Goal: Task Accomplishment & Management: Manage account settings

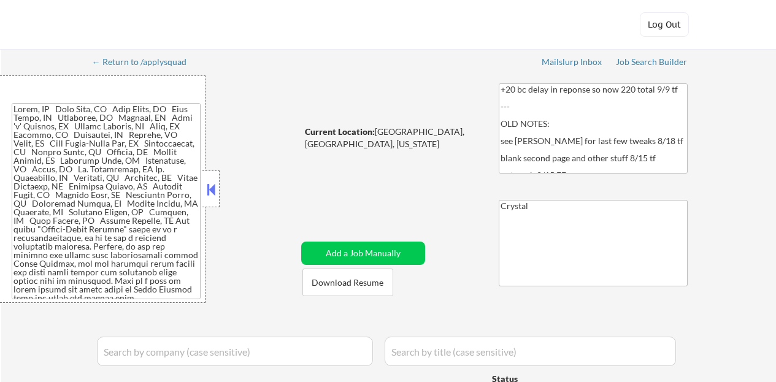
select select ""applied""
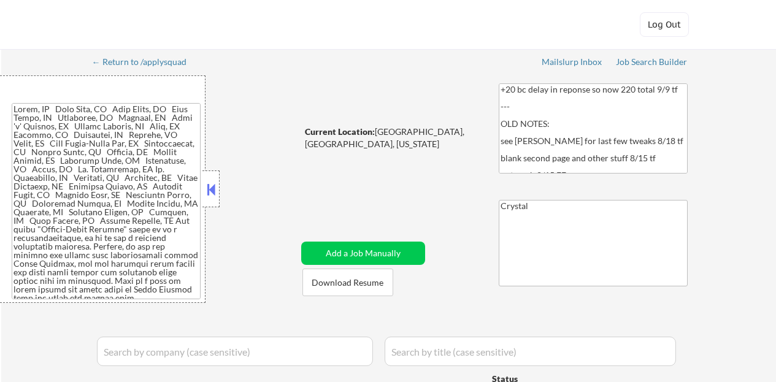
select select ""applied""
select select ""pending""
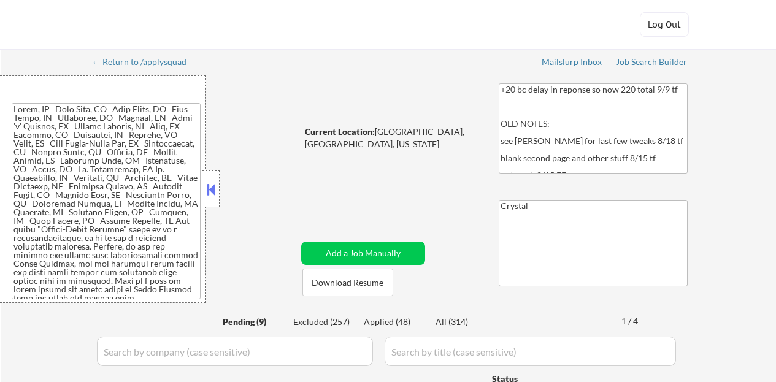
select select ""pending""
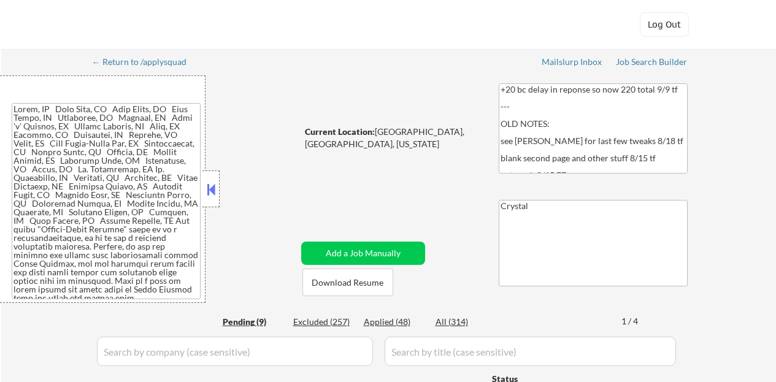
select select ""pending""
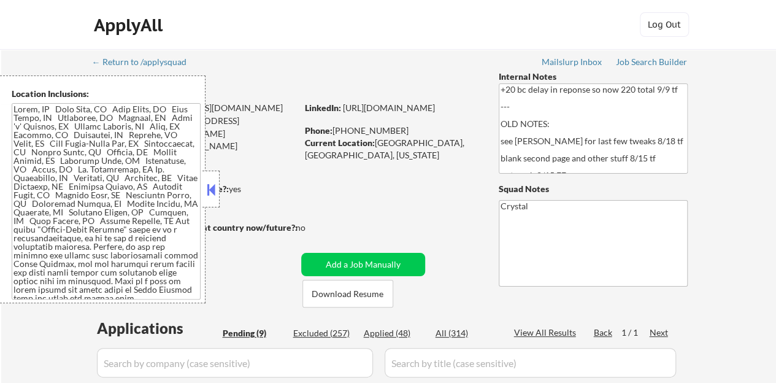
scroll to position [123, 0]
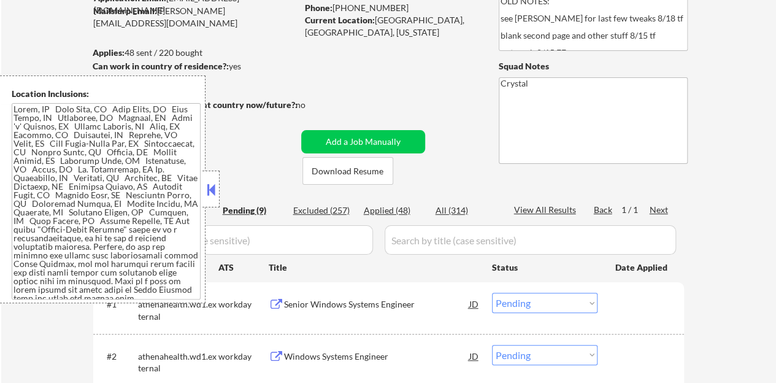
click at [208, 186] on button at bounding box center [210, 189] width 13 height 18
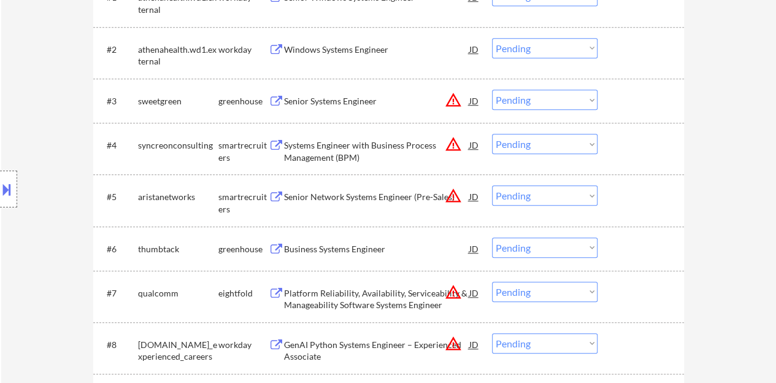
scroll to position [491, 0]
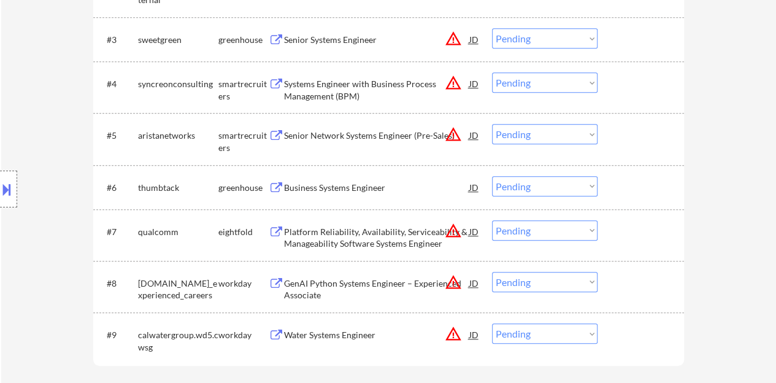
click at [358, 185] on div "Business Systems Engineer" at bounding box center [376, 187] width 185 height 12
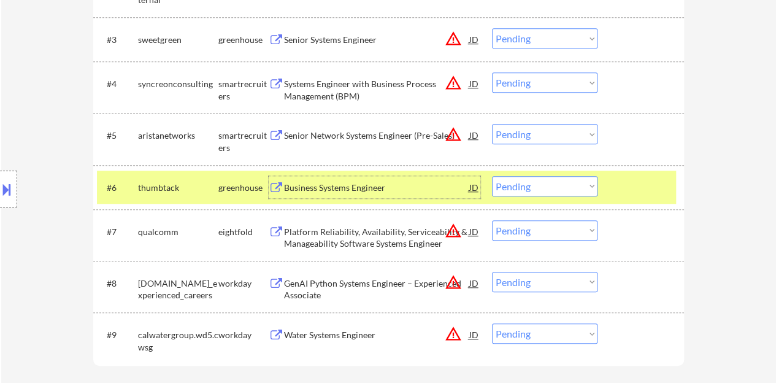
click at [536, 187] on select "Choose an option... Pending Applied Excluded (Questions) Excluded (Expired) Exc…" at bounding box center [544, 186] width 105 height 20
click at [492, 176] on select "Choose an option... Pending Applied Excluded (Questions) Excluded (Expired) Exc…" at bounding box center [544, 186] width 105 height 20
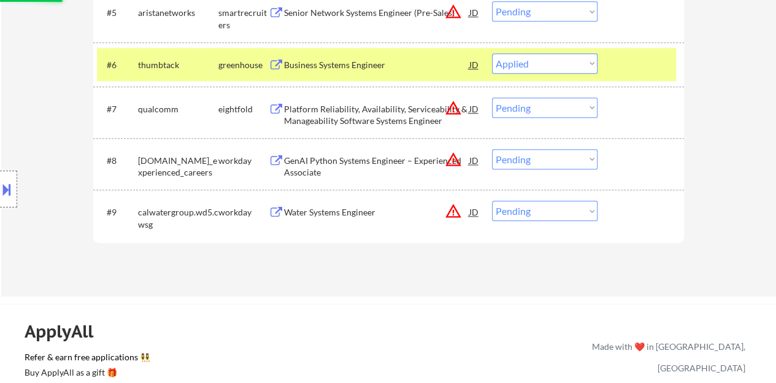
scroll to position [552, 0]
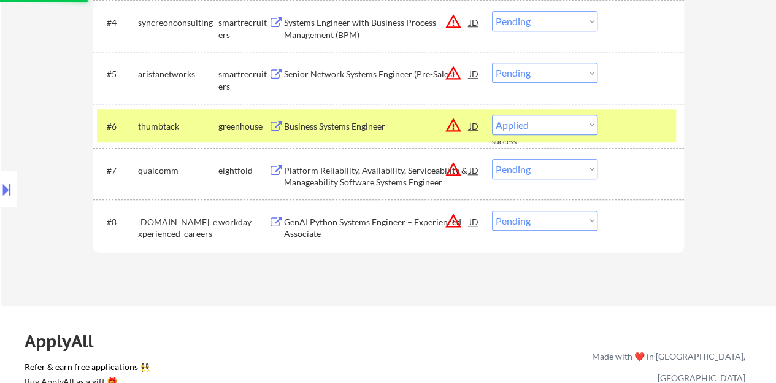
select select ""pending""
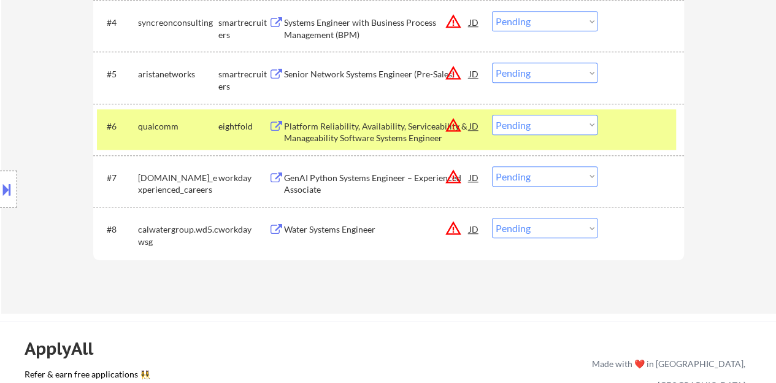
click at [632, 137] on div "#6 qualcomm eightfold Platform Reliability, Availability, Serviceability & Mana…" at bounding box center [386, 129] width 579 height 40
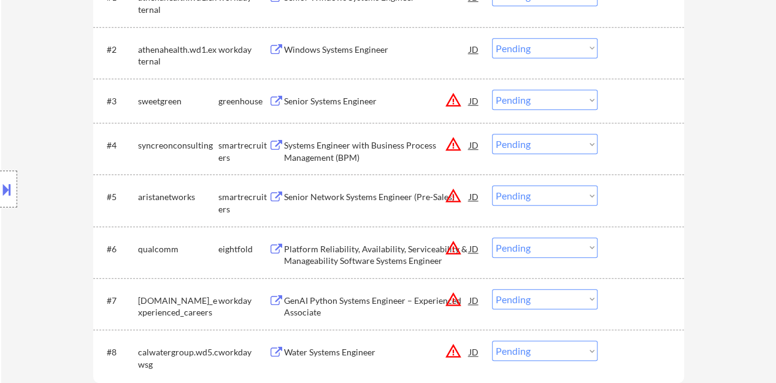
scroll to position [307, 0]
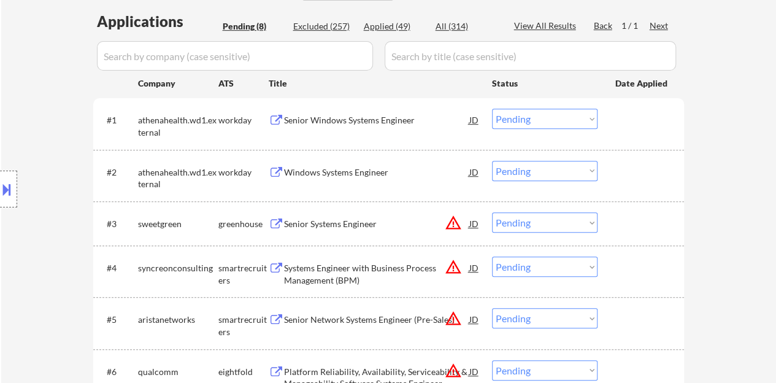
click at [335, 118] on div "Senior Windows Systems Engineer" at bounding box center [376, 120] width 185 height 12
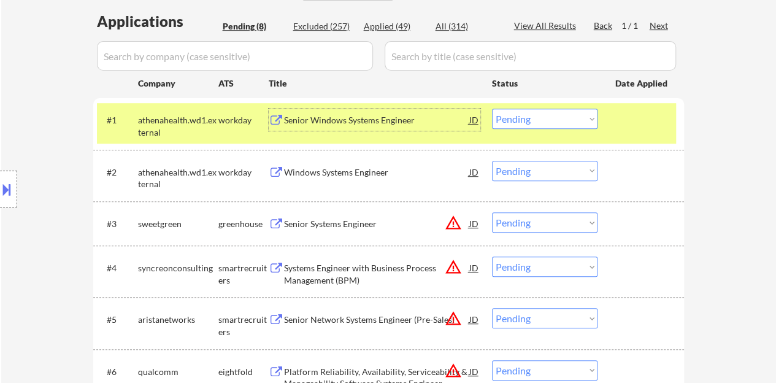
click at [524, 124] on select "Choose an option... Pending Applied Excluded (Questions) Excluded (Expired) Exc…" at bounding box center [544, 119] width 105 height 20
click at [492, 109] on select "Choose an option... Pending Applied Excluded (Questions) Excluded (Expired) Exc…" at bounding box center [544, 119] width 105 height 20
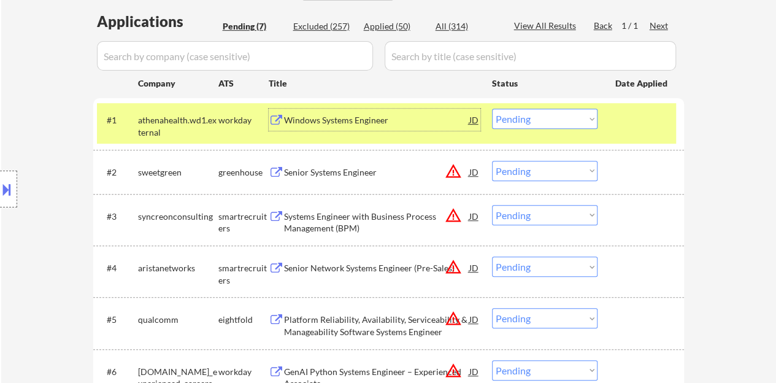
drag, startPoint x: 403, startPoint y: 118, endPoint x: 391, endPoint y: 117, distance: 12.3
click at [403, 118] on div "Windows Systems Engineer" at bounding box center [376, 120] width 185 height 12
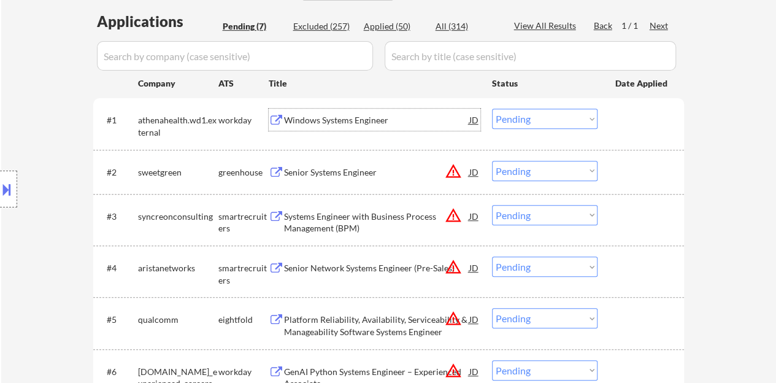
click at [669, 132] on div "#1 athenahealth.wd1.external workday Windows Systems Engineer JD warning_amber …" at bounding box center [386, 123] width 579 height 40
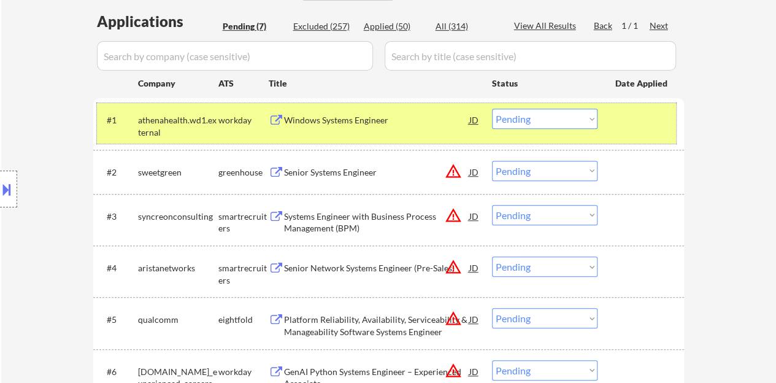
click at [509, 120] on select "Choose an option... Pending Applied Excluded (Questions) Excluded (Expired) Exc…" at bounding box center [544, 119] width 105 height 20
click at [492, 109] on select "Choose an option... Pending Applied Excluded (Questions) Excluded (Expired) Exc…" at bounding box center [544, 119] width 105 height 20
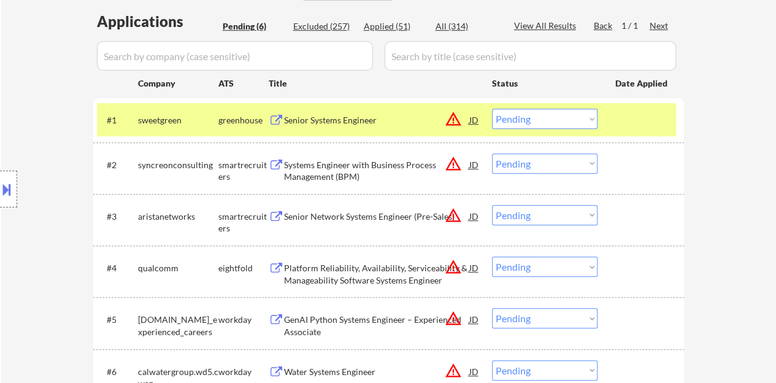
click at [471, 121] on div "JD" at bounding box center [474, 120] width 12 height 22
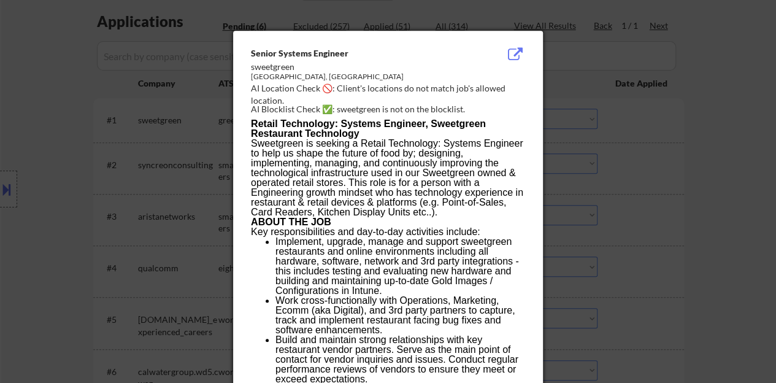
click at [132, 149] on div at bounding box center [388, 191] width 776 height 383
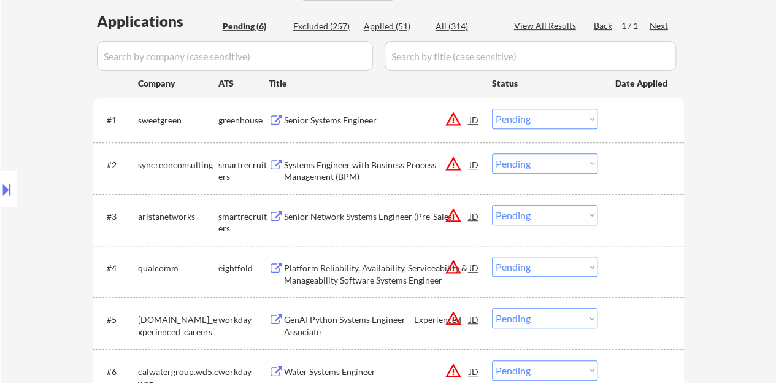
click at [0, 196] on button at bounding box center [6, 189] width 13 height 20
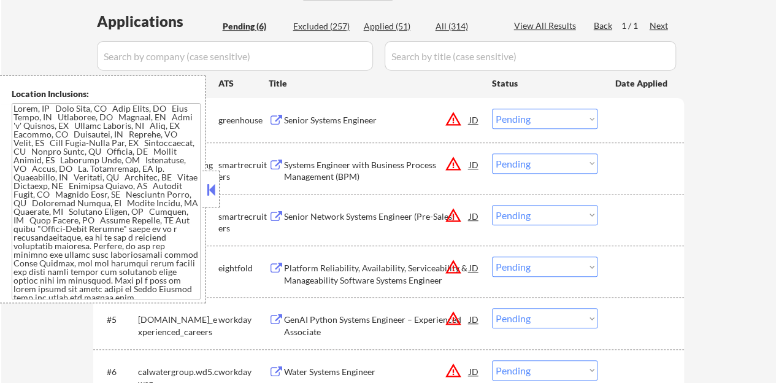
scroll to position [0, 0]
drag, startPoint x: 210, startPoint y: 186, endPoint x: 292, endPoint y: 133, distance: 98.5
click at [211, 186] on button at bounding box center [210, 189] width 13 height 18
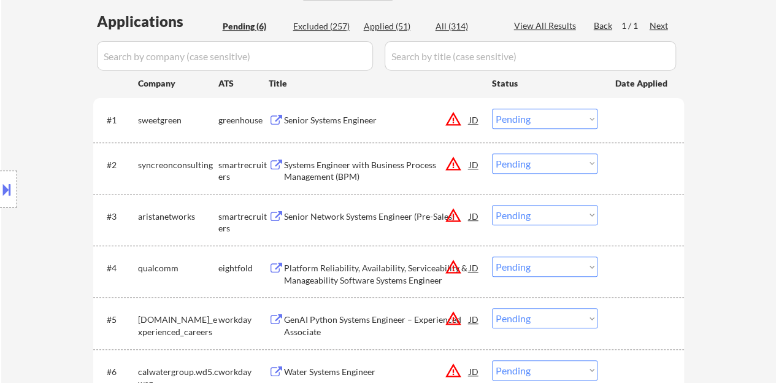
click at [299, 122] on div "Senior Systems Engineer" at bounding box center [376, 120] width 185 height 12
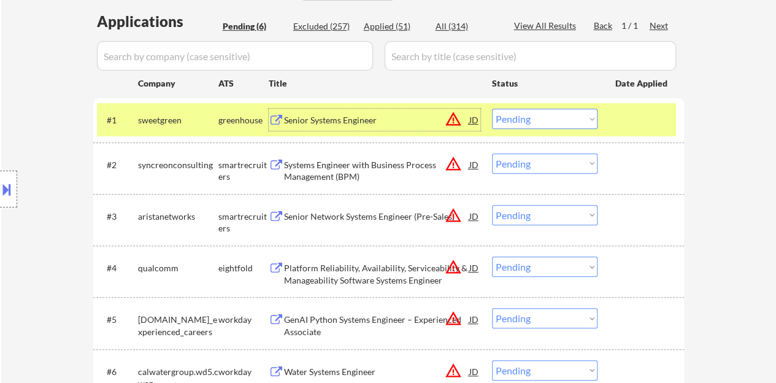
click at [529, 116] on select "Choose an option... Pending Applied Excluded (Questions) Excluded (Expired) Exc…" at bounding box center [544, 119] width 105 height 20
click at [492, 109] on select "Choose an option... Pending Applied Excluded (Questions) Excluded (Expired) Exc…" at bounding box center [544, 119] width 105 height 20
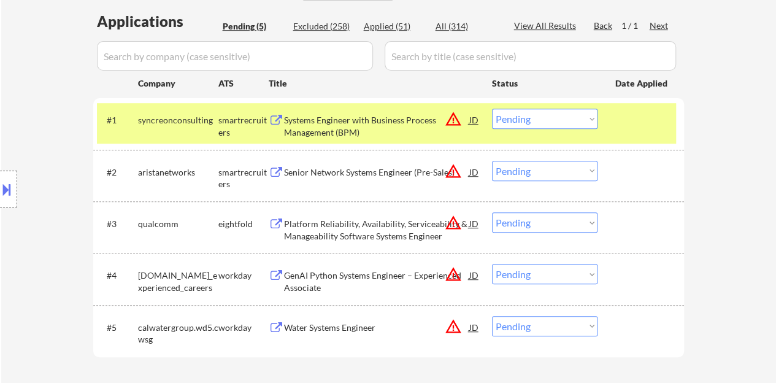
click at [370, 116] on div "Systems Engineer with Business Process Management (BPM)" at bounding box center [376, 126] width 185 height 24
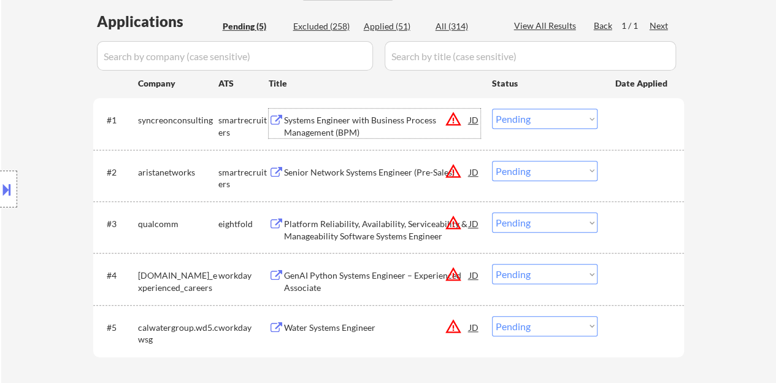
click at [649, 133] on div "#1 syncreonconsulting smartrecruiters Systems Engineer with Business Process Ma…" at bounding box center [386, 123] width 579 height 40
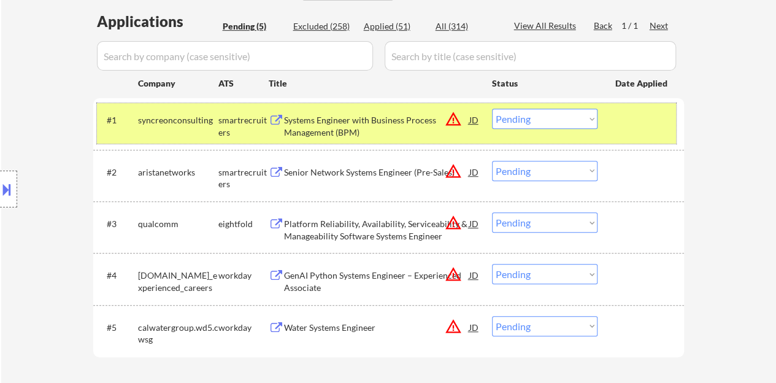
click at [536, 121] on select "Choose an option... Pending Applied Excluded (Questions) Excluded (Expired) Exc…" at bounding box center [544, 119] width 105 height 20
click at [492, 109] on select "Choose an option... Pending Applied Excluded (Questions) Excluded (Expired) Exc…" at bounding box center [544, 119] width 105 height 20
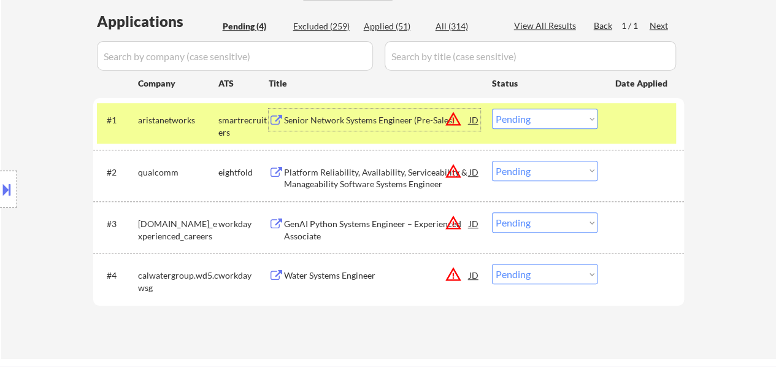
click at [395, 120] on div "Senior Network Systems Engineer (Pre-Sales)" at bounding box center [376, 120] width 185 height 12
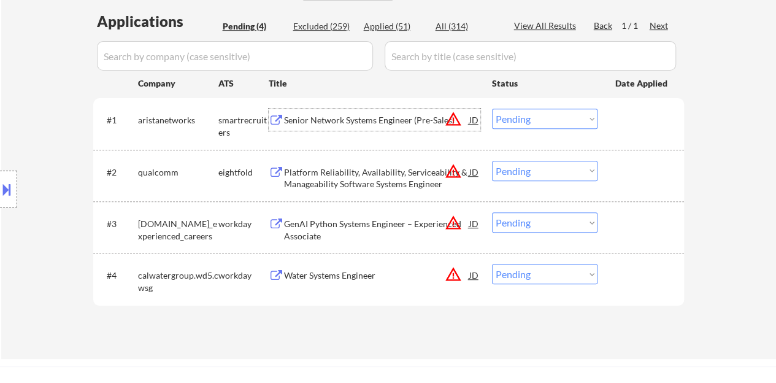
click at [622, 128] on div at bounding box center [642, 120] width 54 height 22
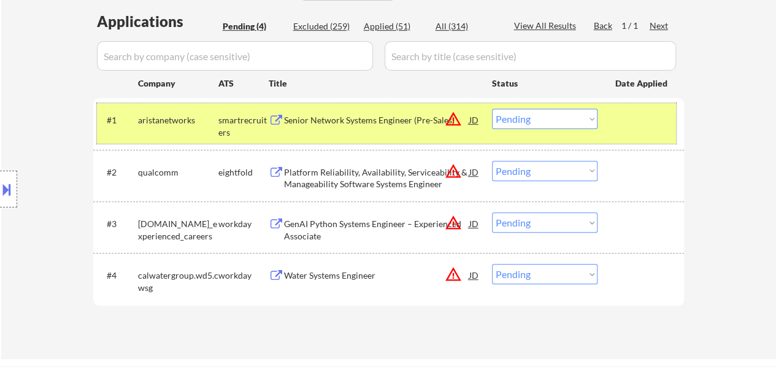
click at [522, 110] on select "Choose an option... Pending Applied Excluded (Questions) Excluded (Expired) Exc…" at bounding box center [544, 119] width 105 height 20
click at [492, 109] on select "Choose an option... Pending Applied Excluded (Questions) Excluded (Expired) Exc…" at bounding box center [544, 119] width 105 height 20
select select ""pending""
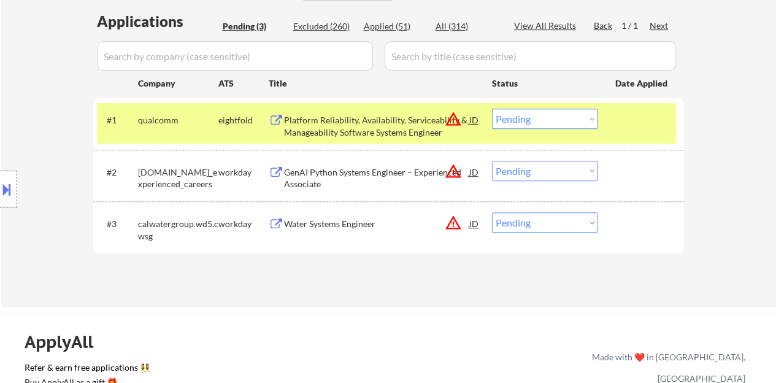
click at [645, 136] on div "#1 qualcomm eightfold Platform Reliability, Availability, Serviceability & Mana…" at bounding box center [386, 123] width 579 height 40
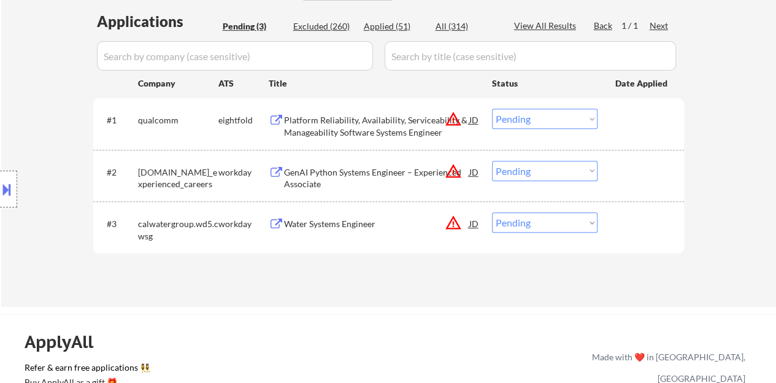
click at [304, 225] on div "Water Systems Engineer" at bounding box center [376, 224] width 185 height 12
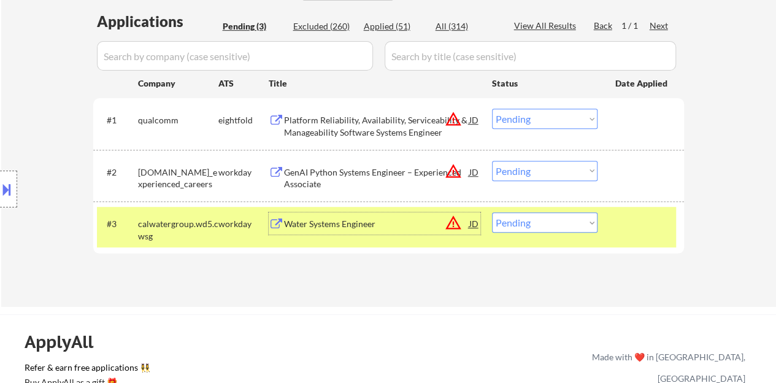
click at [552, 216] on select "Choose an option... Pending Applied Excluded (Questions) Excluded (Expired) Exc…" at bounding box center [544, 222] width 105 height 20
select select ""excluded__bad_match_""
click at [492, 212] on select "Choose an option... Pending Applied Excluded (Questions) Excluded (Expired) Exc…" at bounding box center [544, 222] width 105 height 20
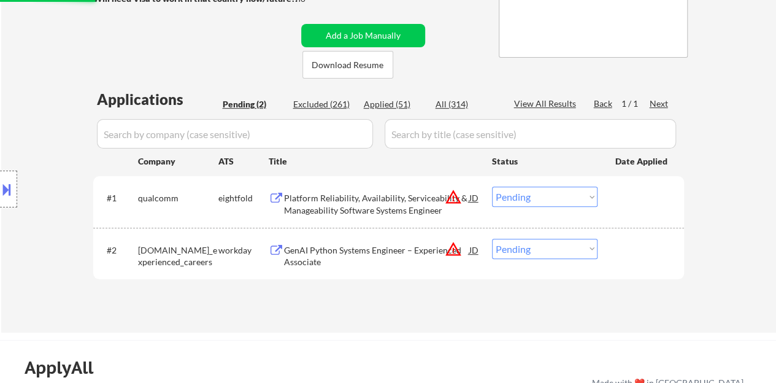
scroll to position [245, 0]
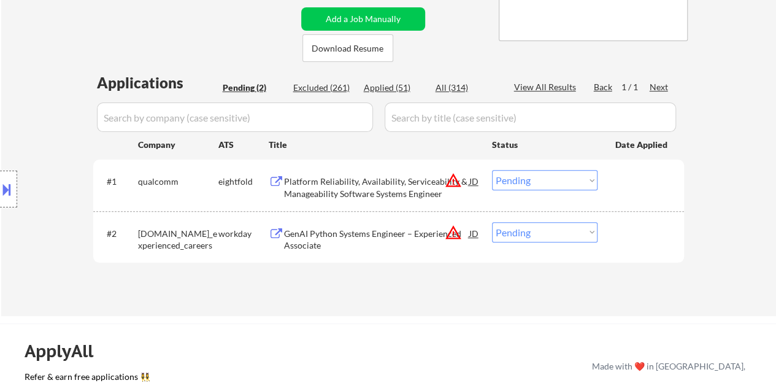
click at [312, 245] on div "GenAI Python Systems Engineer – Experienced Associate" at bounding box center [376, 239] width 185 height 24
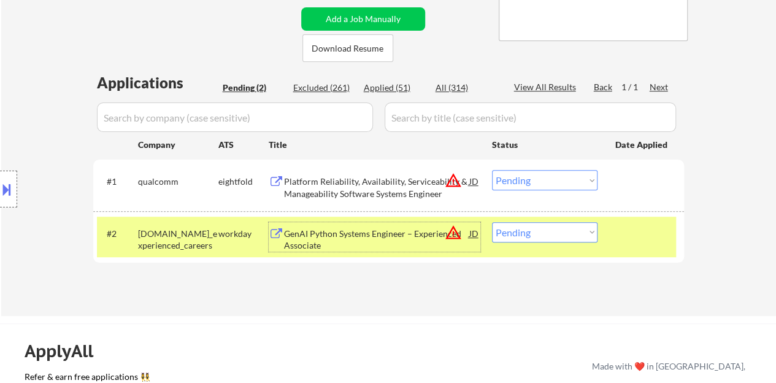
click at [585, 227] on select "Choose an option... Pending Applied Excluded (Questions) Excluded (Expired) Exc…" at bounding box center [544, 232] width 105 height 20
select select ""excluded__expired_""
click at [492, 222] on select "Choose an option... Pending Applied Excluded (Questions) Excluded (Expired) Exc…" at bounding box center [544, 232] width 105 height 20
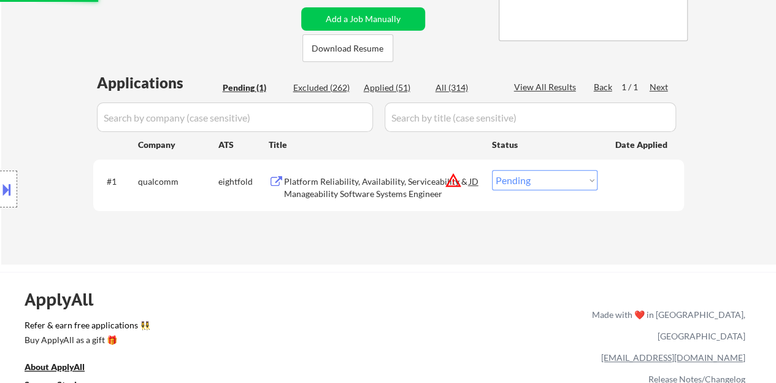
click at [367, 190] on div "Platform Reliability, Availability, Serviceability & Manageability Software Sys…" at bounding box center [376, 187] width 185 height 24
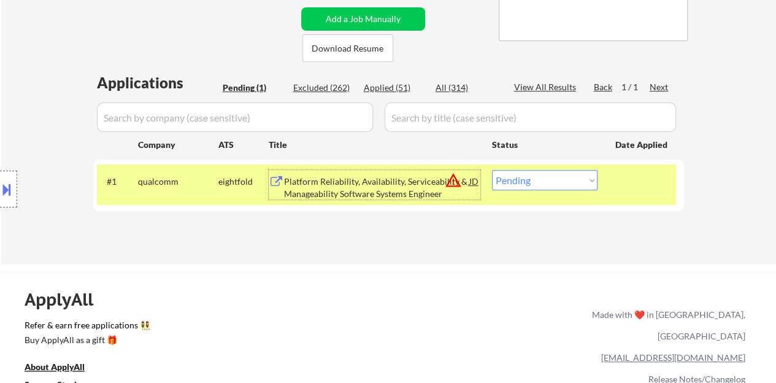
drag, startPoint x: 570, startPoint y: 181, endPoint x: 571, endPoint y: 188, distance: 6.8
click at [570, 181] on select "Choose an option... Pending Applied Excluded (Questions) Excluded (Expired) Exc…" at bounding box center [544, 180] width 105 height 20
select select ""excluded__bad_match_""
click at [492, 170] on select "Choose an option... Pending Applied Excluded (Questions) Excluded (Expired) Exc…" at bounding box center [544, 180] width 105 height 20
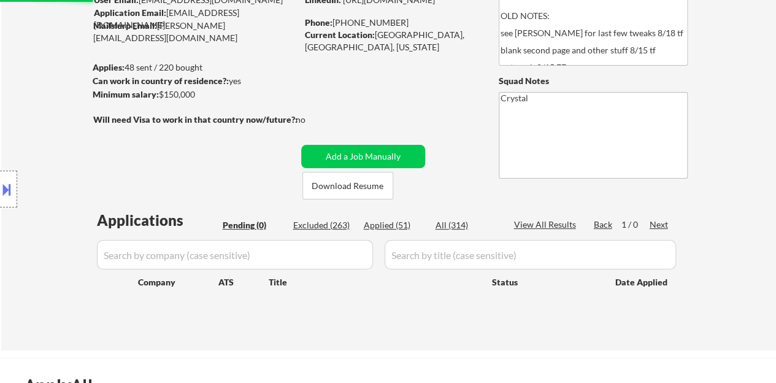
scroll to position [123, 0]
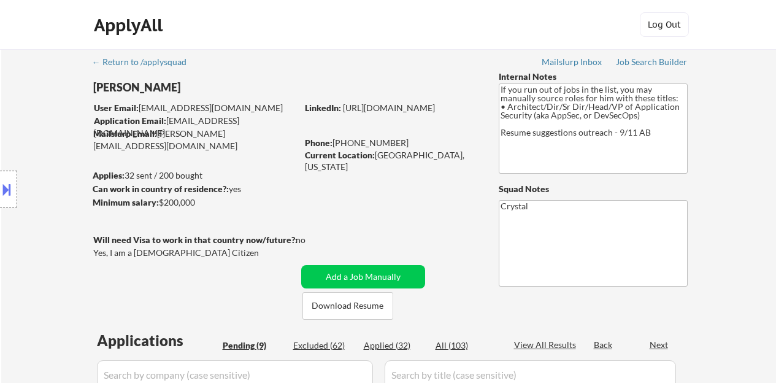
select select ""pending""
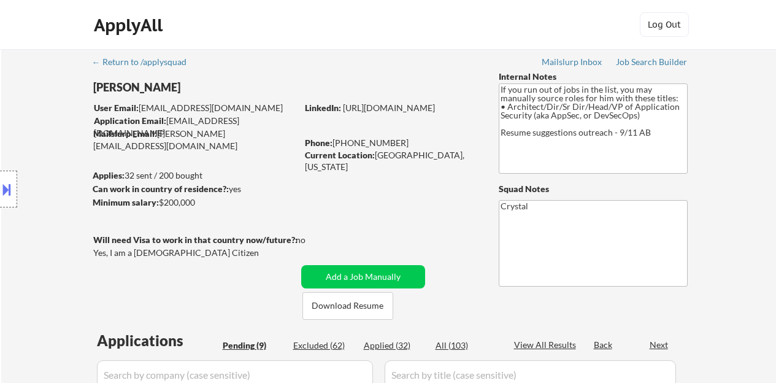
select select ""pending""
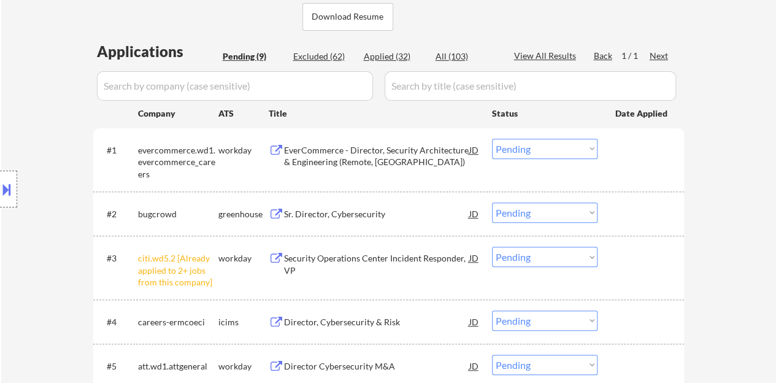
scroll to position [307, 0]
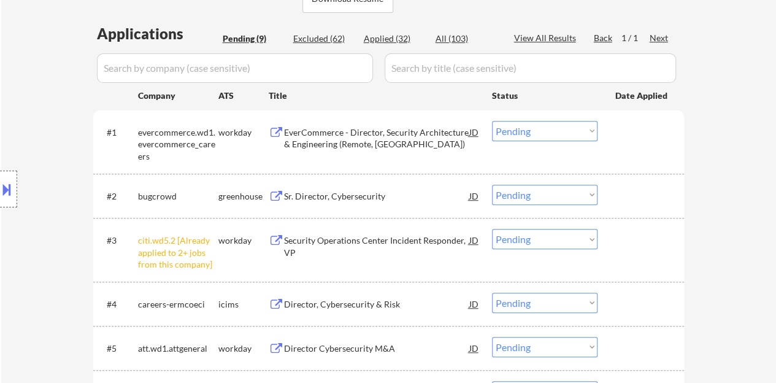
click at [559, 243] on select "Choose an option... Pending Applied Excluded (Questions) Excluded (Expired) Exc…" at bounding box center [544, 239] width 105 height 20
click at [492, 229] on select "Choose an option... Pending Applied Excluded (Questions) Excluded (Expired) Exc…" at bounding box center [544, 239] width 105 height 20
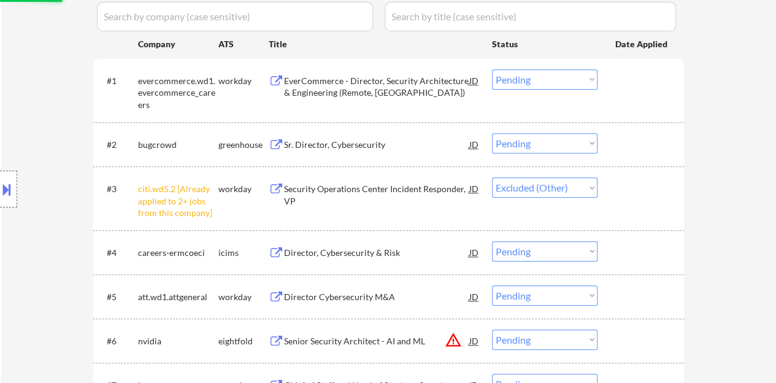
scroll to position [429, 0]
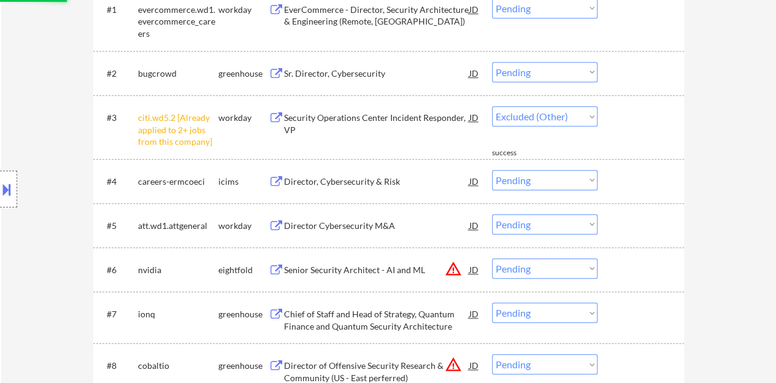
select select ""pending""
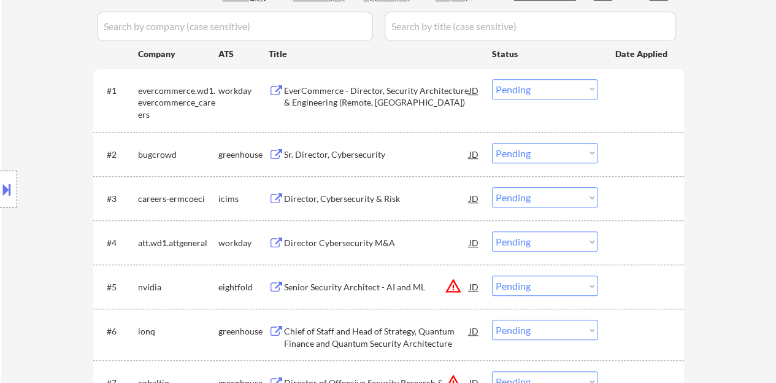
scroll to position [368, 0]
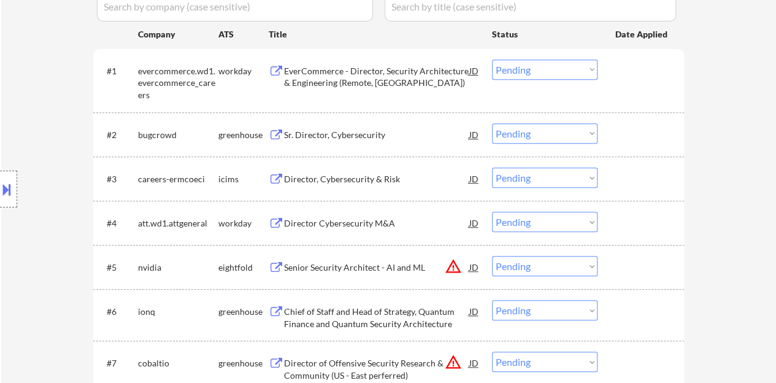
click at [318, 133] on div "Sr. Director, Cybersecurity" at bounding box center [376, 135] width 185 height 12
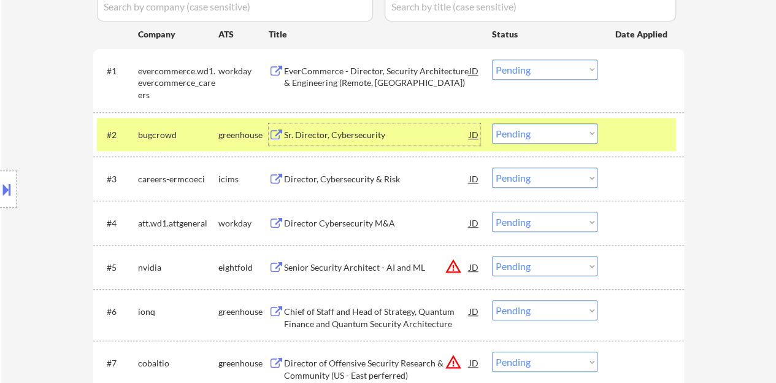
click at [549, 132] on select "Choose an option... Pending Applied Excluded (Questions) Excluded (Expired) Exc…" at bounding box center [544, 133] width 105 height 20
click at [492, 123] on select "Choose an option... Pending Applied Excluded (Questions) Excluded (Expired) Exc…" at bounding box center [544, 133] width 105 height 20
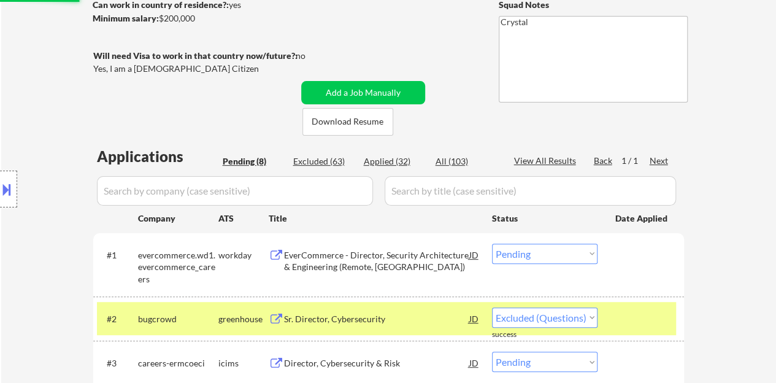
select select ""pending""
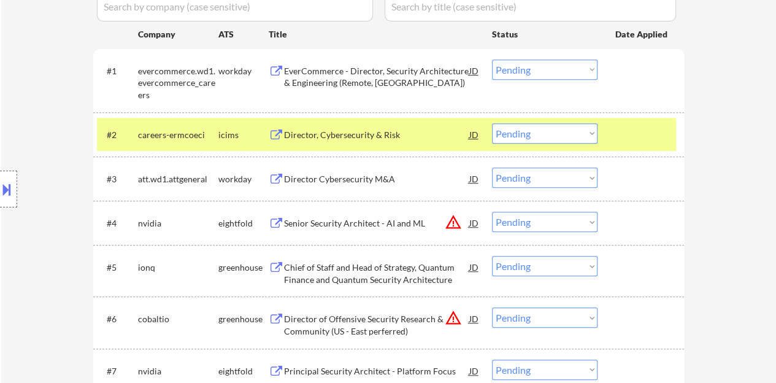
click at [663, 147] on div "#2 careers-ermcoeci icims Director, Cybersecurity & Risk JD Choose an option...…" at bounding box center [386, 134] width 579 height 33
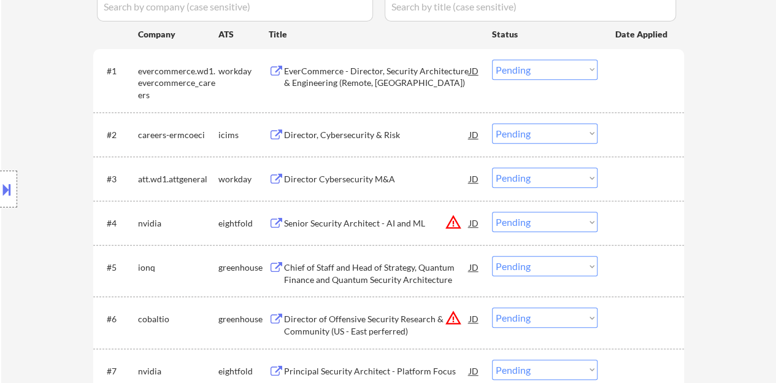
click at [368, 185] on div "Director Cybersecurity M&A" at bounding box center [376, 178] width 185 height 22
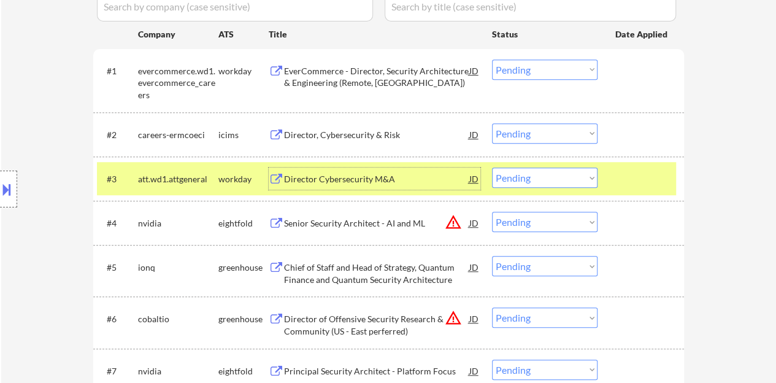
click at [537, 185] on select "Choose an option... Pending Applied Excluded (Questions) Excluded (Expired) Exc…" at bounding box center [544, 177] width 105 height 20
click at [492, 167] on select "Choose an option... Pending Applied Excluded (Questions) Excluded (Expired) Exc…" at bounding box center [544, 177] width 105 height 20
select select ""pending""
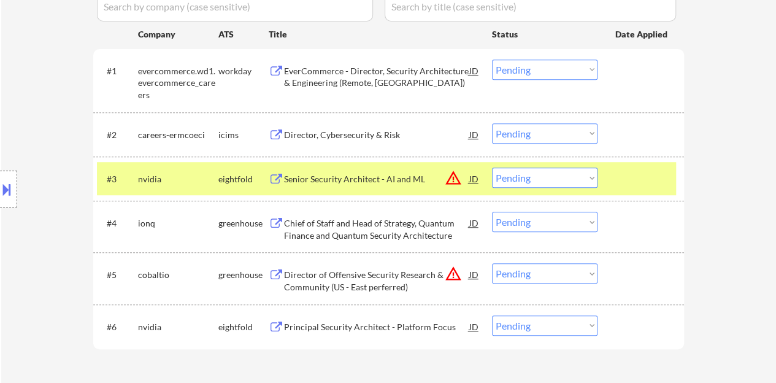
click at [616, 169] on div at bounding box center [642, 178] width 54 height 22
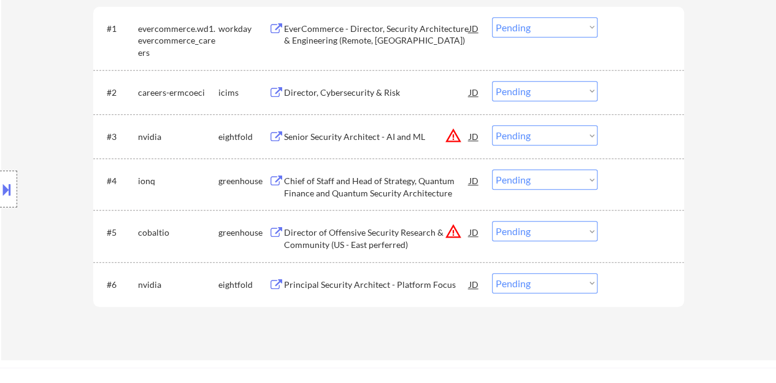
scroll to position [429, 0]
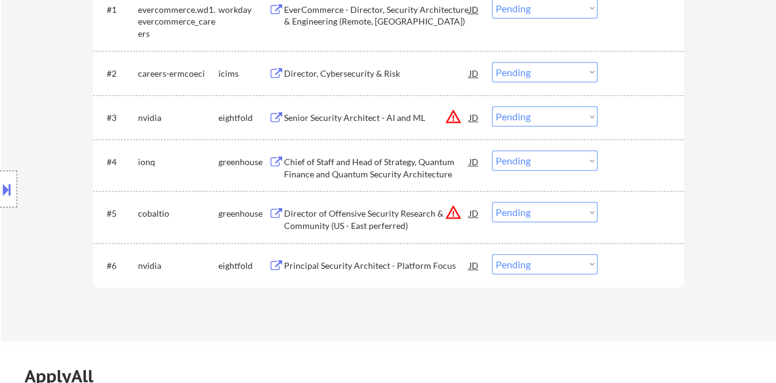
click at [379, 177] on div "Chief of Staff and Head of Strategy, Quantum Finance and Quantum Security Archi…" at bounding box center [376, 168] width 185 height 24
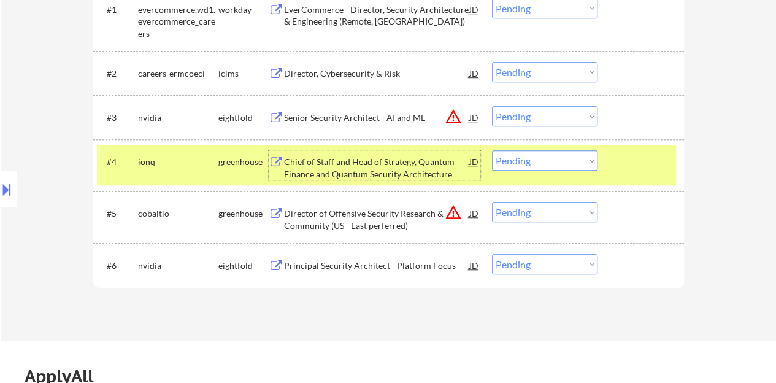
click at [538, 164] on select "Choose an option... Pending Applied Excluded (Questions) Excluded (Expired) Exc…" at bounding box center [544, 160] width 105 height 20
click at [492, 150] on select "Choose an option... Pending Applied Excluded (Questions) Excluded (Expired) Exc…" at bounding box center [544, 160] width 105 height 20
select select ""pending""
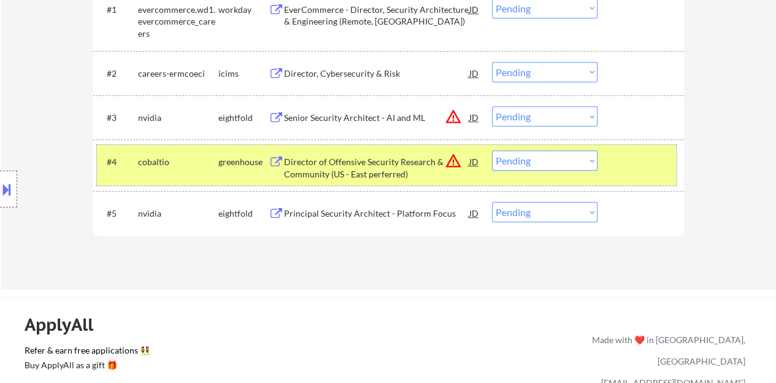
click at [654, 150] on div at bounding box center [642, 161] width 54 height 22
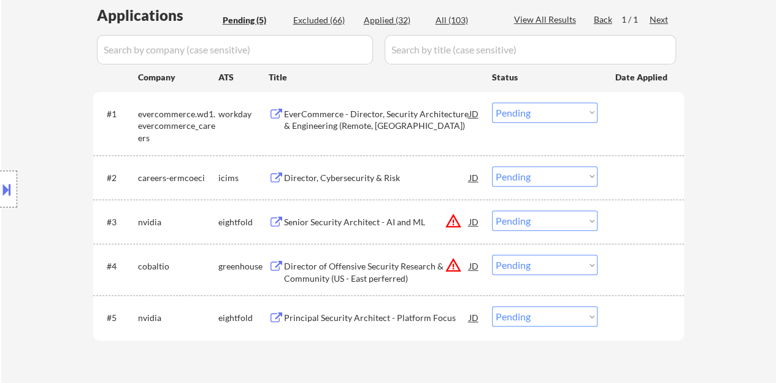
scroll to position [307, 0]
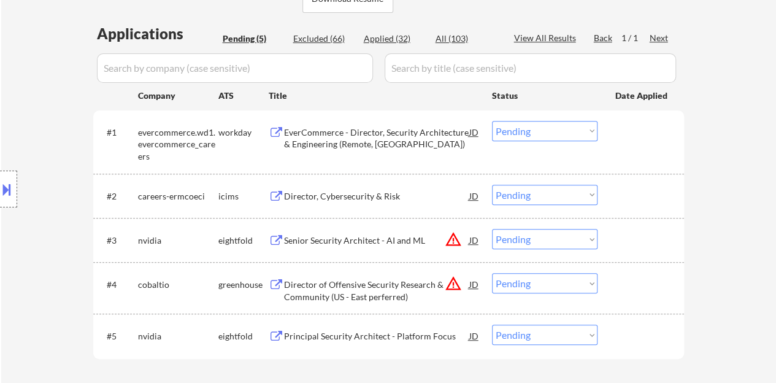
click at [384, 121] on div "EverCommerce - Director, Security Architecture & Engineering (Remote, US)" at bounding box center [376, 135] width 185 height 29
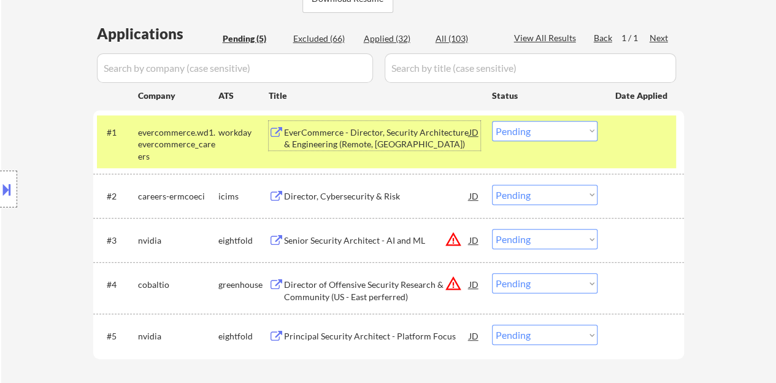
click at [512, 123] on select "Choose an option... Pending Applied Excluded (Questions) Excluded (Expired) Exc…" at bounding box center [544, 131] width 105 height 20
click at [492, 121] on select "Choose an option... Pending Applied Excluded (Questions) Excluded (Expired) Exc…" at bounding box center [544, 131] width 105 height 20
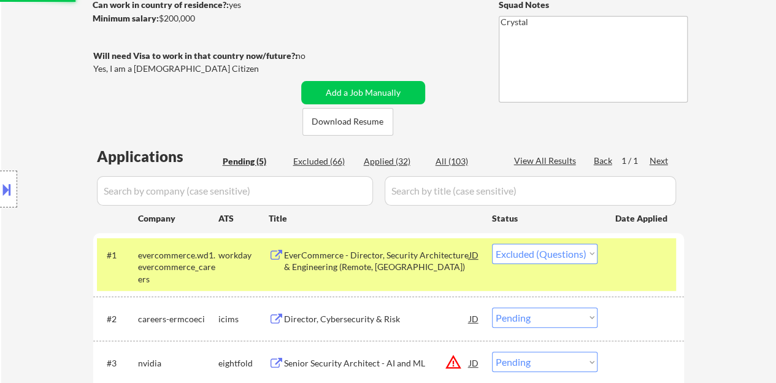
scroll to position [123, 0]
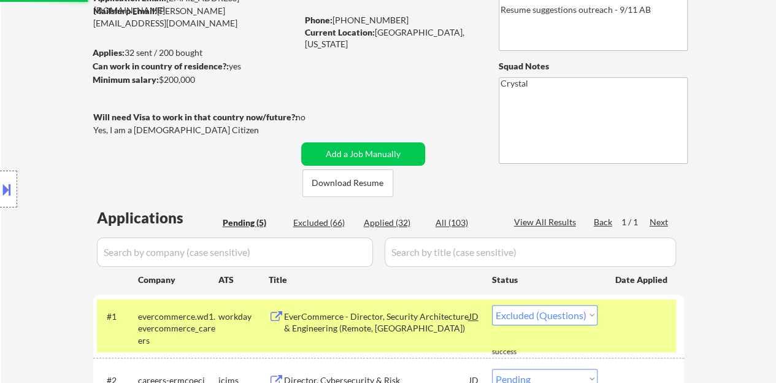
select select ""pending""
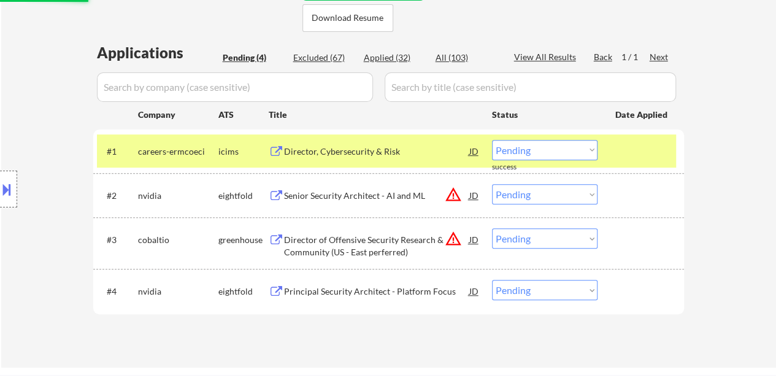
scroll to position [307, 0]
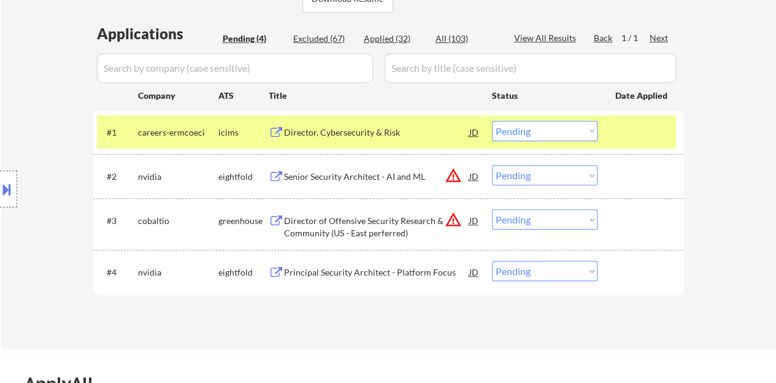
click at [622, 126] on div at bounding box center [642, 132] width 54 height 22
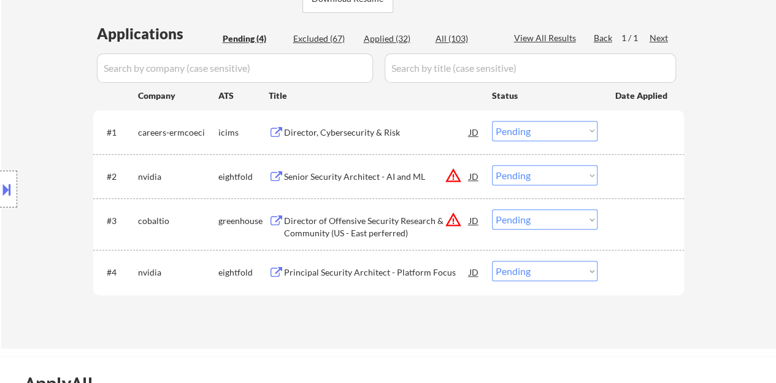
click at [354, 224] on div "Director of Offensive Security Research & Community (US - East perferred)" at bounding box center [376, 227] width 185 height 24
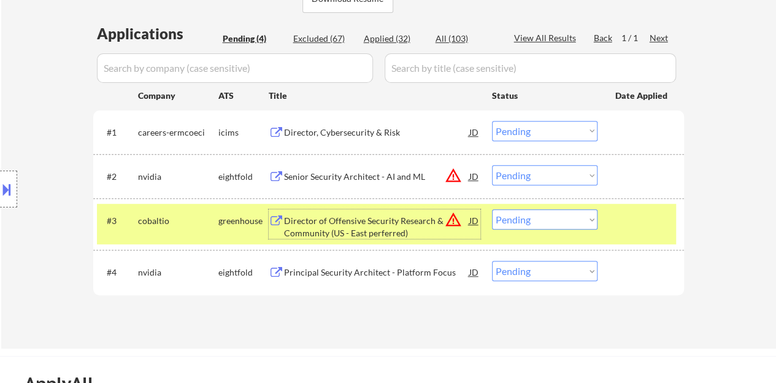
click at [544, 220] on select "Choose an option... Pending Applied Excluded (Questions) Excluded (Expired) Exc…" at bounding box center [544, 219] width 105 height 20
click at [492, 209] on select "Choose an option... Pending Applied Excluded (Questions) Excluded (Expired) Exc…" at bounding box center [544, 219] width 105 height 20
select select ""pending""
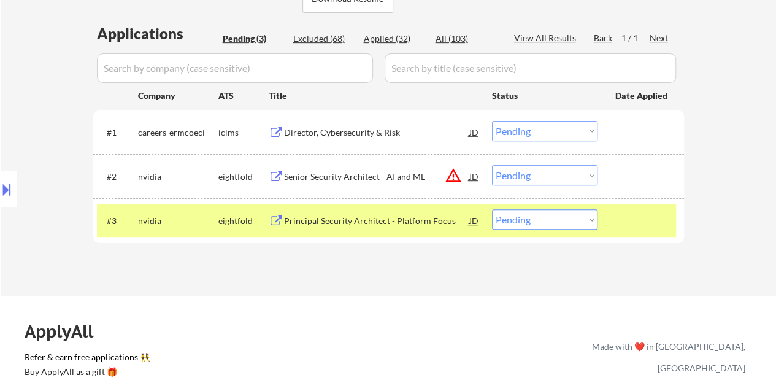
click at [494, 184] on select "Choose an option... Pending Applied Excluded (Questions) Excluded (Expired) Exc…" at bounding box center [544, 175] width 105 height 20
click at [607, 218] on div "#3 nvidia eightfold Principal Security Architect - Platform Focus JD warning_am…" at bounding box center [386, 220] width 579 height 33
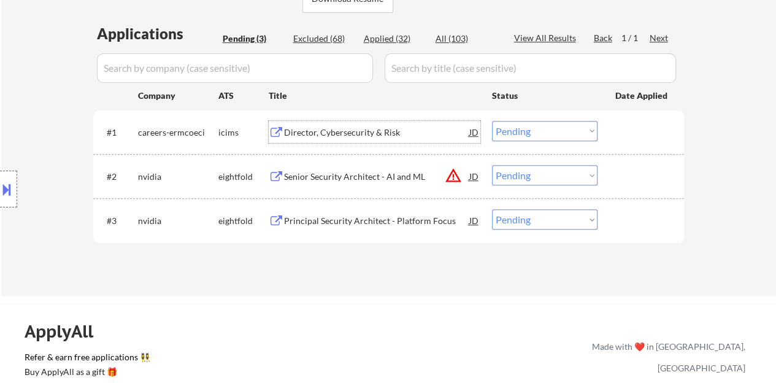
click at [349, 137] on div "Director, Cybersecurity & Risk" at bounding box center [376, 132] width 185 height 12
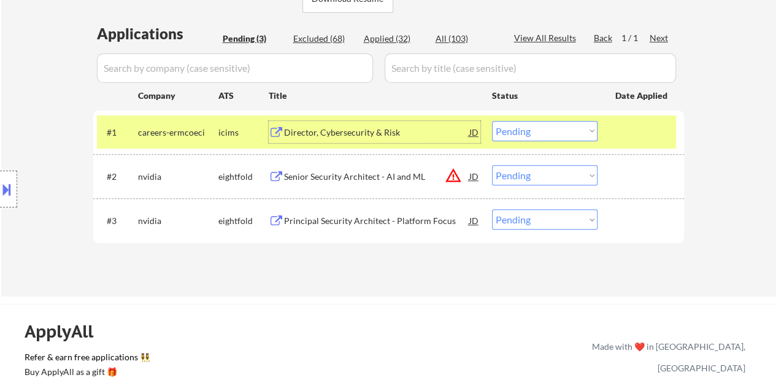
click at [371, 132] on div "Director, Cybersecurity & Risk" at bounding box center [376, 132] width 185 height 12
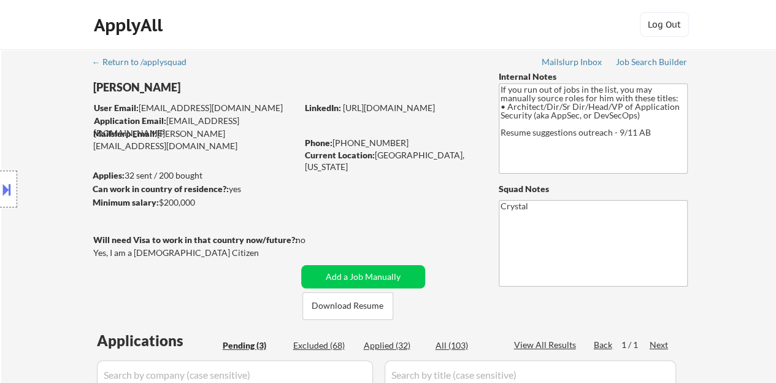
scroll to position [184, 0]
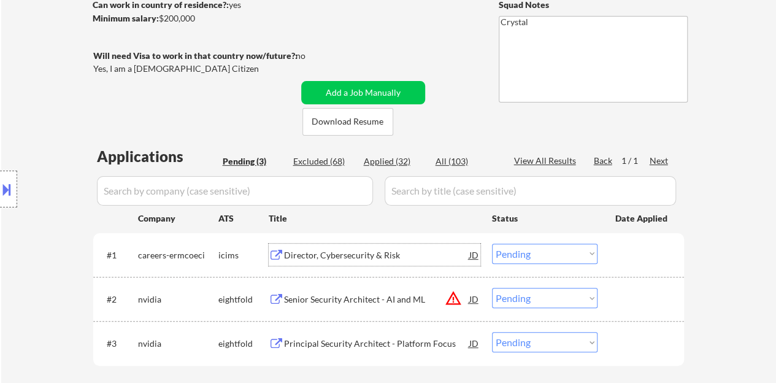
click at [665, 259] on div at bounding box center [642, 254] width 54 height 22
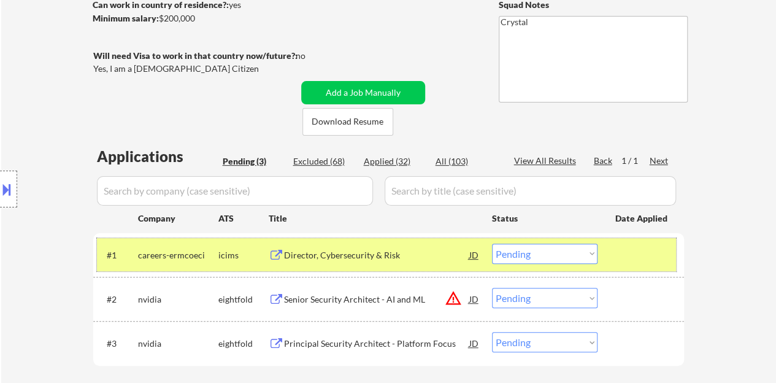
click at [533, 262] on select "Choose an option... Pending Applied Excluded (Questions) Excluded (Expired) Exc…" at bounding box center [544, 253] width 105 height 20
click at [492, 243] on select "Choose an option... Pending Applied Excluded (Questions) Excluded (Expired) Exc…" at bounding box center [544, 253] width 105 height 20
select select ""pending""
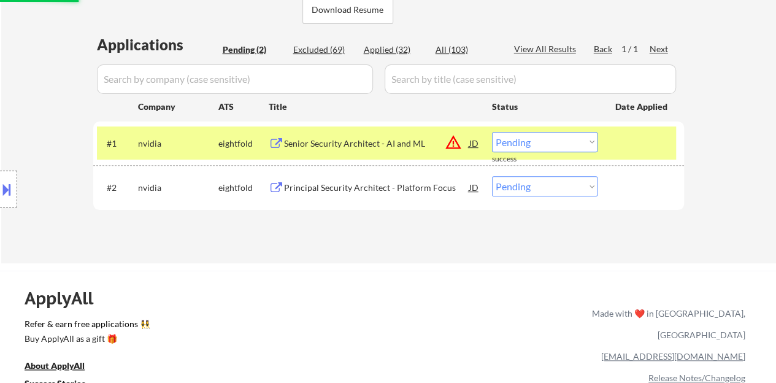
scroll to position [307, 0]
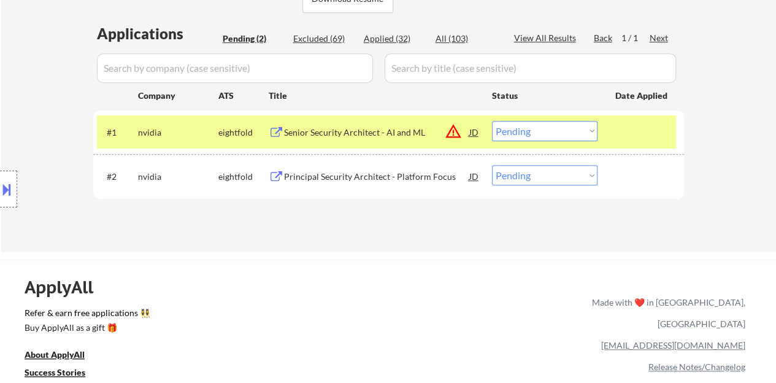
click at [641, 122] on div at bounding box center [642, 132] width 54 height 22
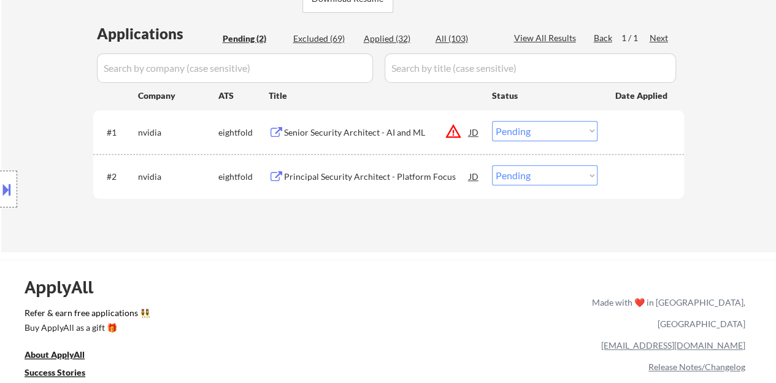
click at [383, 176] on div "Principal Security Architect - Platform Focus" at bounding box center [376, 176] width 185 height 12
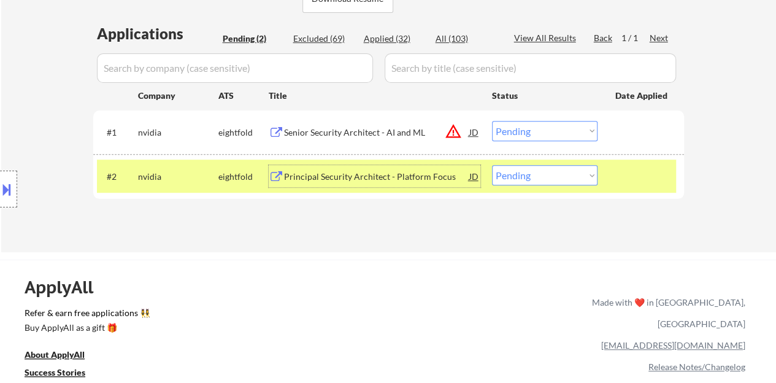
click at [522, 181] on select "Choose an option... Pending Applied Excluded (Questions) Excluded (Expired) Exc…" at bounding box center [544, 175] width 105 height 20
select select ""applied""
click at [492, 165] on select "Choose an option... Pending Applied Excluded (Questions) Excluded (Expired) Exc…" at bounding box center [544, 175] width 105 height 20
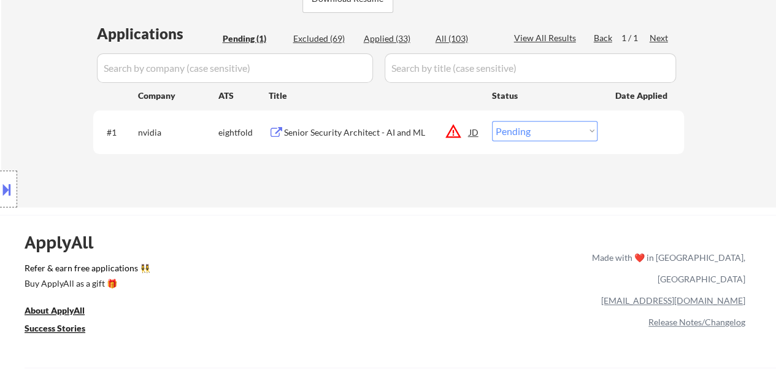
click at [364, 147] on div "#1 nvidia eightfold Senior Security Architect - AI and ML JD warning_amber Choo…" at bounding box center [386, 131] width 579 height 33
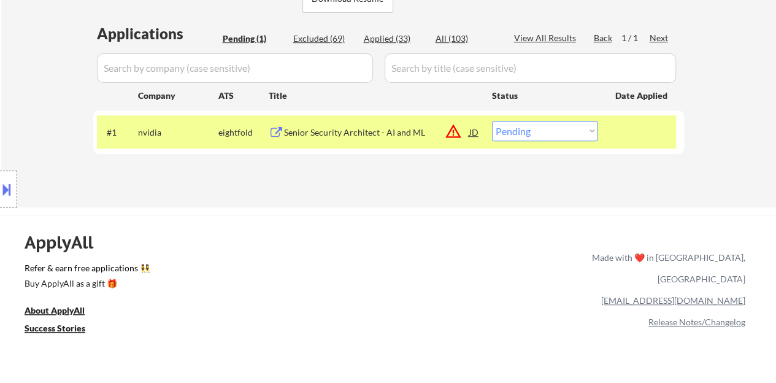
click at [374, 134] on div "Senior Security Architect - AI and ML" at bounding box center [376, 132] width 185 height 12
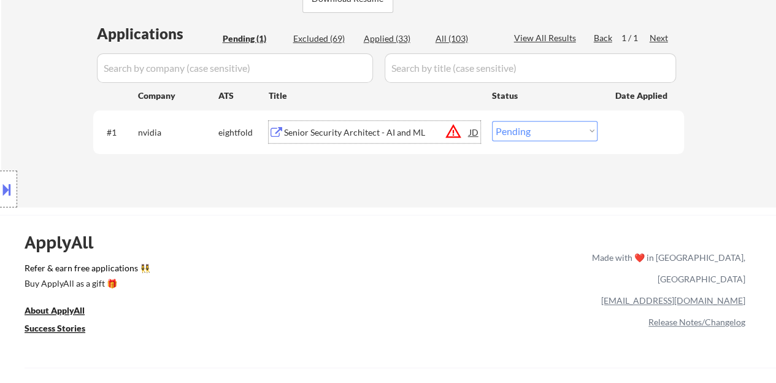
click at [543, 131] on select "Choose an option... Pending Applied Excluded (Questions) Excluded (Expired) Exc…" at bounding box center [544, 131] width 105 height 20
select select ""excluded__bad_match_""
click at [492, 121] on select "Choose an option... Pending Applied Excluded (Questions) Excluded (Expired) Exc…" at bounding box center [544, 131] width 105 height 20
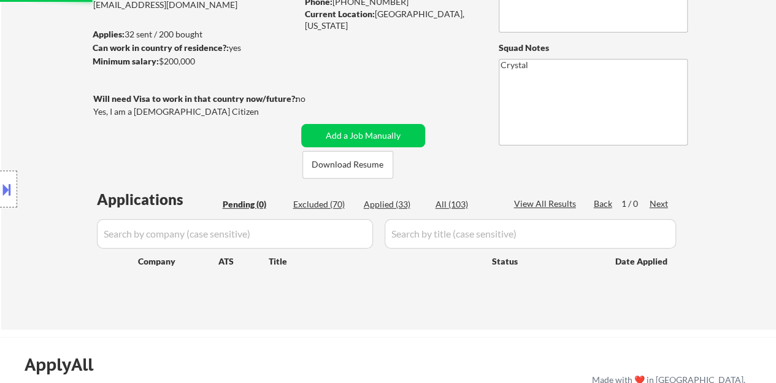
scroll to position [123, 0]
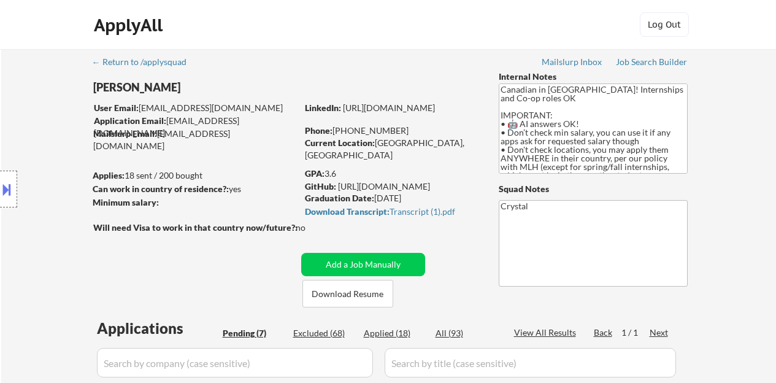
select select ""pending""
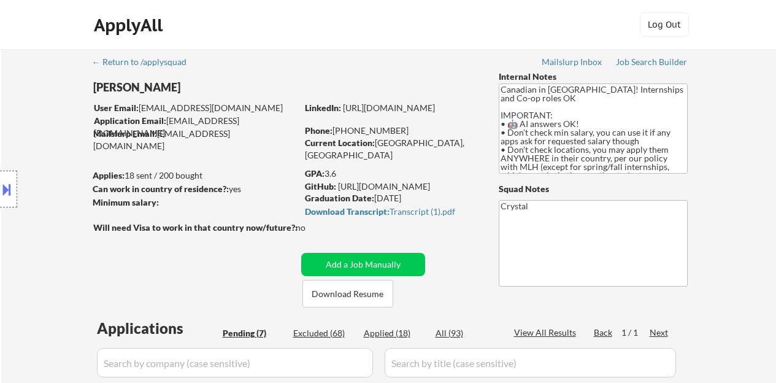
select select ""pending""
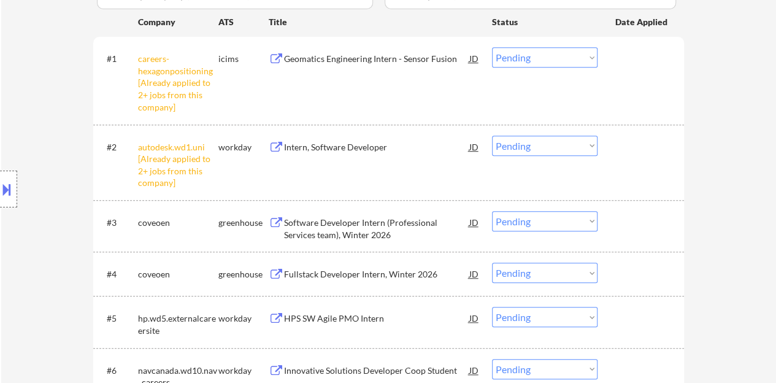
scroll to position [429, 0]
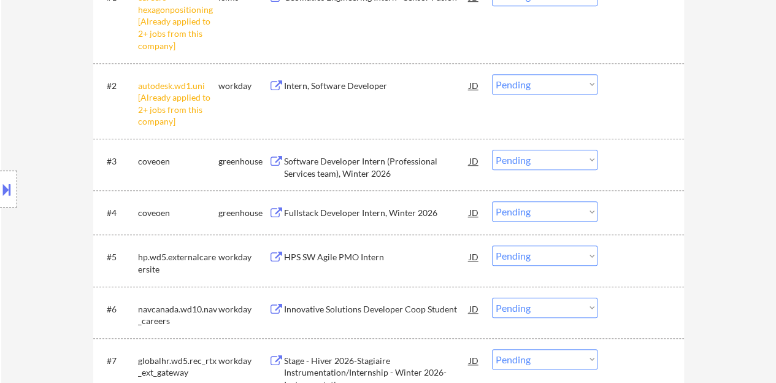
click at [563, 89] on select "Choose an option... Pending Applied Excluded (Questions) Excluded (Expired) Exc…" at bounding box center [544, 84] width 105 height 20
click at [492, 74] on select "Choose an option... Pending Applied Excluded (Questions) Excluded (Expired) Exc…" at bounding box center [544, 84] width 105 height 20
select select ""pending""
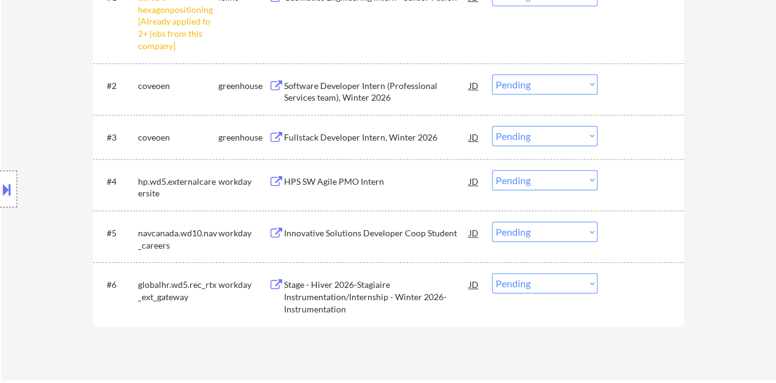
scroll to position [368, 0]
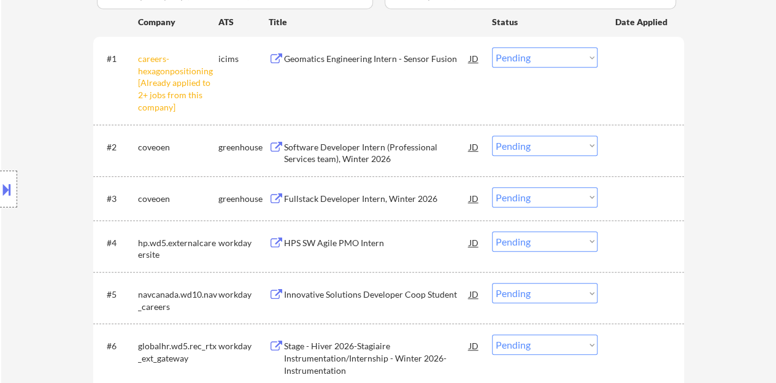
click at [574, 62] on select "Choose an option... Pending Applied Excluded (Questions) Excluded (Expired) Exc…" at bounding box center [544, 57] width 105 height 20
click at [492, 47] on select "Choose an option... Pending Applied Excluded (Questions) Excluded (Expired) Exc…" at bounding box center [544, 57] width 105 height 20
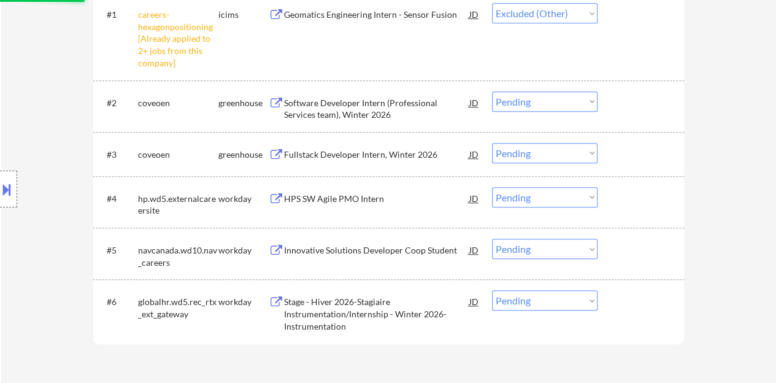
scroll to position [429, 0]
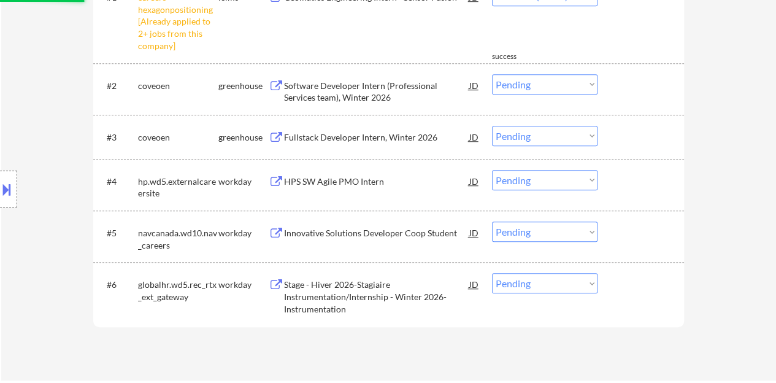
select select ""pending""
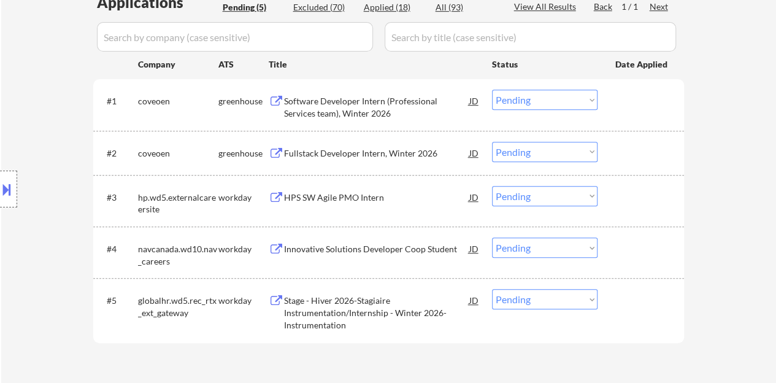
scroll to position [307, 0]
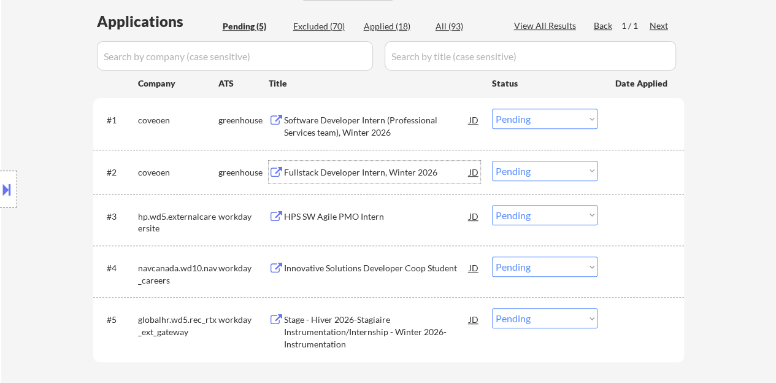
click at [354, 172] on div "Fullstack Developer Intern, Winter 2026" at bounding box center [376, 172] width 185 height 12
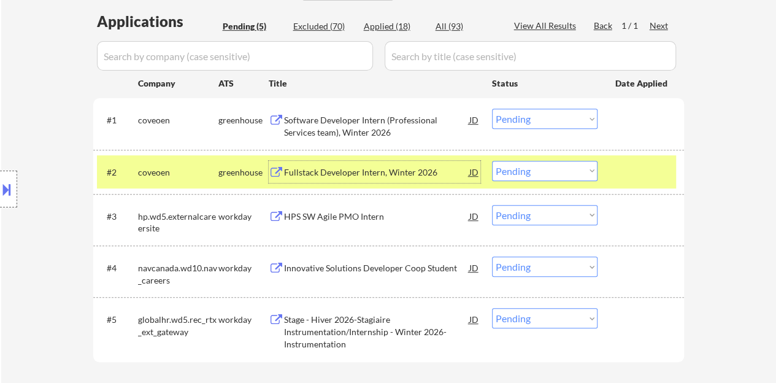
click at [544, 178] on select "Choose an option... Pending Applied Excluded (Questions) Excluded (Expired) Exc…" at bounding box center [544, 171] width 105 height 20
click at [492, 161] on select "Choose an option... Pending Applied Excluded (Questions) Excluded (Expired) Exc…" at bounding box center [544, 171] width 105 height 20
select select ""pending""
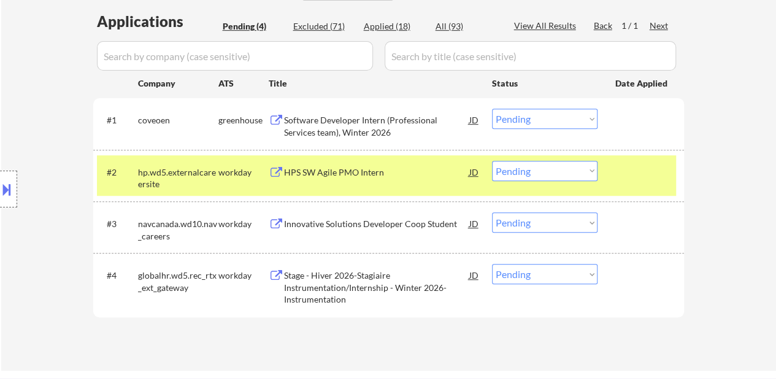
click at [644, 188] on div "#2 hp.wd5.externalcareersite workday HPS SW Agile PMO Intern JD Choose an optio…" at bounding box center [386, 175] width 579 height 40
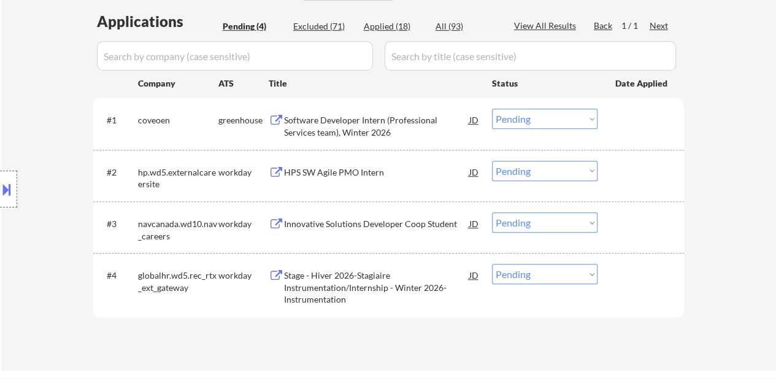
click at [452, 121] on div "Software Developer Intern (Professional Services team), Winter 2026" at bounding box center [376, 126] width 185 height 24
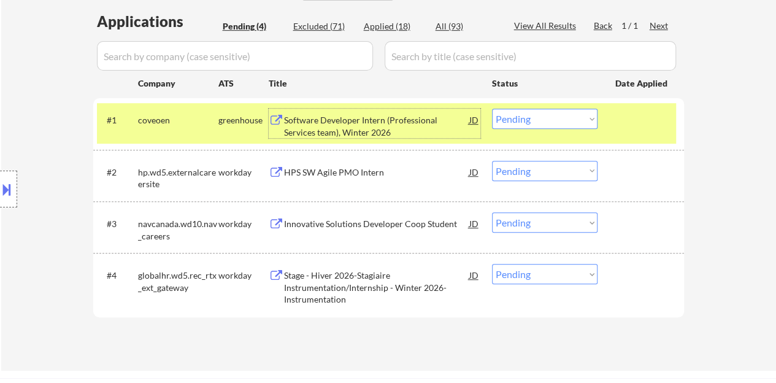
click at [522, 118] on select "Choose an option... Pending Applied Excluded (Questions) Excluded (Expired) Exc…" at bounding box center [544, 119] width 105 height 20
click at [492, 109] on select "Choose an option... Pending Applied Excluded (Questions) Excluded (Expired) Exc…" at bounding box center [544, 119] width 105 height 20
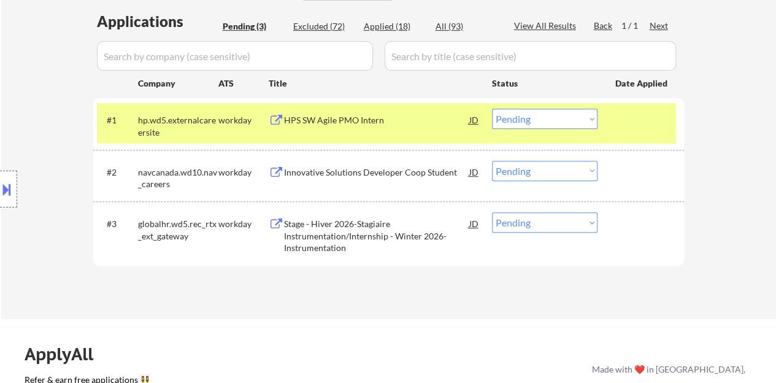
click at [638, 118] on div at bounding box center [642, 120] width 54 height 22
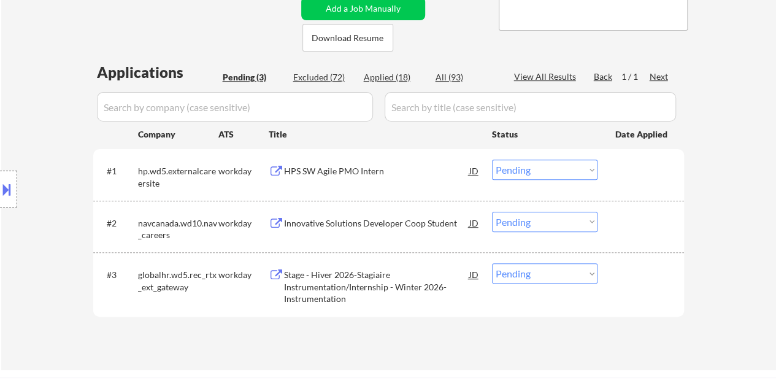
scroll to position [245, 0]
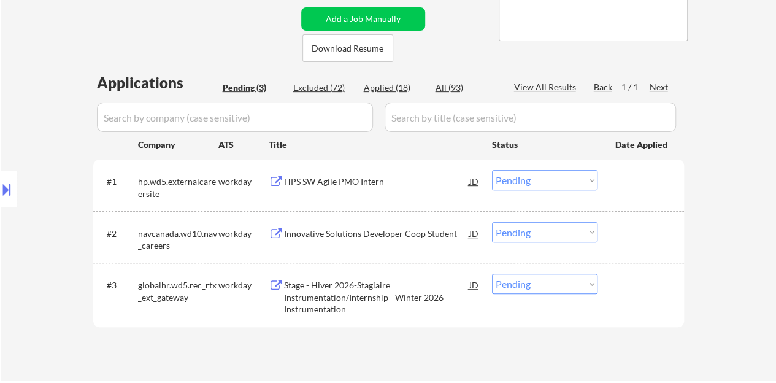
click at [343, 175] on div "HPS SW Agile PMO Intern" at bounding box center [376, 181] width 185 height 22
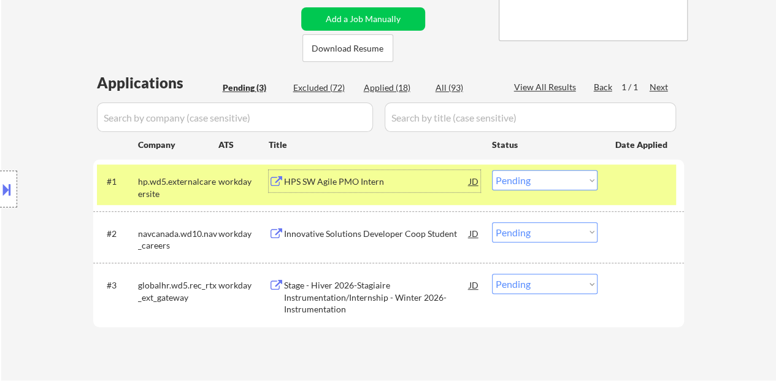
click at [349, 174] on div "HPS SW Agile PMO Intern" at bounding box center [376, 181] width 185 height 22
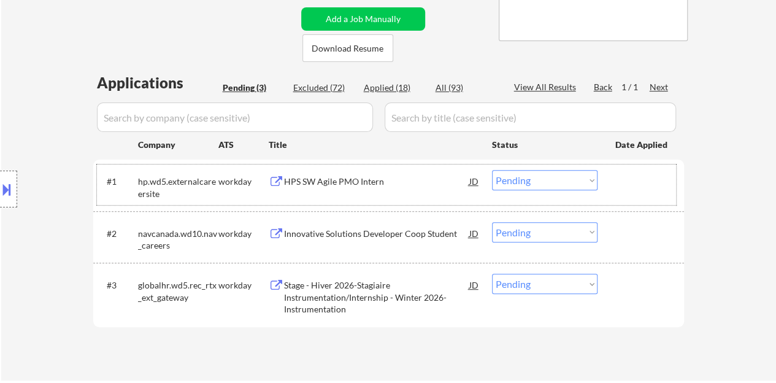
click at [632, 188] on div at bounding box center [642, 181] width 54 height 22
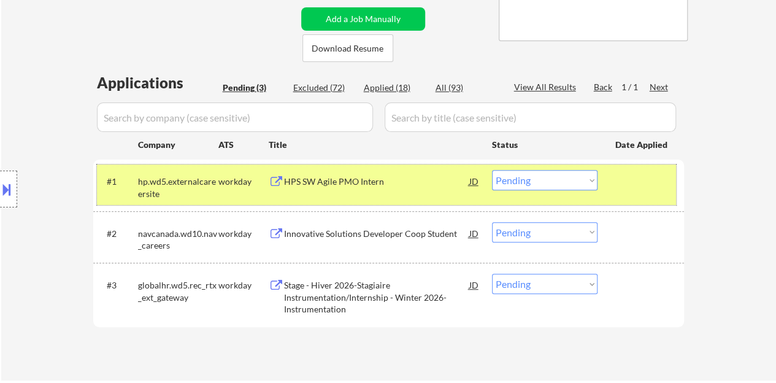
click at [554, 183] on select "Choose an option... Pending Applied Excluded (Questions) Excluded (Expired) Exc…" at bounding box center [544, 180] width 105 height 20
click at [492, 170] on select "Choose an option... Pending Applied Excluded (Questions) Excluded (Expired) Exc…" at bounding box center [544, 180] width 105 height 20
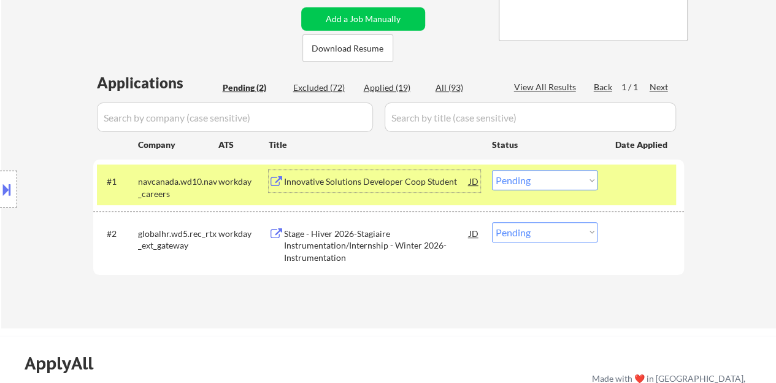
click at [387, 188] on div "Innovative Solutions Developer Coop Student" at bounding box center [376, 181] width 185 height 22
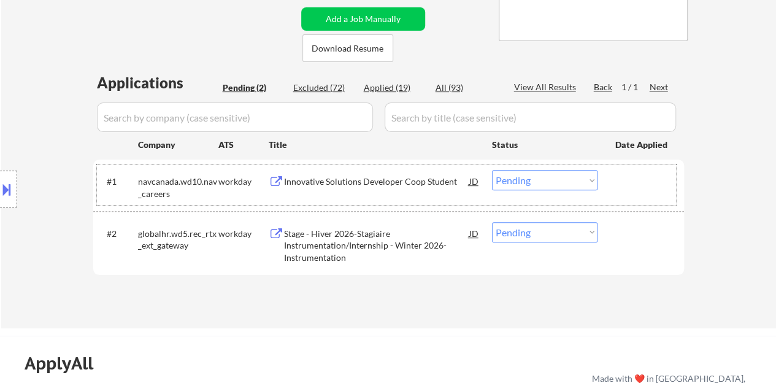
click at [651, 189] on div at bounding box center [642, 181] width 54 height 22
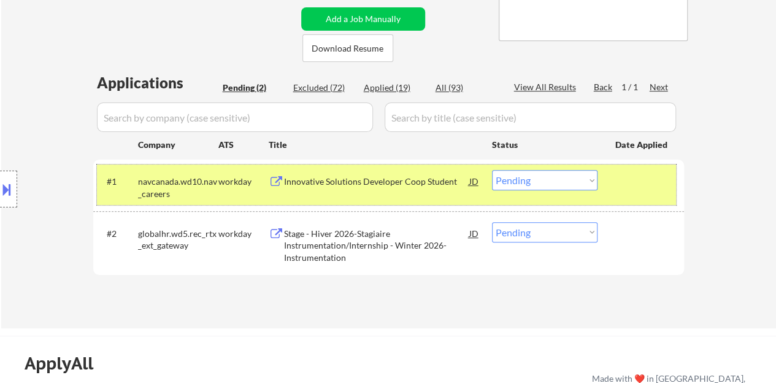
click at [548, 173] on select "Choose an option... Pending Applied Excluded (Questions) Excluded (Expired) Exc…" at bounding box center [544, 180] width 105 height 20
click at [492, 170] on select "Choose an option... Pending Applied Excluded (Questions) Excluded (Expired) Exc…" at bounding box center [544, 180] width 105 height 20
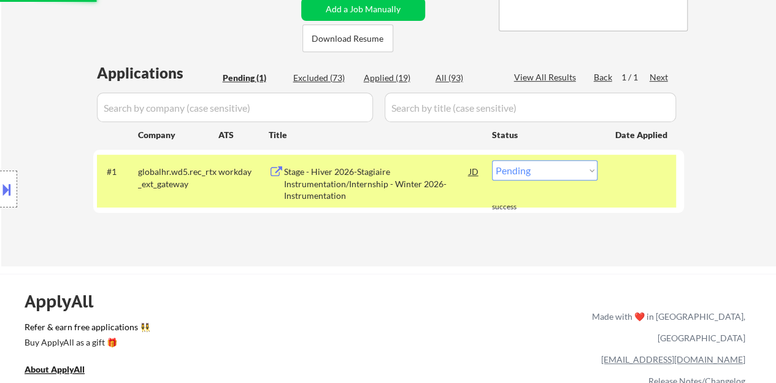
scroll to position [307, 0]
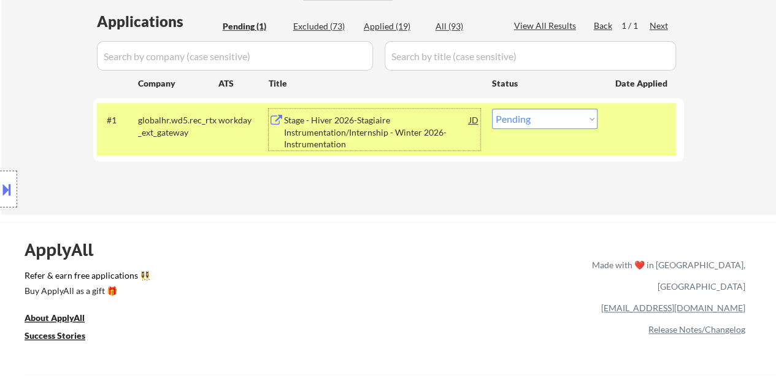
click at [370, 137] on div "Stage - Hiver 2026-Stagiaire Instrumentation/Internship - Winter 2026-Instrumen…" at bounding box center [376, 132] width 185 height 36
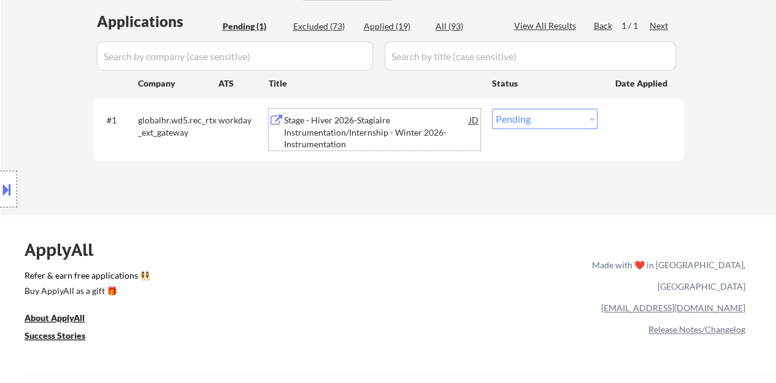
drag, startPoint x: 519, startPoint y: 116, endPoint x: 517, endPoint y: 128, distance: 11.1
click at [519, 116] on select "Choose an option... Pending Applied Excluded (Questions) Excluded (Expired) Exc…" at bounding box center [544, 119] width 105 height 20
select select ""excluded__bad_match_""
click at [492, 109] on select "Choose an option... Pending Applied Excluded (Questions) Excluded (Expired) Exc…" at bounding box center [544, 119] width 105 height 20
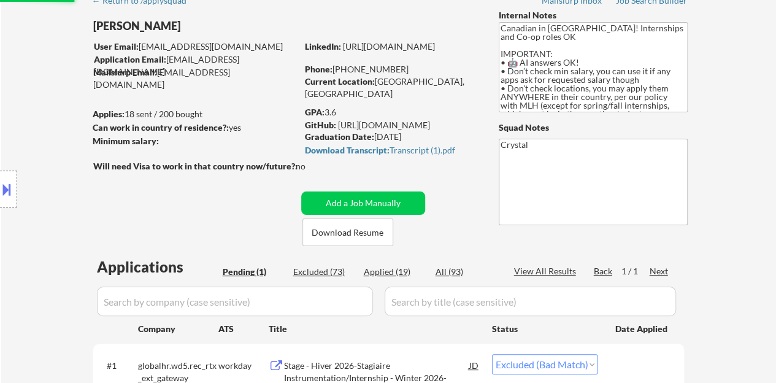
scroll to position [184, 0]
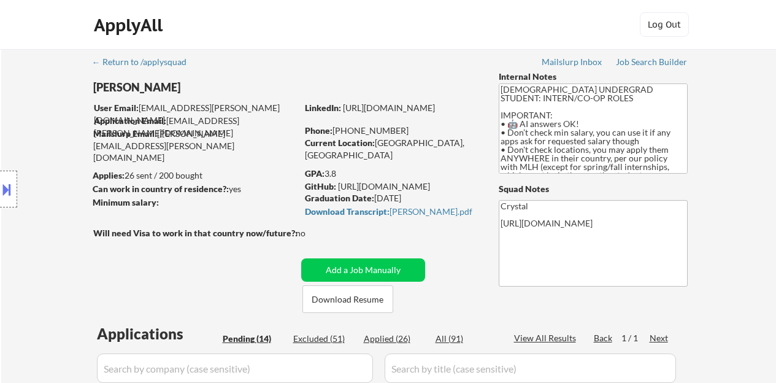
select select ""pending""
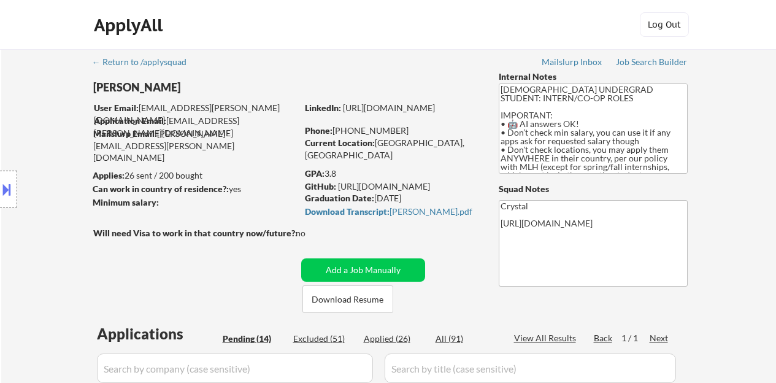
select select ""pending""
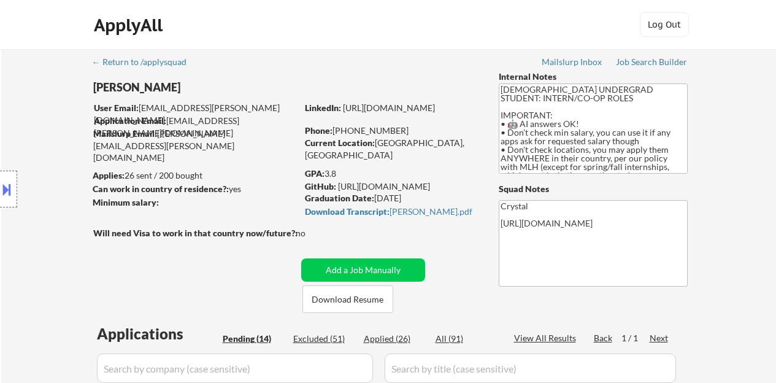
select select ""pending""
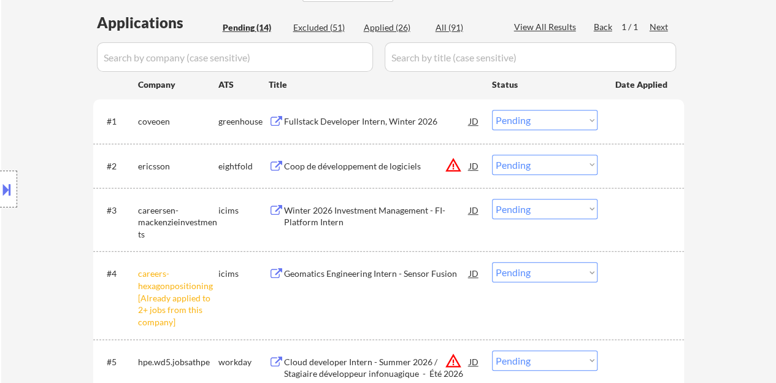
scroll to position [429, 0]
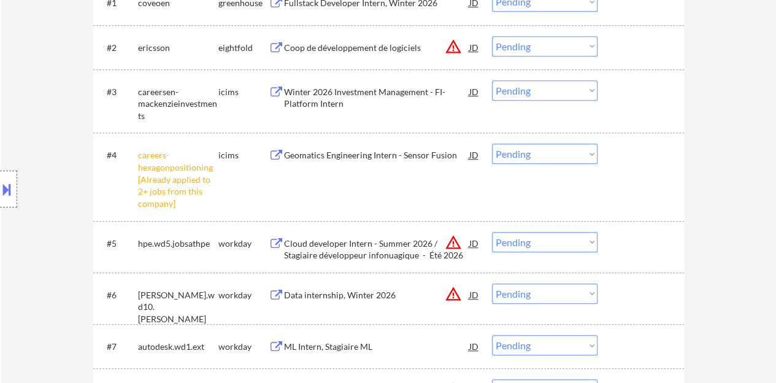
click at [516, 159] on select "Choose an option... Pending Applied Excluded (Questions) Excluded (Expired) Exc…" at bounding box center [544, 153] width 105 height 20
click at [492, 143] on select "Choose an option... Pending Applied Excluded (Questions) Excluded (Expired) Exc…" at bounding box center [544, 153] width 105 height 20
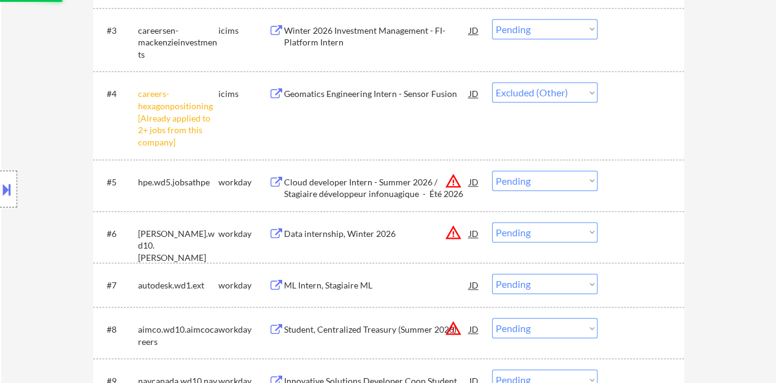
scroll to position [552, 0]
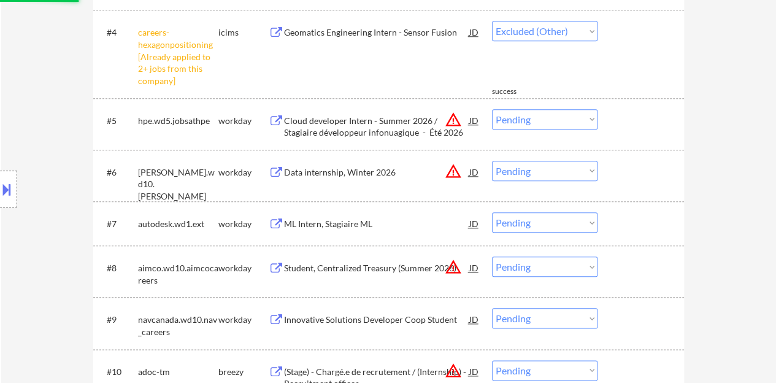
select select ""pending""
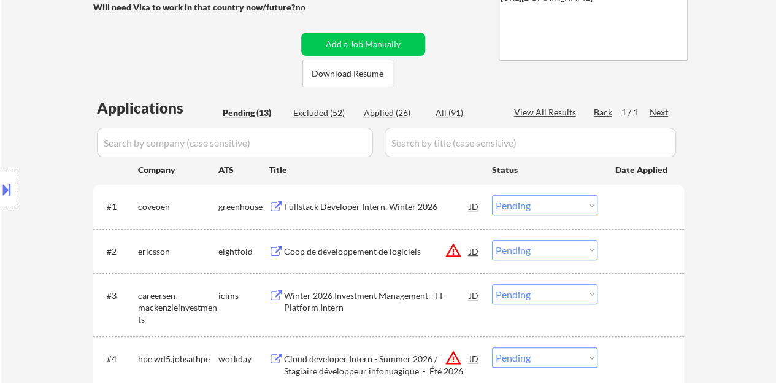
scroll to position [245, 0]
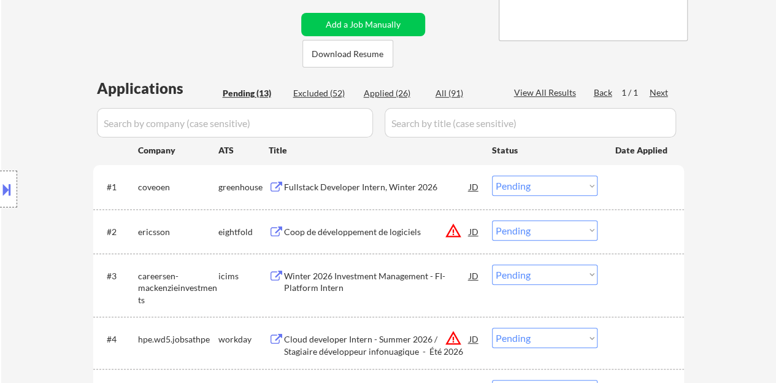
click at [366, 178] on div "Fullstack Developer Intern, Winter 2026" at bounding box center [376, 186] width 185 height 22
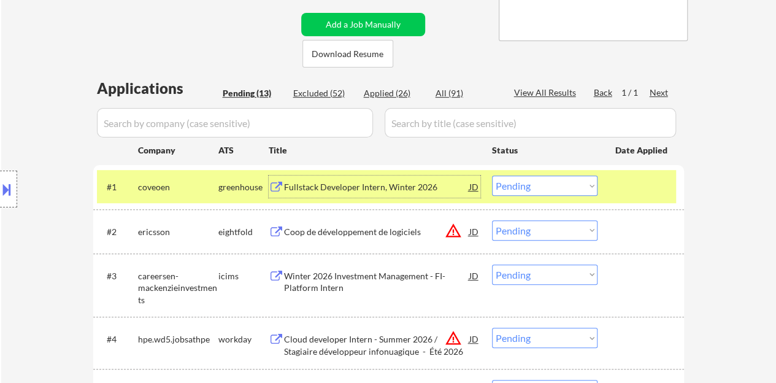
click at [343, 191] on div "Fullstack Developer Intern, Winter 2026" at bounding box center [376, 187] width 185 height 12
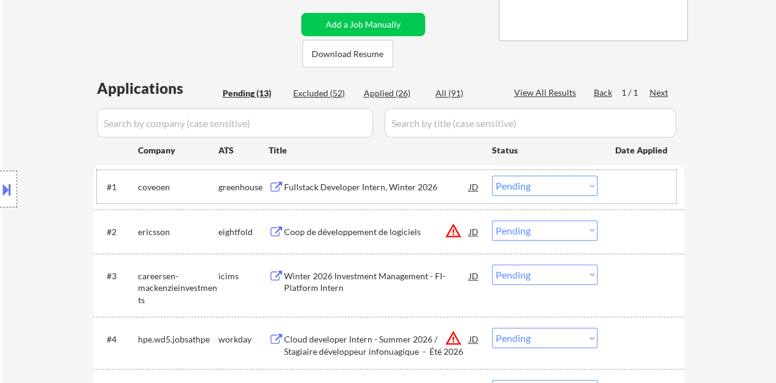
click at [659, 184] on div at bounding box center [642, 186] width 54 height 22
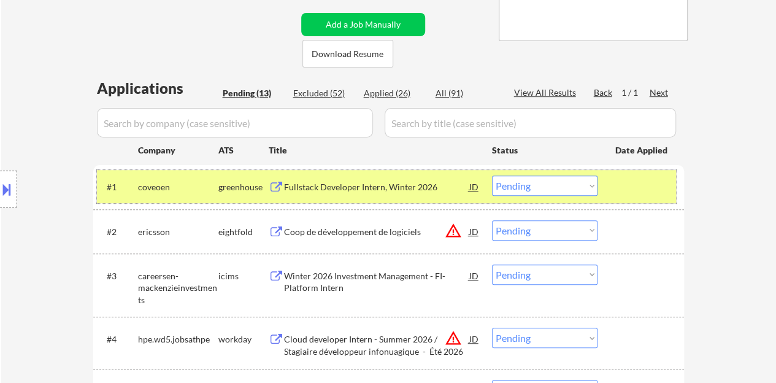
click at [495, 183] on select "Choose an option... Pending Applied Excluded (Questions) Excluded (Expired) Exc…" at bounding box center [544, 185] width 105 height 20
click at [492, 175] on select "Choose an option... Pending Applied Excluded (Questions) Excluded (Expired) Exc…" at bounding box center [544, 185] width 105 height 20
select select ""pending""
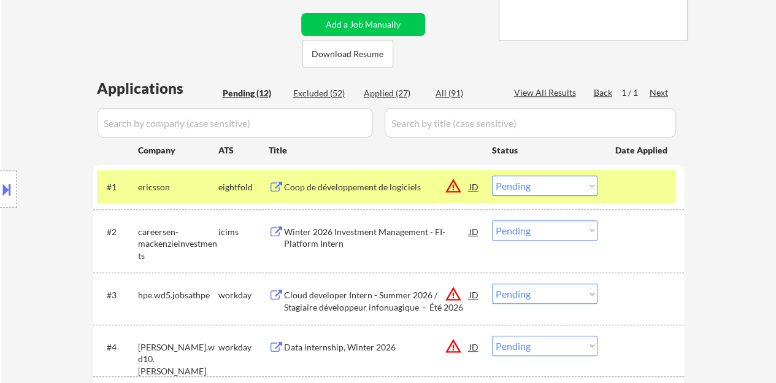
click at [631, 183] on div at bounding box center [642, 186] width 54 height 22
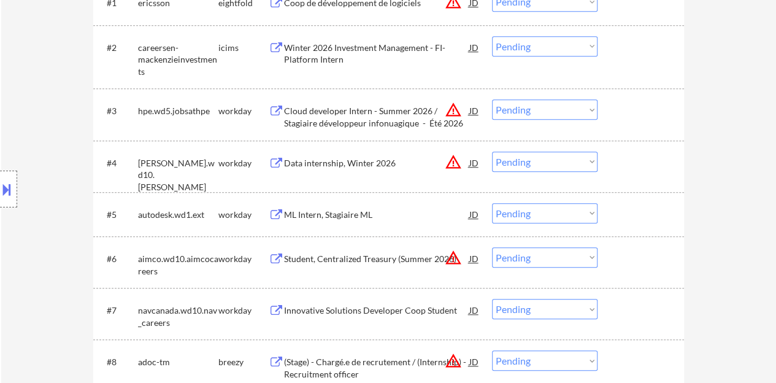
scroll to position [491, 0]
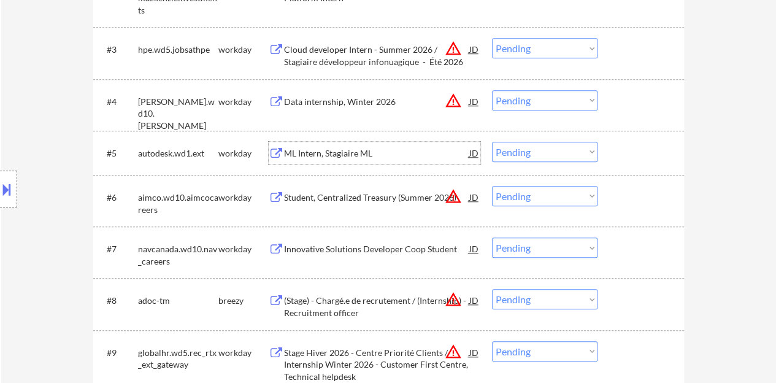
click at [302, 147] on div "ML Intern, Stagiaire ML" at bounding box center [376, 153] width 185 height 12
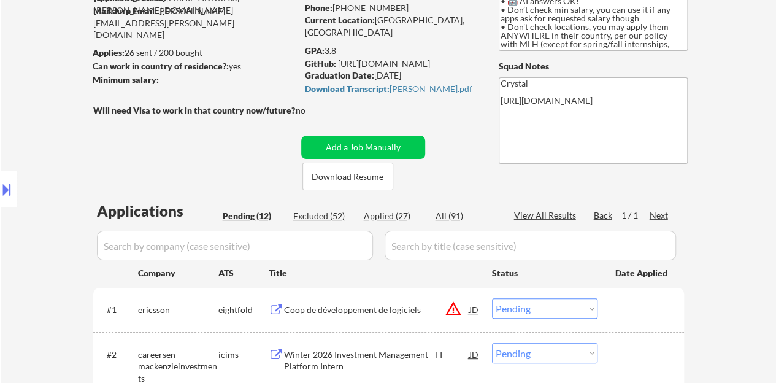
scroll to position [307, 0]
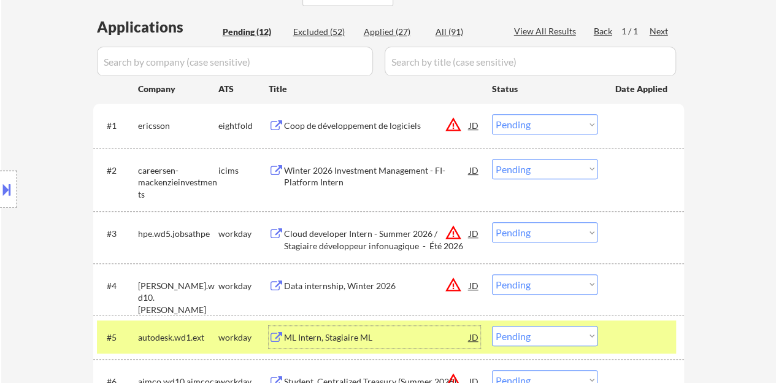
click at [580, 326] on select "Choose an option... Pending Applied Excluded (Questions) Excluded (Expired) Exc…" at bounding box center [544, 336] width 105 height 20
click at [492, 326] on select "Choose an option... Pending Applied Excluded (Questions) Excluded (Expired) Exc…" at bounding box center [544, 336] width 105 height 20
click at [520, 338] on select "Choose an option... Pending Applied Excluded (Questions) Excluded (Expired) Exc…" at bounding box center [544, 336] width 105 height 20
click at [492, 326] on select "Choose an option... Pending Applied Excluded (Questions) Excluded (Expired) Exc…" at bounding box center [544, 336] width 105 height 20
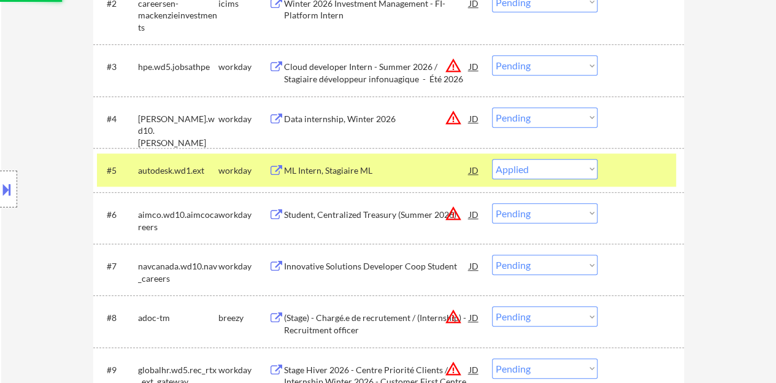
scroll to position [491, 0]
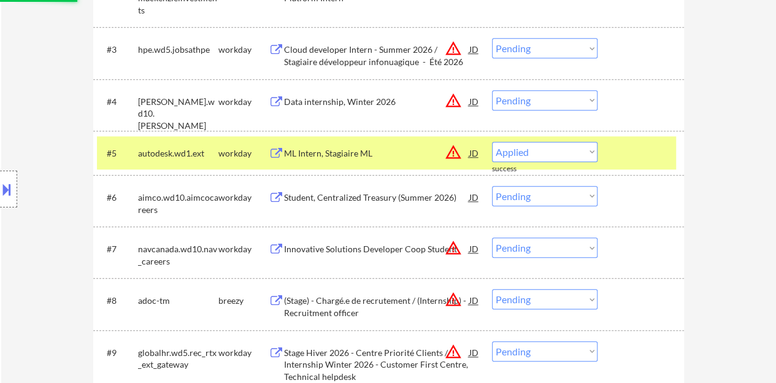
select select ""pending""
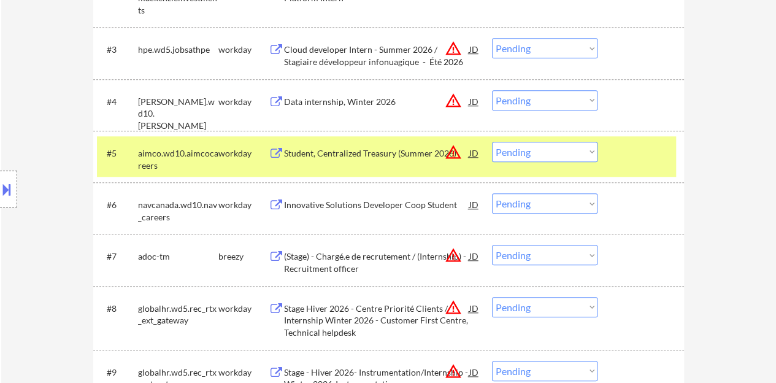
click at [622, 164] on div "#5 aimco.wd10.aimcocareers workday Student, Centralized Treasury (Summer 2026) …" at bounding box center [386, 156] width 579 height 40
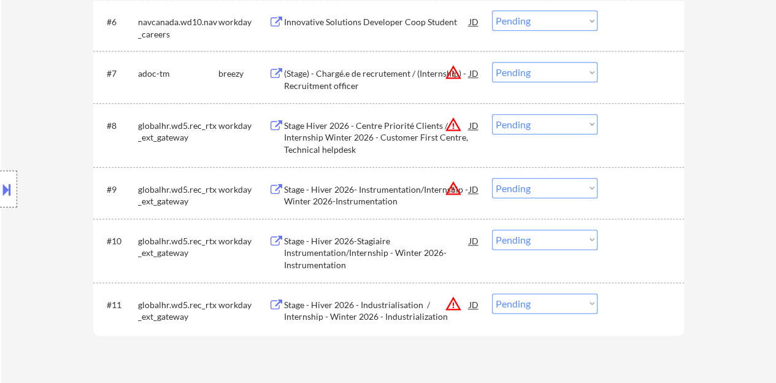
scroll to position [552, 0]
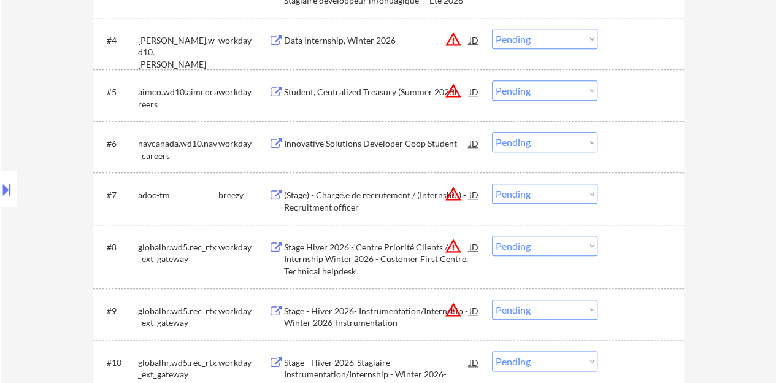
click at [357, 143] on div "Innovative Solutions Developer Coop Student" at bounding box center [376, 143] width 185 height 12
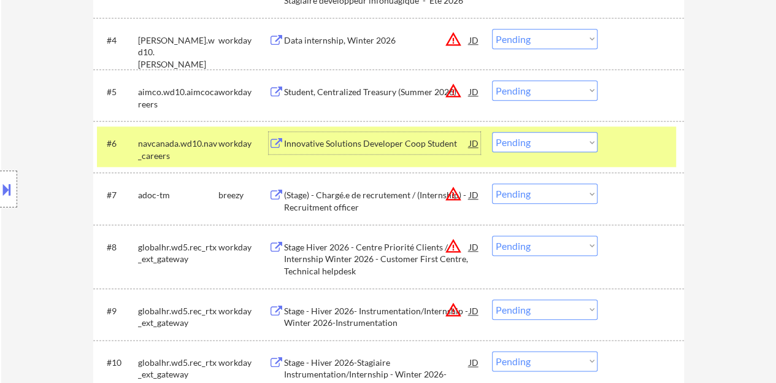
click at [530, 139] on select "Choose an option... Pending Applied Excluded (Questions) Excluded (Expired) Exc…" at bounding box center [544, 142] width 105 height 20
click at [492, 132] on select "Choose an option... Pending Applied Excluded (Questions) Excluded (Expired) Exc…" at bounding box center [544, 142] width 105 height 20
select select ""pending""
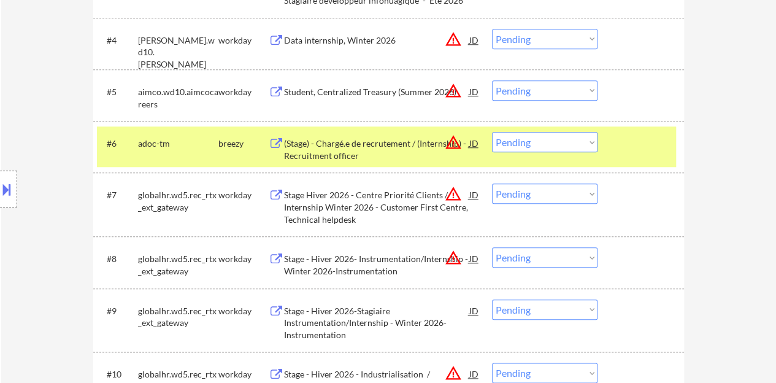
click at [639, 152] on div at bounding box center [642, 143] width 54 height 22
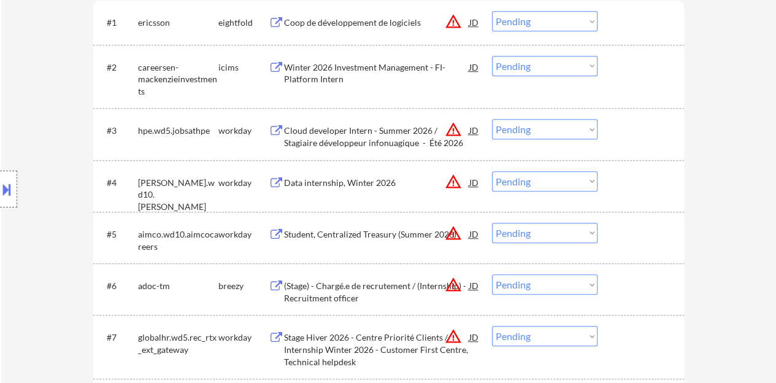
scroll to position [429, 0]
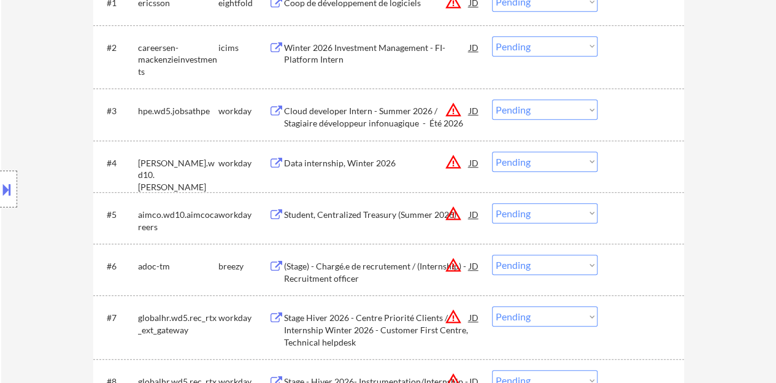
click at [475, 162] on div "JD" at bounding box center [474, 162] width 12 height 22
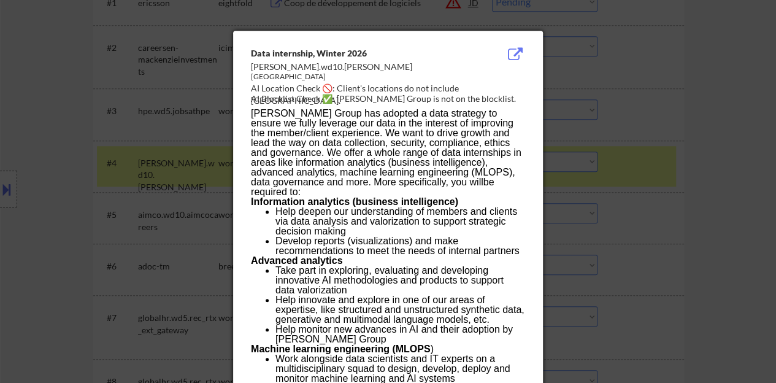
click at [643, 200] on div at bounding box center [388, 191] width 776 height 383
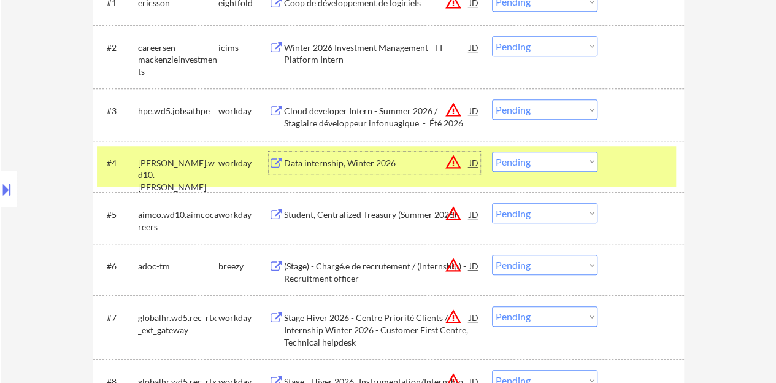
click at [297, 162] on div "Data internship, Winter 2026" at bounding box center [376, 163] width 185 height 12
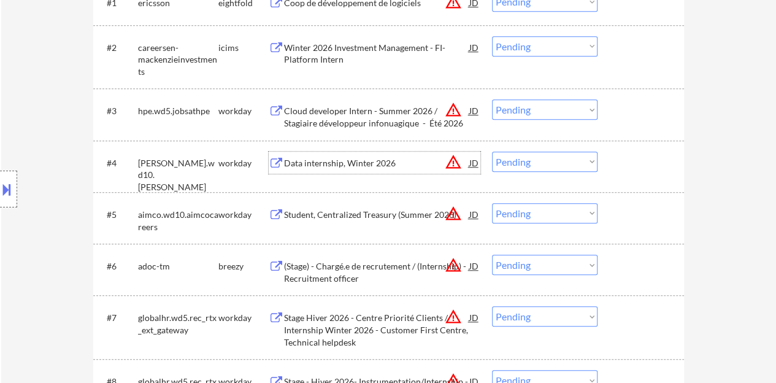
click at [647, 173] on div at bounding box center [642, 162] width 54 height 22
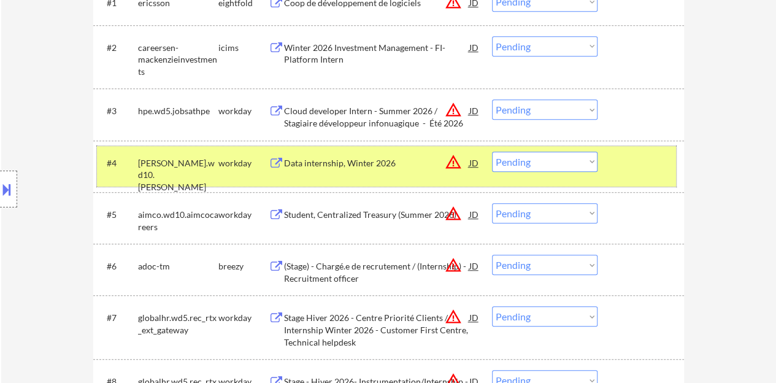
click at [521, 161] on select "Choose an option... Pending Applied Excluded (Questions) Excluded (Expired) Exc…" at bounding box center [544, 161] width 105 height 20
click at [492, 151] on select "Choose an option... Pending Applied Excluded (Questions) Excluded (Expired) Exc…" at bounding box center [544, 161] width 105 height 20
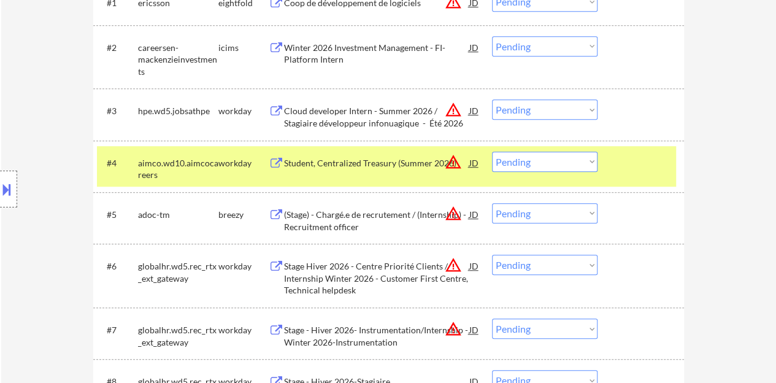
click at [383, 158] on div "Student, Centralized Treasury (Summer 2026)" at bounding box center [376, 163] width 185 height 12
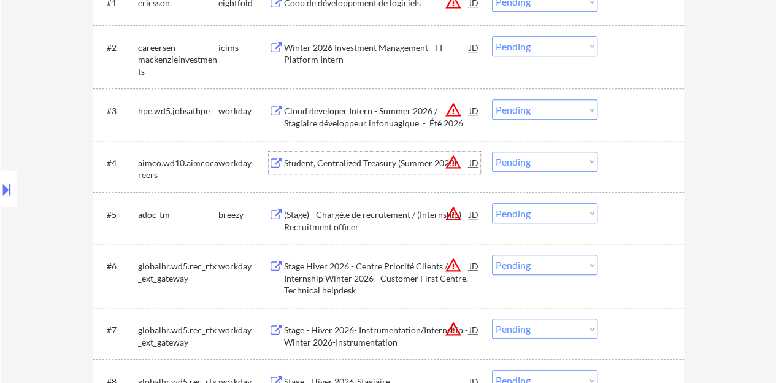
click at [618, 172] on div at bounding box center [642, 162] width 54 height 22
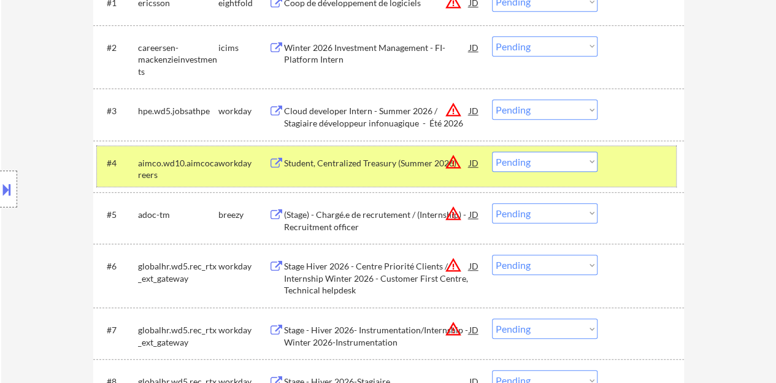
click at [557, 164] on select "Choose an option... Pending Applied Excluded (Questions) Excluded (Expired) Exc…" at bounding box center [544, 161] width 105 height 20
click at [492, 151] on select "Choose an option... Pending Applied Excluded (Questions) Excluded (Expired) Exc…" at bounding box center [544, 161] width 105 height 20
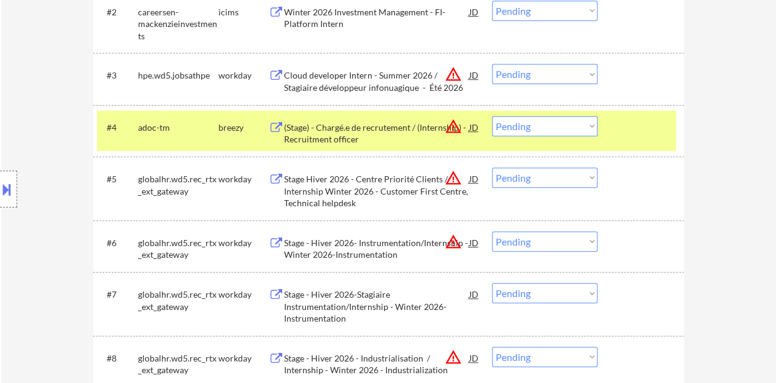
scroll to position [491, 0]
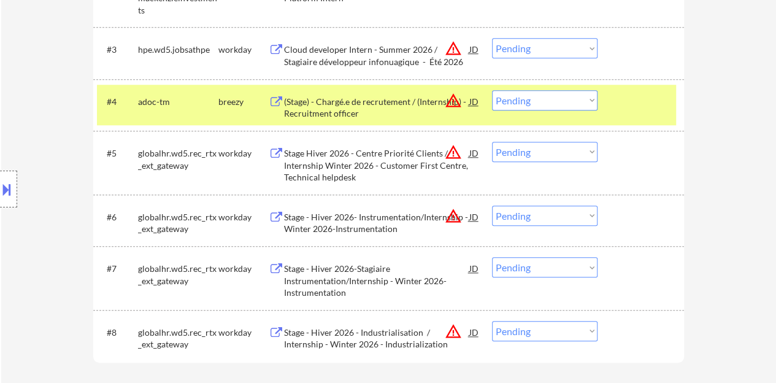
click at [633, 110] on div at bounding box center [642, 101] width 54 height 22
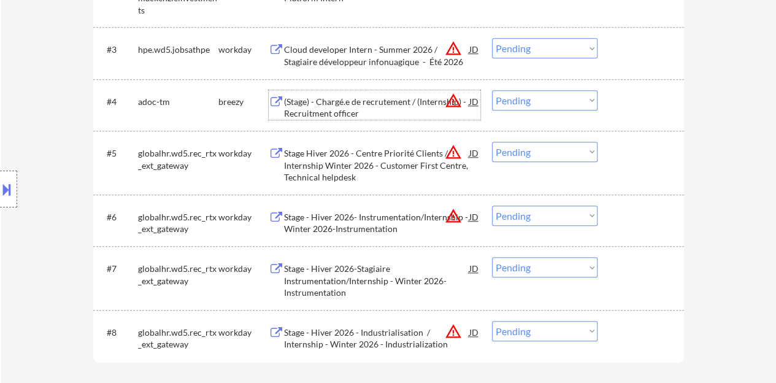
click at [293, 102] on div "(Stage) - Chargé.e de recrutement / (Internship) - Recruitment officer" at bounding box center [376, 108] width 185 height 24
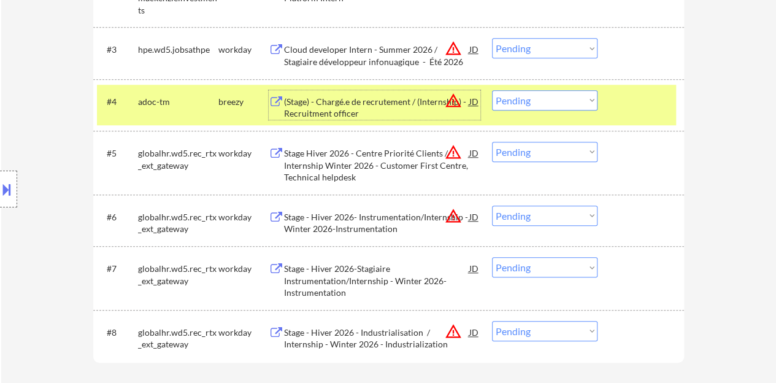
click at [548, 102] on select "Choose an option... Pending Applied Excluded (Questions) Excluded (Expired) Exc…" at bounding box center [544, 100] width 105 height 20
click at [492, 90] on select "Choose an option... Pending Applied Excluded (Questions) Excluded (Expired) Exc…" at bounding box center [544, 100] width 105 height 20
select select ""pending""
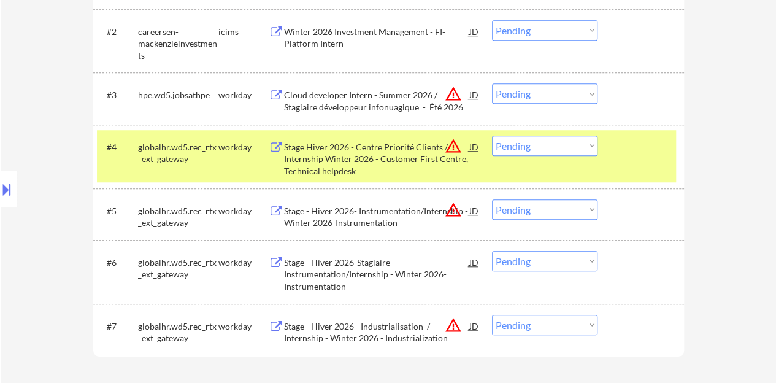
scroll to position [429, 0]
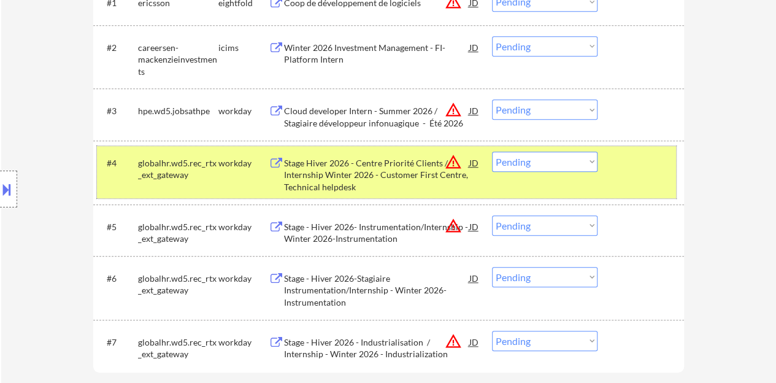
click at [656, 170] on div at bounding box center [642, 162] width 54 height 22
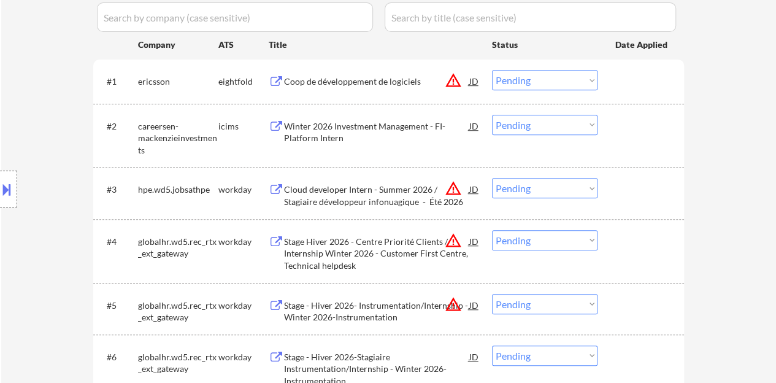
scroll to position [368, 0]
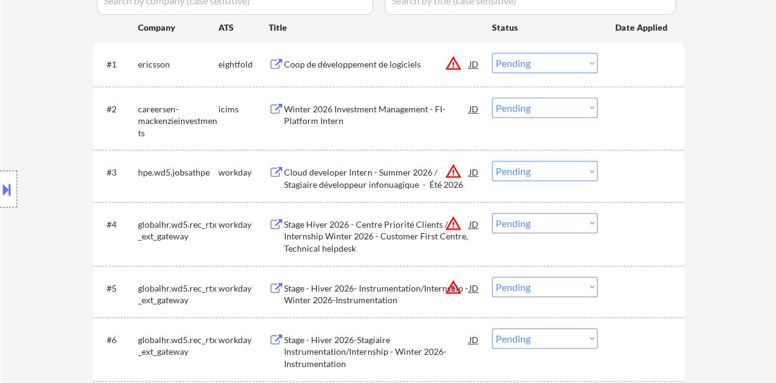
click at [315, 171] on div "Cloud developer Intern - Summer 2026 / Stagiaire développeur infonuagique - Été…" at bounding box center [376, 178] width 185 height 24
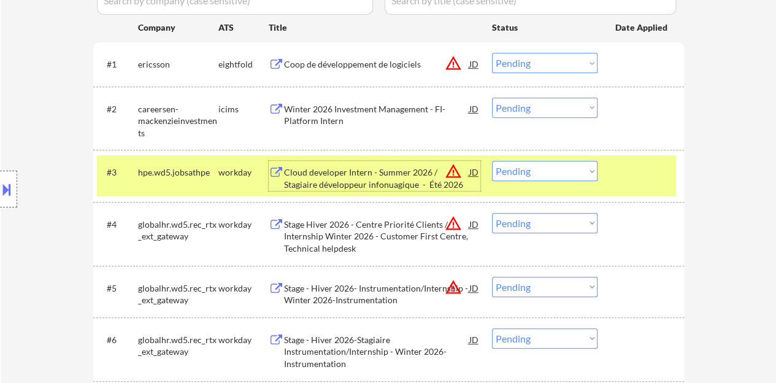
click at [531, 175] on select "Choose an option... Pending Applied Excluded (Questions) Excluded (Expired) Exc…" at bounding box center [544, 171] width 105 height 20
click at [492, 161] on select "Choose an option... Pending Applied Excluded (Questions) Excluded (Expired) Exc…" at bounding box center [544, 171] width 105 height 20
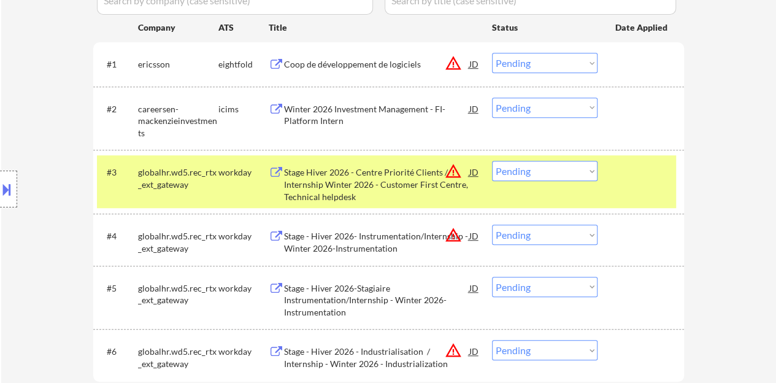
click at [386, 177] on div "Stage Hiver 2026 - Centre Priorité Clients / Internship Winter 2026 - Customer …" at bounding box center [376, 184] width 185 height 36
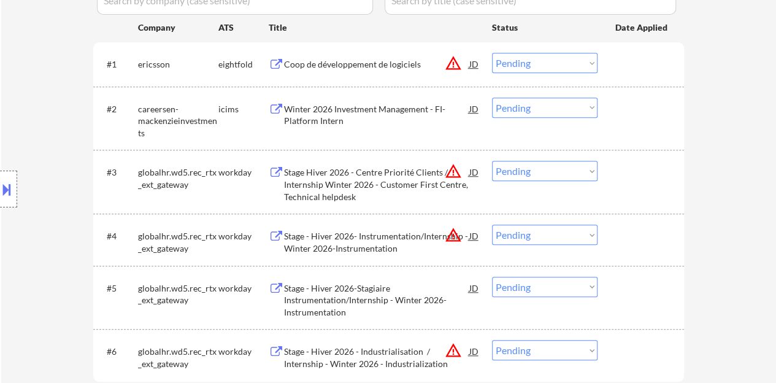
click at [682, 189] on div "#3 globalhr.wd5.rec_rtx_ext_gateway workday Stage Hiver 2026 - Centre Priorité …" at bounding box center [388, 182] width 590 height 64
click at [654, 177] on div at bounding box center [642, 172] width 54 height 22
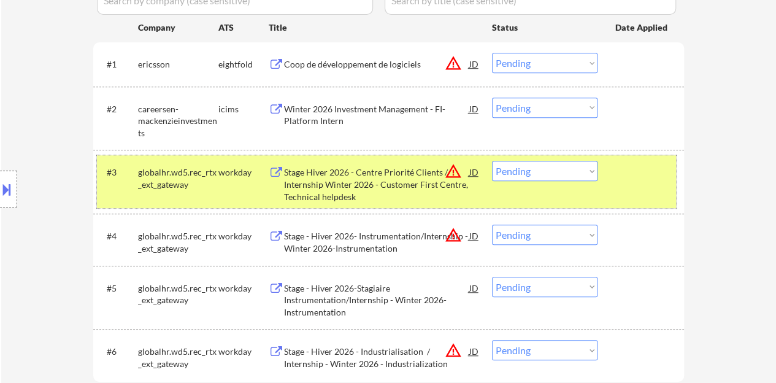
click at [515, 167] on select "Choose an option... Pending Applied Excluded (Questions) Excluded (Expired) Exc…" at bounding box center [544, 171] width 105 height 20
click at [492, 161] on select "Choose an option... Pending Applied Excluded (Questions) Excluded (Expired) Exc…" at bounding box center [544, 171] width 105 height 20
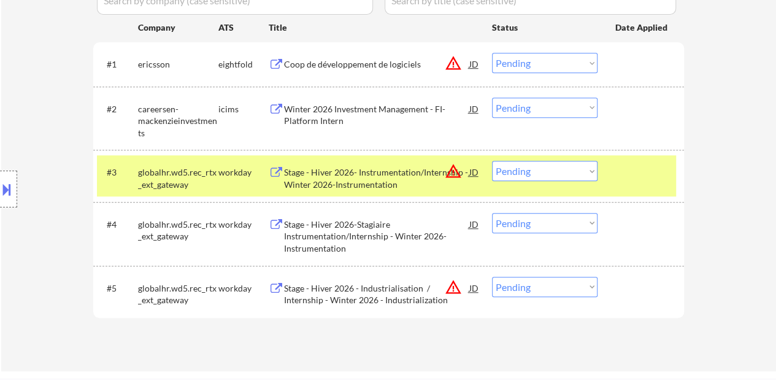
click at [370, 163] on div "Stage - Hiver 2026- Instrumentation/Internship - Winter 2026-Instrumentation" at bounding box center [376, 175] width 185 height 29
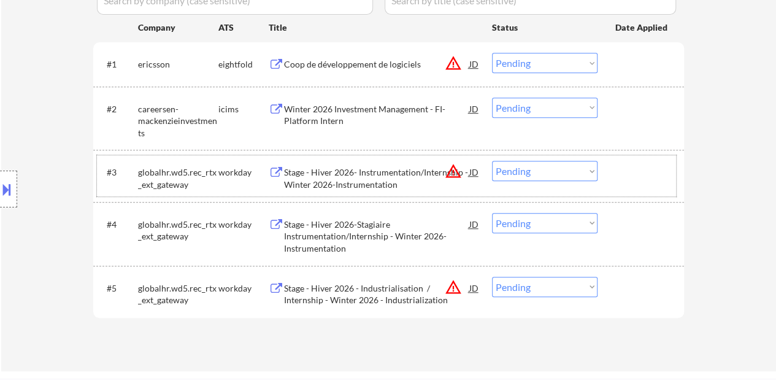
click at [654, 172] on div at bounding box center [642, 172] width 54 height 22
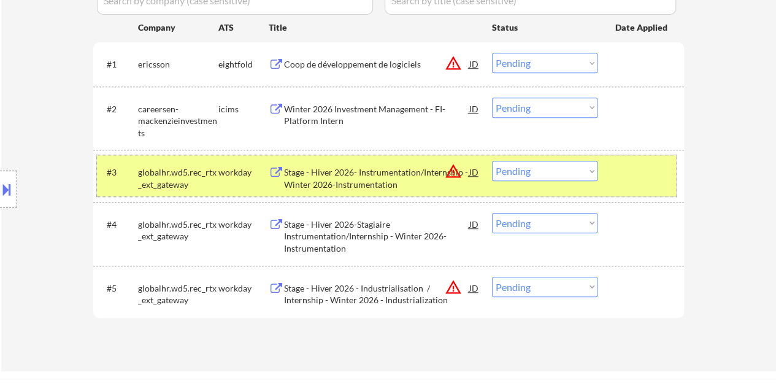
click at [541, 165] on select "Choose an option... Pending Applied Excluded (Questions) Excluded (Expired) Exc…" at bounding box center [544, 171] width 105 height 20
click at [492, 161] on select "Choose an option... Pending Applied Excluded (Questions) Excluded (Expired) Exc…" at bounding box center [544, 171] width 105 height 20
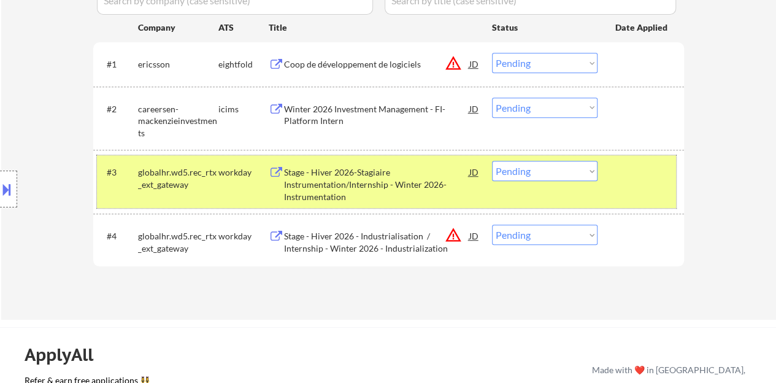
click at [619, 196] on div "#3 globalhr.wd5.rec_rtx_ext_gateway workday Stage - Hiver 2026-Stagiaire Instru…" at bounding box center [386, 181] width 579 height 53
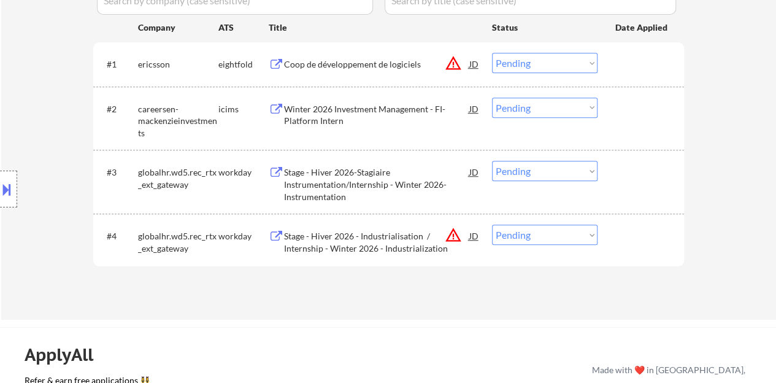
click at [427, 181] on div "Stage - Hiver 2026-Stagiaire Instrumentation/Internship - Winter 2026-Instrumen…" at bounding box center [376, 184] width 185 height 36
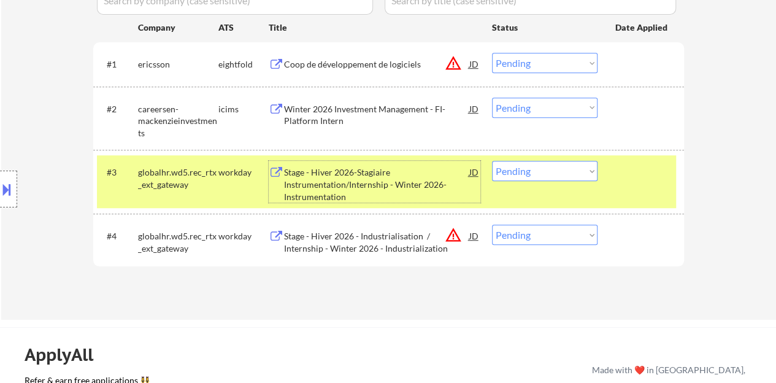
click at [533, 169] on select "Choose an option... Pending Applied Excluded (Questions) Excluded (Expired) Exc…" at bounding box center [544, 171] width 105 height 20
click at [492, 161] on select "Choose an option... Pending Applied Excluded (Questions) Excluded (Expired) Exc…" at bounding box center [544, 171] width 105 height 20
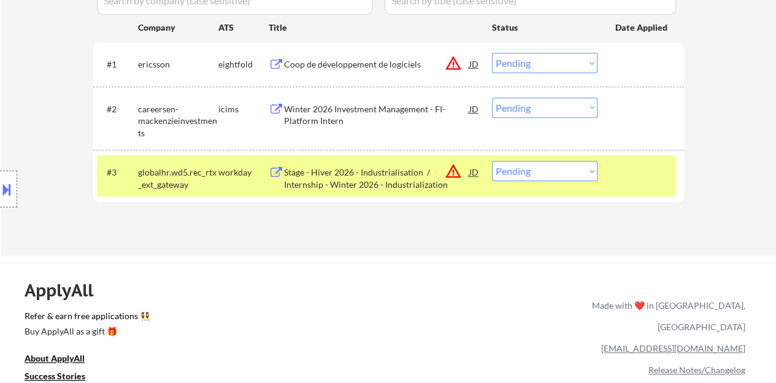
click at [361, 183] on div "Stage - Hiver 2026 - Industrialisation / Internship - Winter 2026 - Industriali…" at bounding box center [376, 178] width 185 height 24
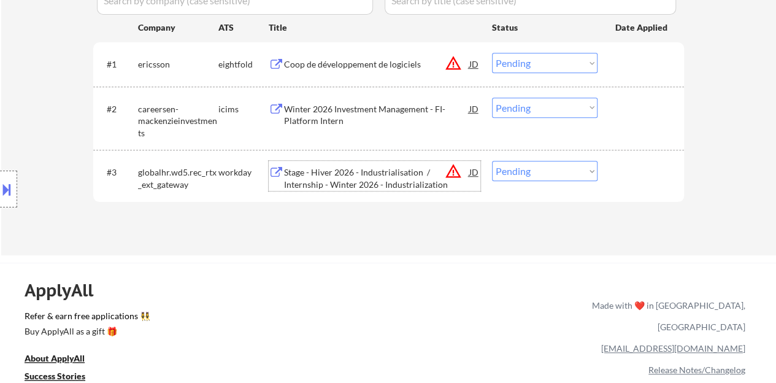
drag, startPoint x: 661, startPoint y: 185, endPoint x: 655, endPoint y: 181, distance: 7.2
click at [660, 185] on div "#3 globalhr.wd5.rec_rtx_ext_gateway workday Stage - Hiver 2026 - Industrialisat…" at bounding box center [386, 175] width 579 height 40
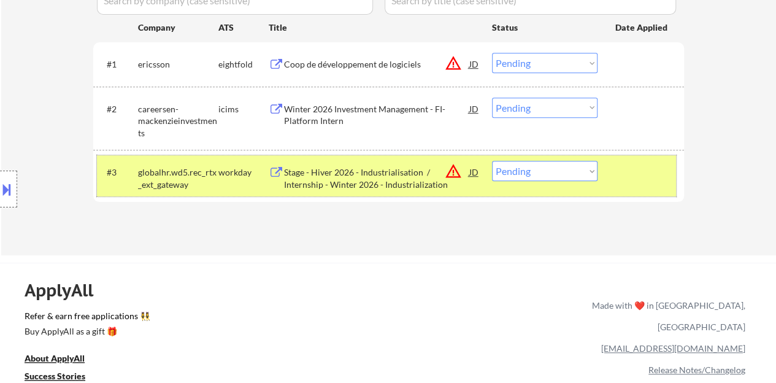
click at [538, 171] on select "Choose an option... Pending Applied Excluded (Questions) Excluded (Expired) Exc…" at bounding box center [544, 171] width 105 height 20
select select ""excluded__bad_match_""
click at [492, 161] on select "Choose an option... Pending Applied Excluded (Questions) Excluded (Expired) Exc…" at bounding box center [544, 171] width 105 height 20
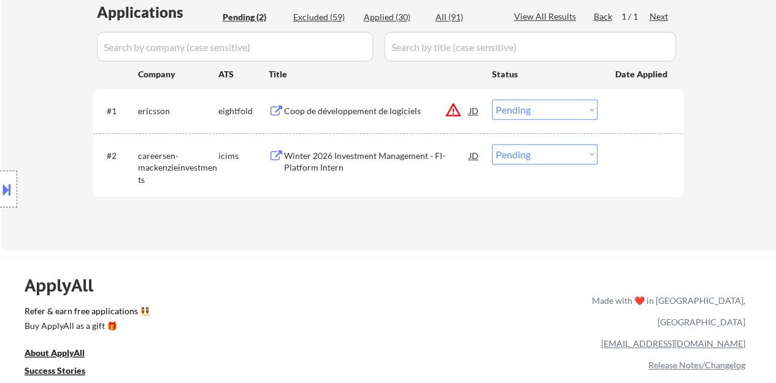
scroll to position [307, 0]
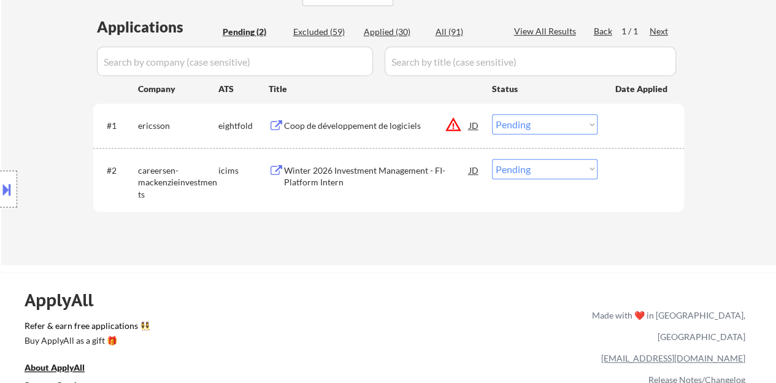
click at [338, 167] on div "Winter 2026 Investment Management - FI-Platform Intern" at bounding box center [376, 176] width 185 height 24
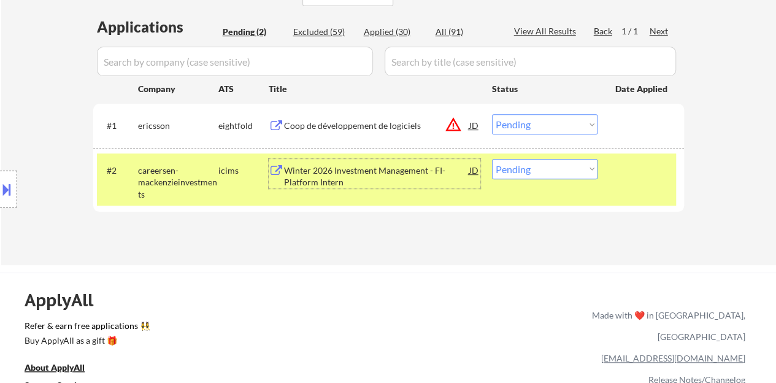
click at [508, 169] on select "Choose an option... Pending Applied Excluded (Questions) Excluded (Expired) Exc…" at bounding box center [544, 169] width 105 height 20
select select ""excluded__expired_""
click at [492, 159] on select "Choose an option... Pending Applied Excluded (Questions) Excluded (Expired) Exc…" at bounding box center [544, 169] width 105 height 20
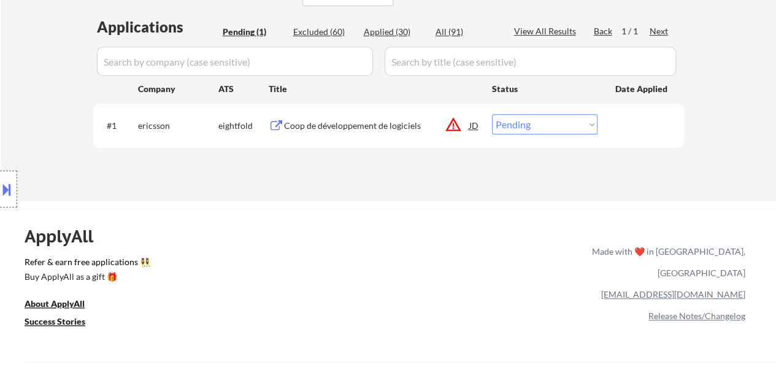
click at [378, 129] on div "Coop de développement de logiciels" at bounding box center [376, 126] width 185 height 12
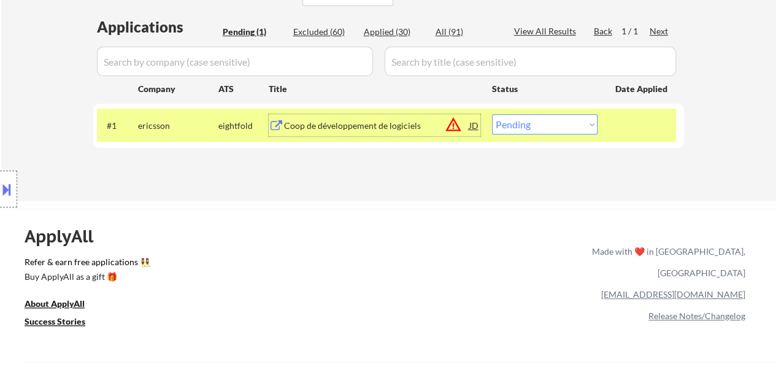
click at [508, 123] on select "Choose an option... Pending Applied Excluded (Questions) Excluded (Expired) Exc…" at bounding box center [544, 124] width 105 height 20
select select ""excluded__expired_""
click at [492, 114] on select "Choose an option... Pending Applied Excluded (Questions) Excluded (Expired) Exc…" at bounding box center [544, 124] width 105 height 20
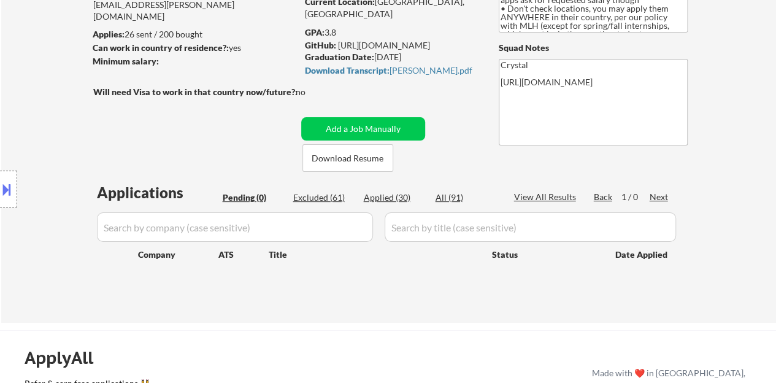
scroll to position [123, 0]
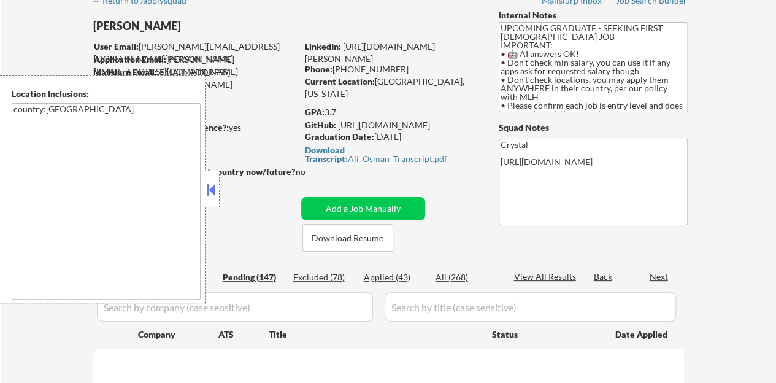
click at [207, 189] on button at bounding box center [210, 189] width 13 height 18
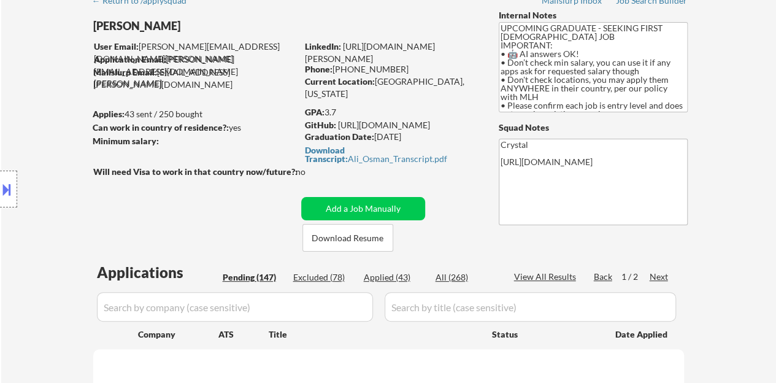
select select ""pending""
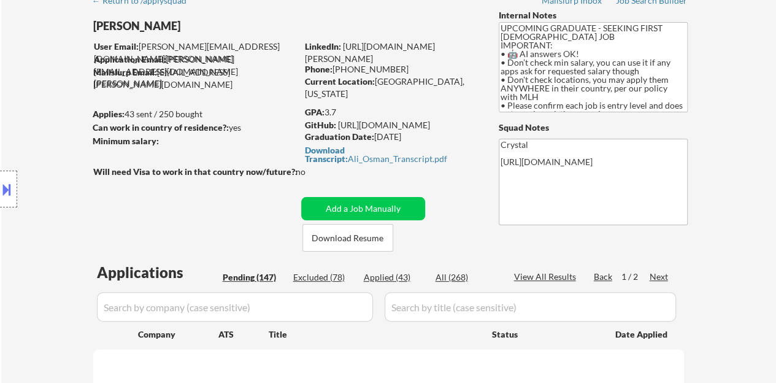
select select ""pending""
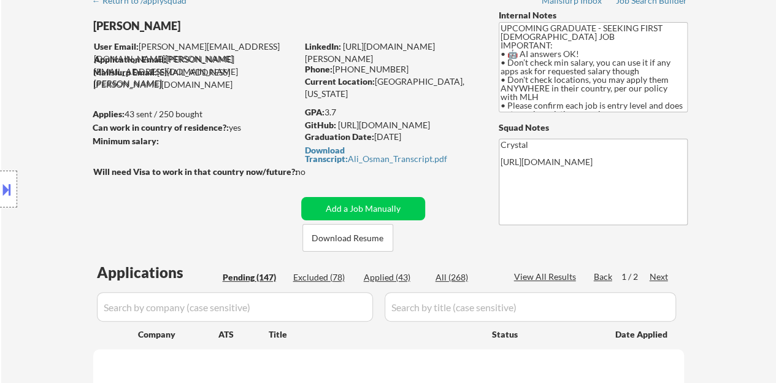
select select ""pending""
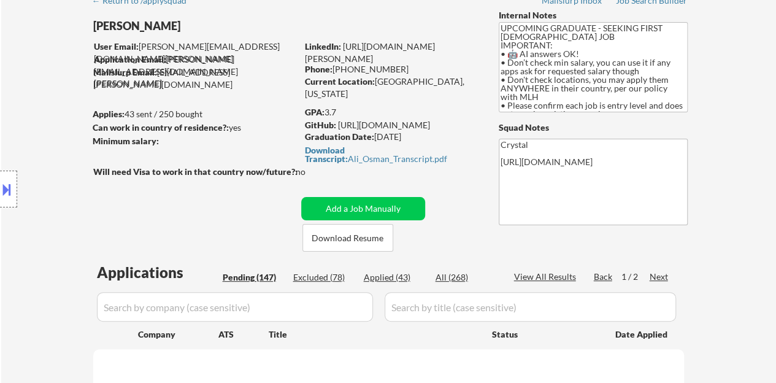
select select ""pending""
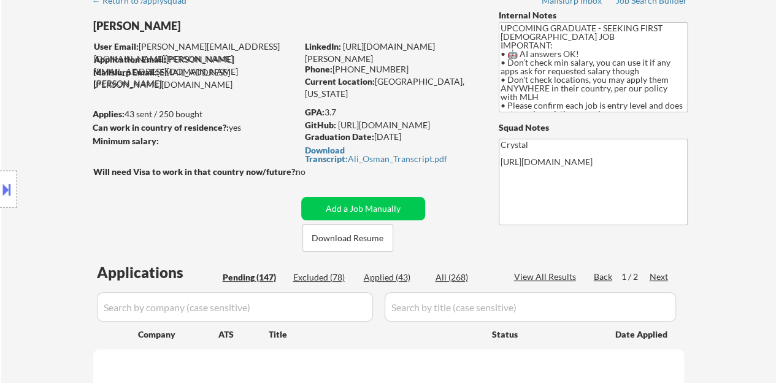
select select ""pending""
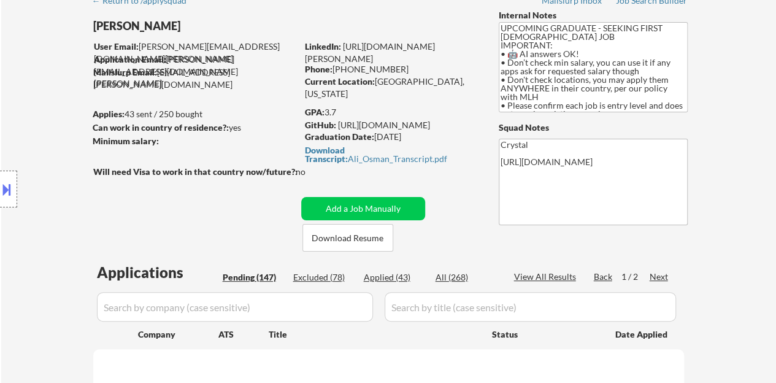
select select ""pending""
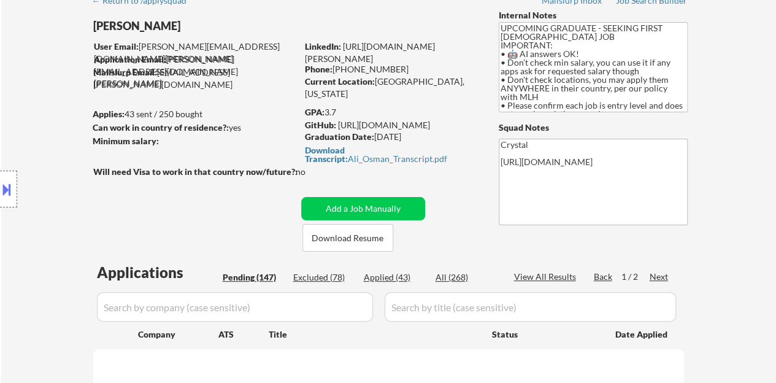
select select ""pending""
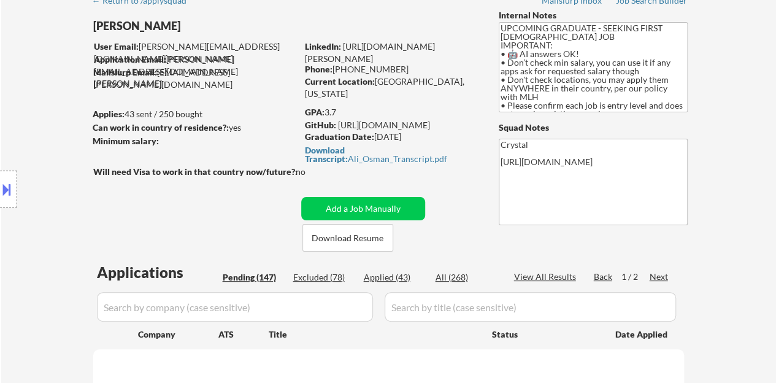
select select ""pending""
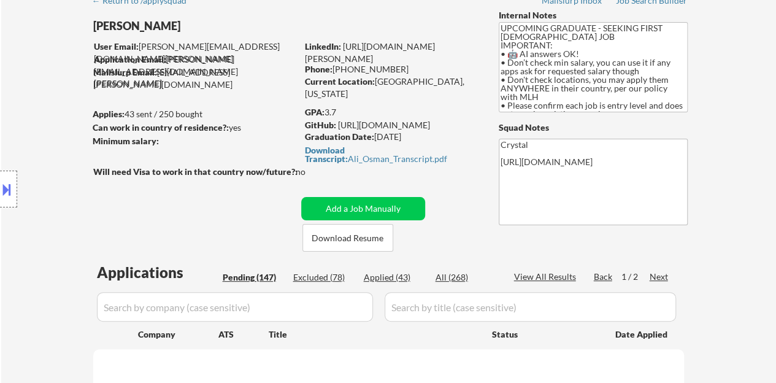
select select ""pending""
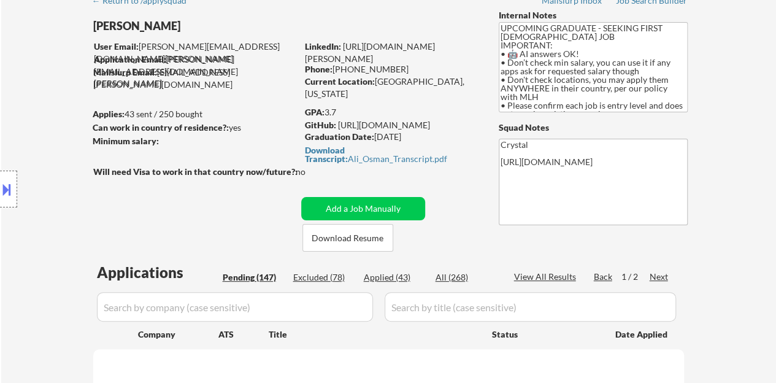
select select ""pending""
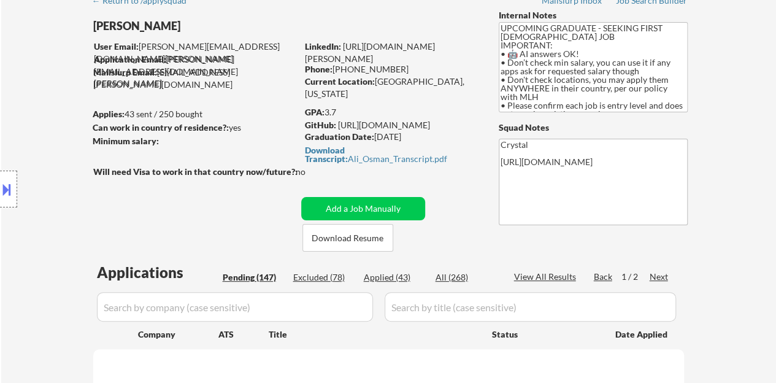
select select ""pending""
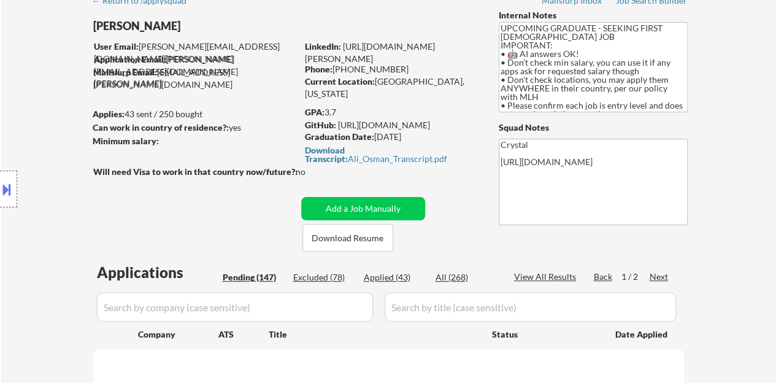
select select ""pending""
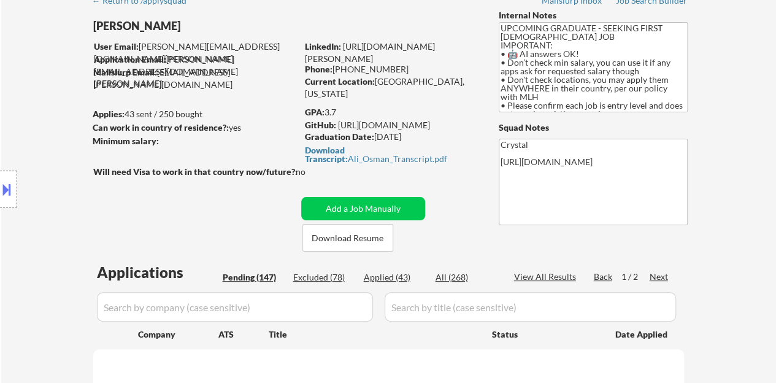
select select ""pending""
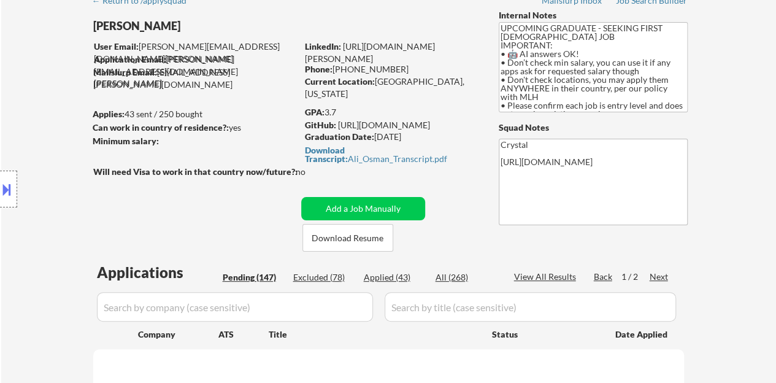
select select ""pending""
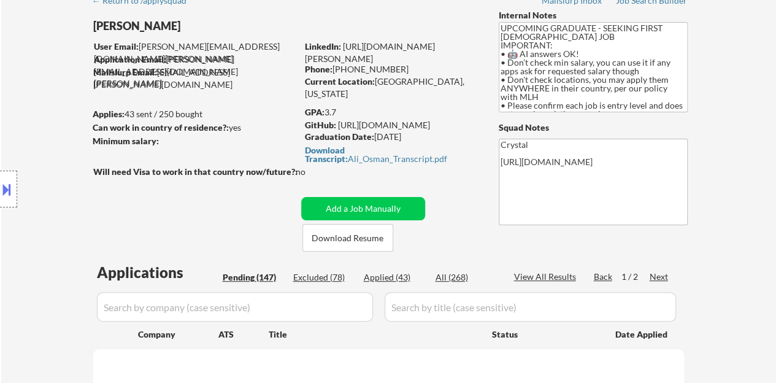
select select ""pending""
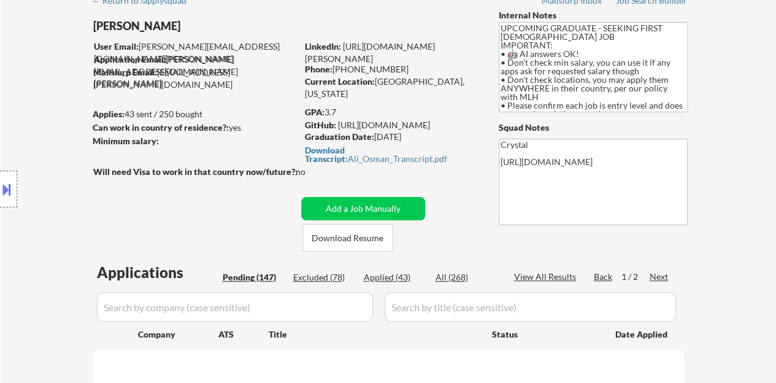
select select ""pending""
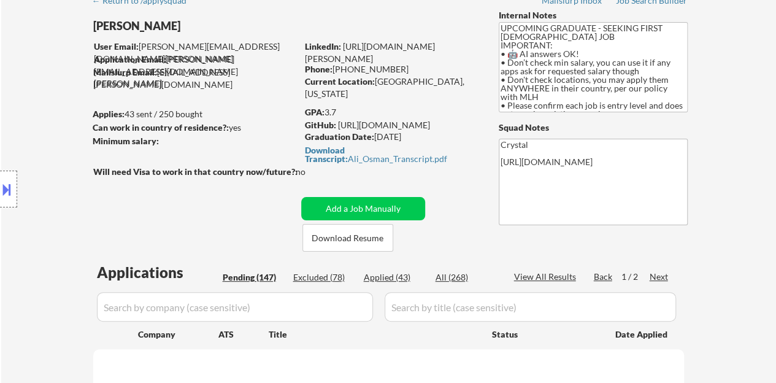
select select ""pending""
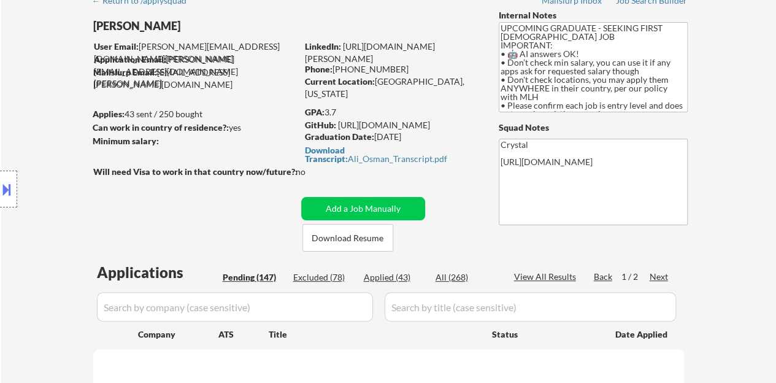
select select ""pending""
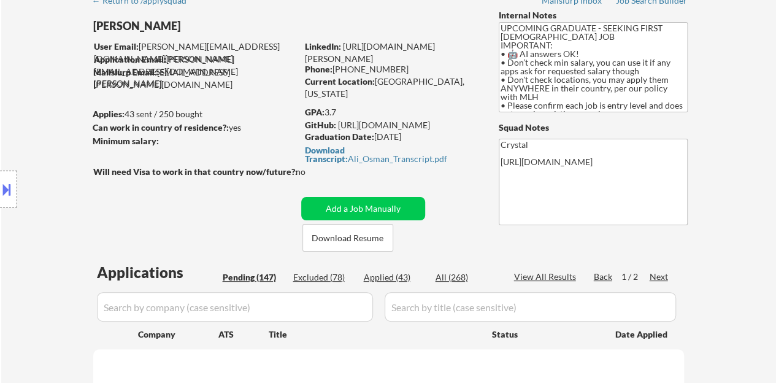
select select ""pending""
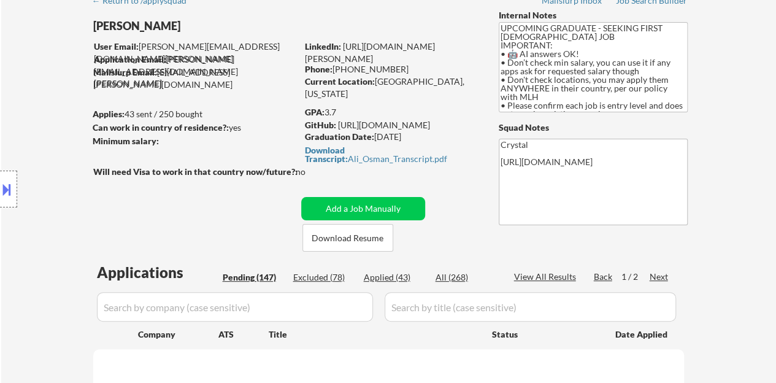
select select ""pending""
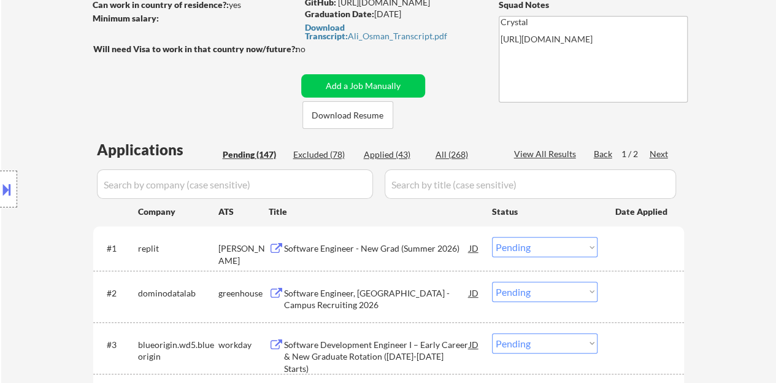
scroll to position [307, 0]
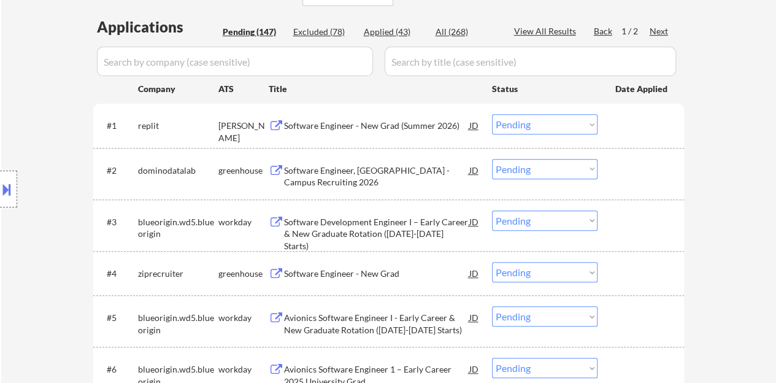
click at [311, 128] on div "Software Engineer - New Grad (Summer 2026)" at bounding box center [376, 126] width 185 height 12
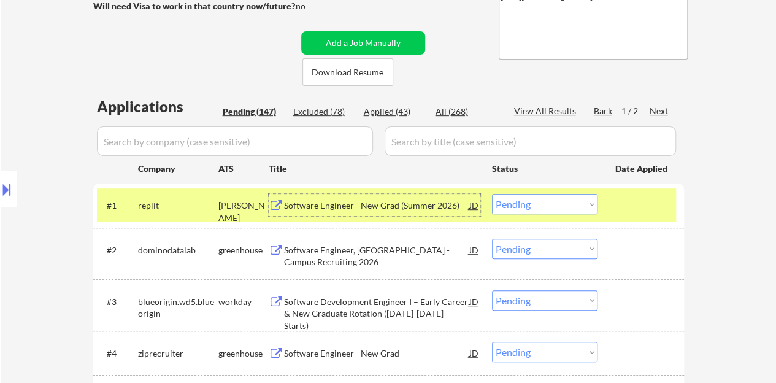
scroll to position [245, 0]
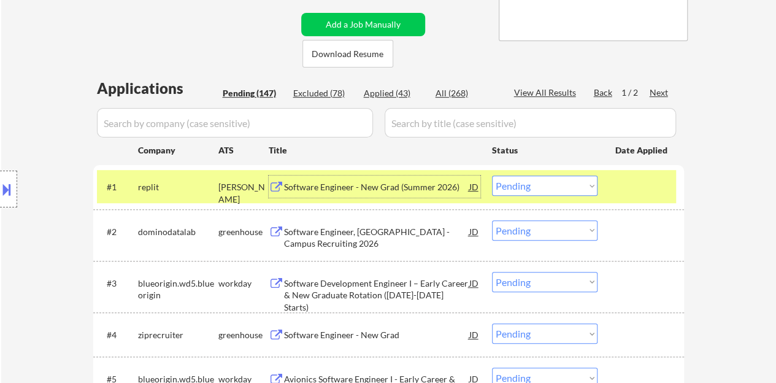
click at [554, 180] on select "Choose an option... Pending Applied Excluded (Questions) Excluded (Expired) Exc…" at bounding box center [544, 185] width 105 height 20
drag, startPoint x: 483, startPoint y: 68, endPoint x: 450, endPoint y: 5, distance: 71.0
click at [535, 188] on select "Choose an option... Pending Applied Excluded (Questions) Excluded (Expired) Exc…" at bounding box center [544, 185] width 105 height 20
click at [492, 175] on select "Choose an option... Pending Applied Excluded (Questions) Excluded (Expired) Exc…" at bounding box center [544, 185] width 105 height 20
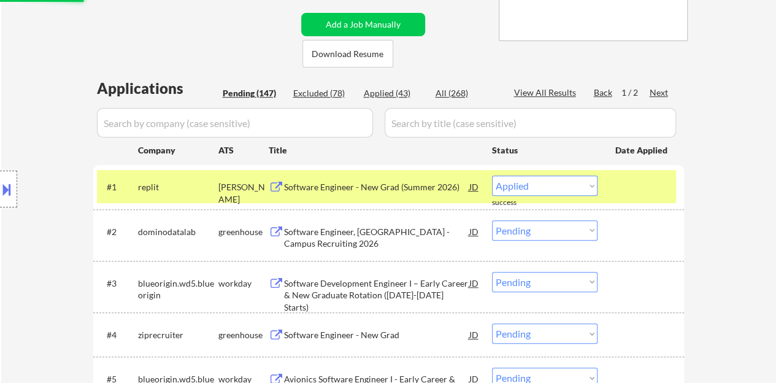
select select ""pending""
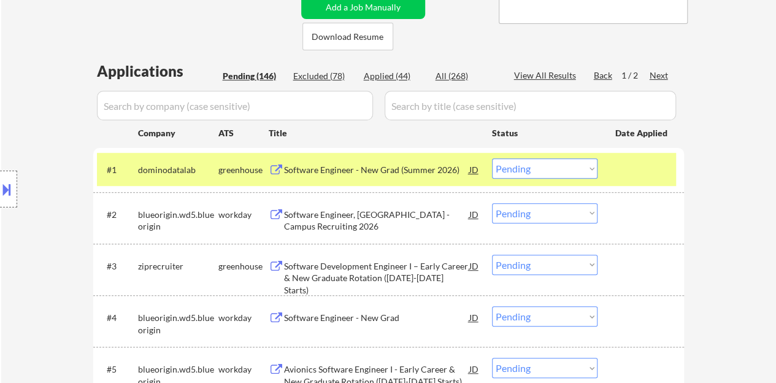
scroll to position [307, 0]
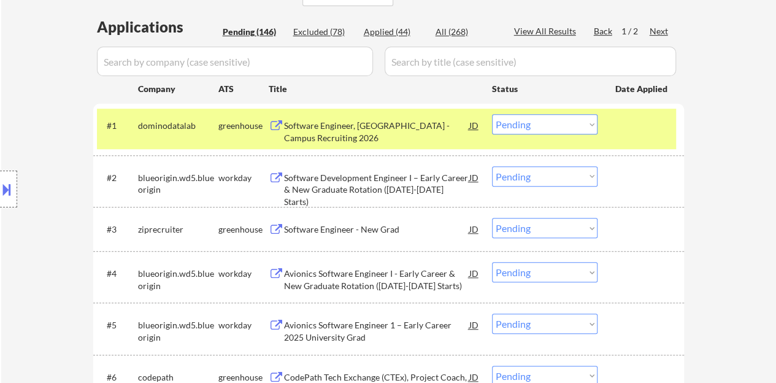
click at [624, 134] on div at bounding box center [642, 125] width 54 height 22
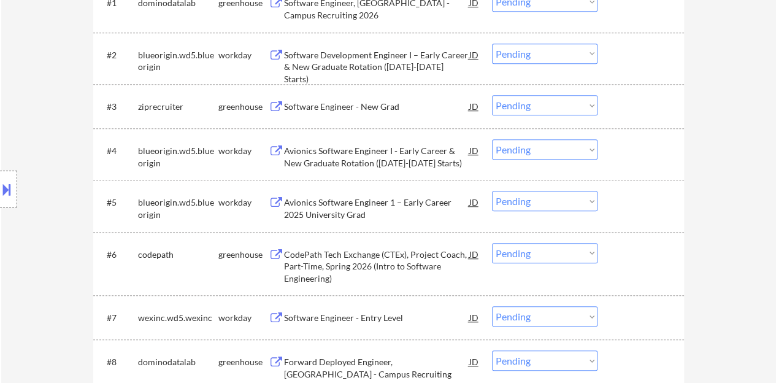
scroll to position [368, 0]
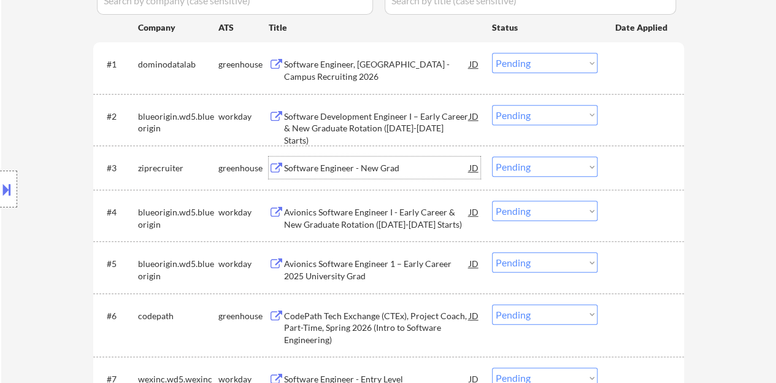
click at [373, 162] on div "Software Engineer - New Grad" at bounding box center [376, 168] width 185 height 12
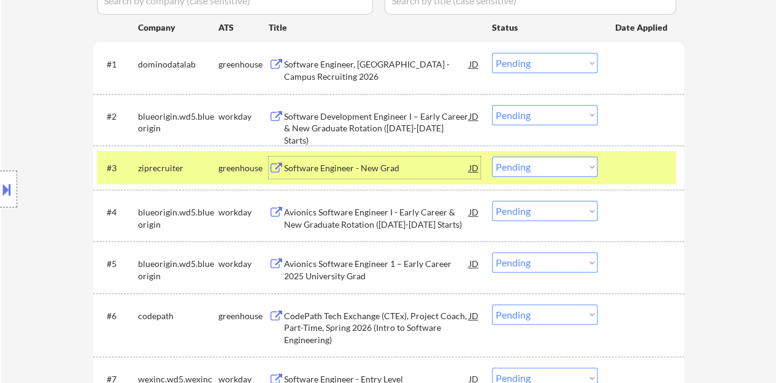
click at [586, 166] on select "Choose an option... Pending Applied Excluded (Questions) Excluded (Expired) Exc…" at bounding box center [544, 166] width 105 height 20
click at [492, 156] on select "Choose an option... Pending Applied Excluded (Questions) Excluded (Expired) Exc…" at bounding box center [544, 166] width 105 height 20
select select ""pending""
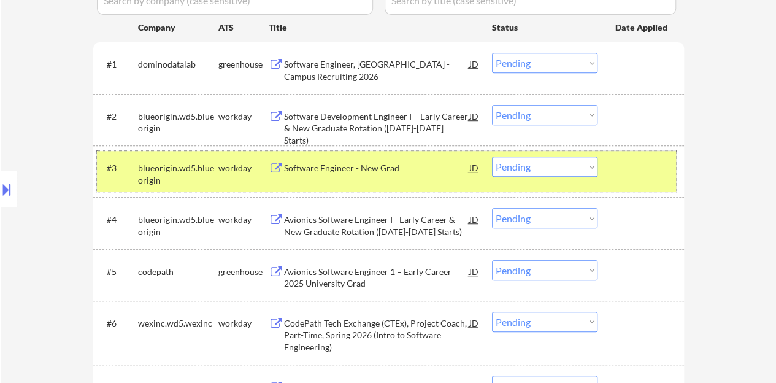
click at [626, 181] on div "#3 blueorigin.wd5.blueorigin workday Software Engineer - New Grad JD Choose an …" at bounding box center [386, 171] width 579 height 40
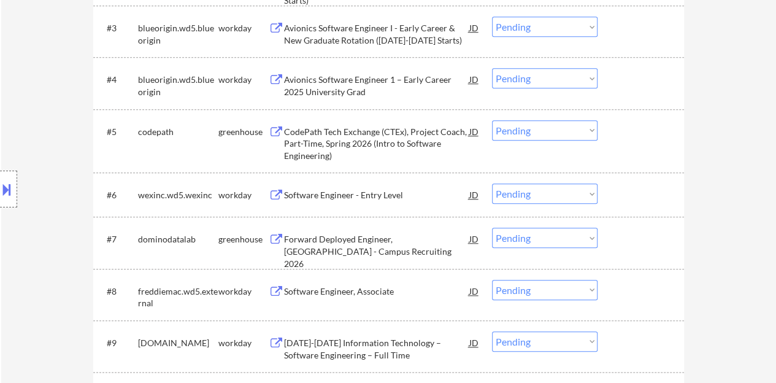
scroll to position [491, 0]
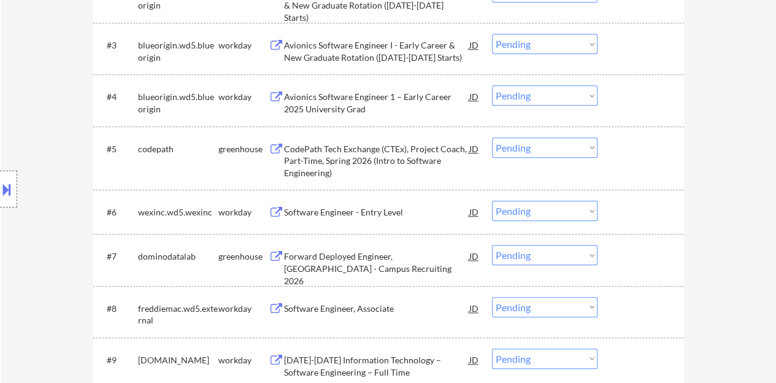
click at [321, 206] on div "Software Engineer - Entry Level" at bounding box center [376, 212] width 185 height 12
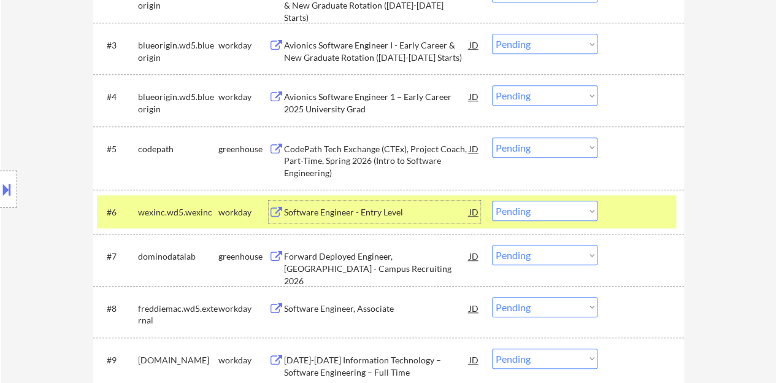
click at [557, 210] on select "Choose an option... Pending Applied Excluded (Questions) Excluded (Expired) Exc…" at bounding box center [544, 210] width 105 height 20
click at [492, 200] on select "Choose an option... Pending Applied Excluded (Questions) Excluded (Expired) Exc…" at bounding box center [544, 210] width 105 height 20
select select ""pending""
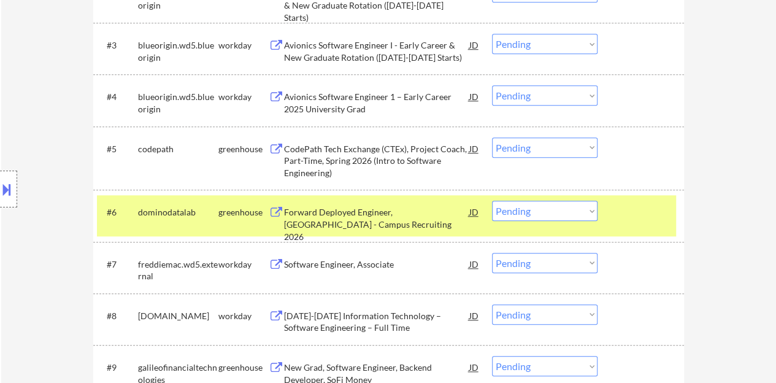
click at [624, 210] on div at bounding box center [642, 211] width 54 height 22
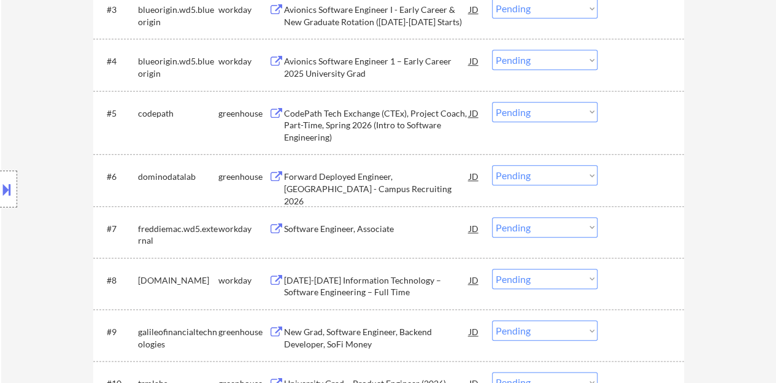
scroll to position [552, 0]
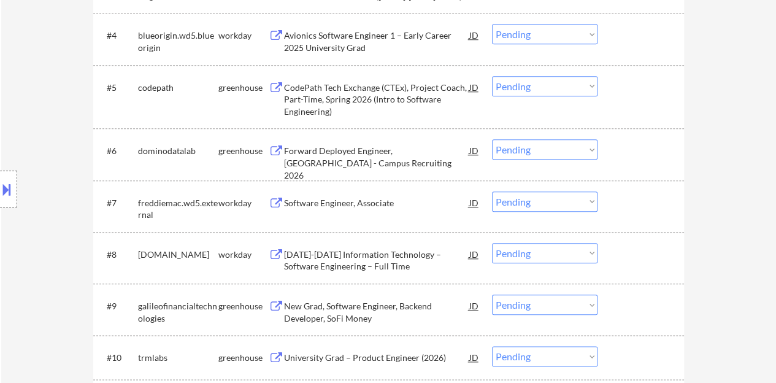
click at [309, 205] on div "Software Engineer, Associate" at bounding box center [376, 203] width 185 height 12
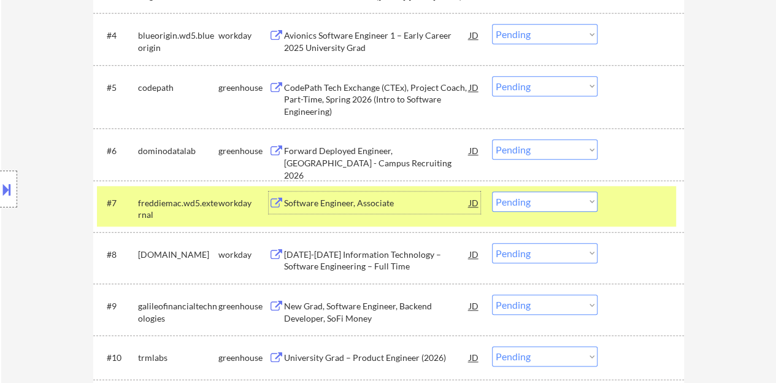
click at [5, 180] on button at bounding box center [6, 189] width 13 height 20
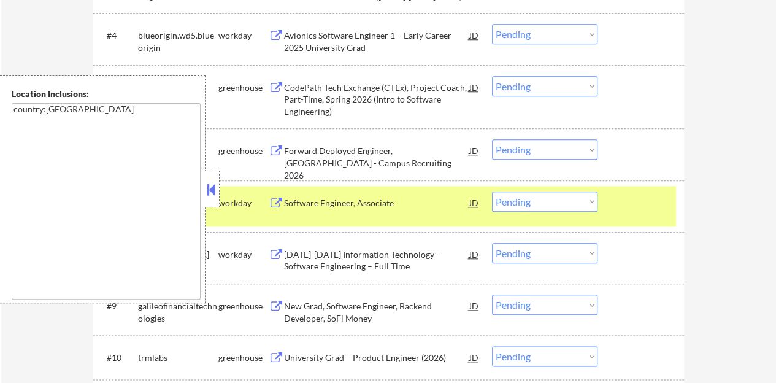
click at [213, 189] on button at bounding box center [210, 189] width 13 height 18
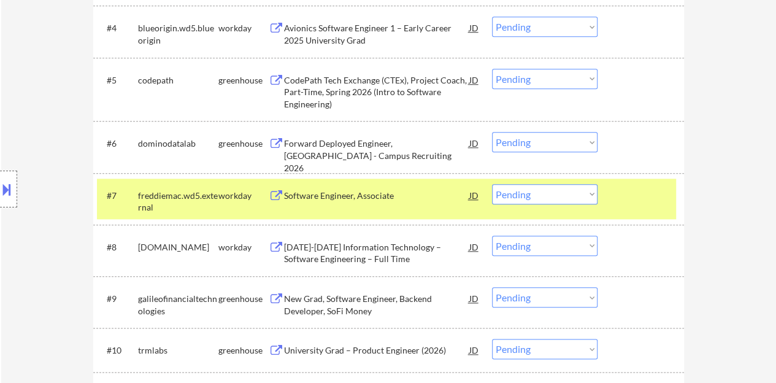
scroll to position [613, 0]
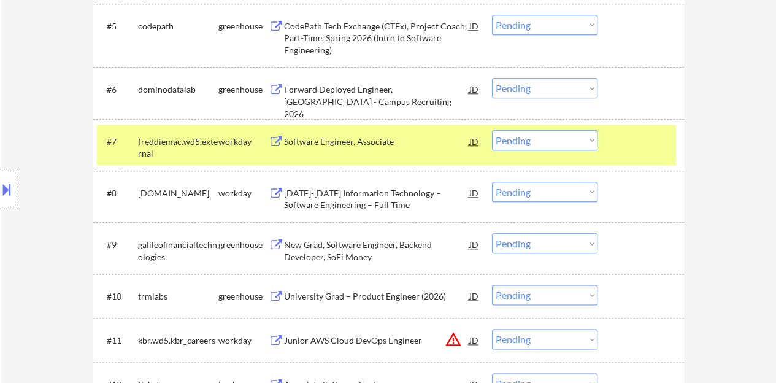
click at [532, 133] on select "Choose an option... Pending Applied Excluded (Questions) Excluded (Expired) Exc…" at bounding box center [544, 140] width 105 height 20
click at [492, 130] on select "Choose an option... Pending Applied Excluded (Questions) Excluded (Expired) Exc…" at bounding box center [544, 140] width 105 height 20
select select ""pending""
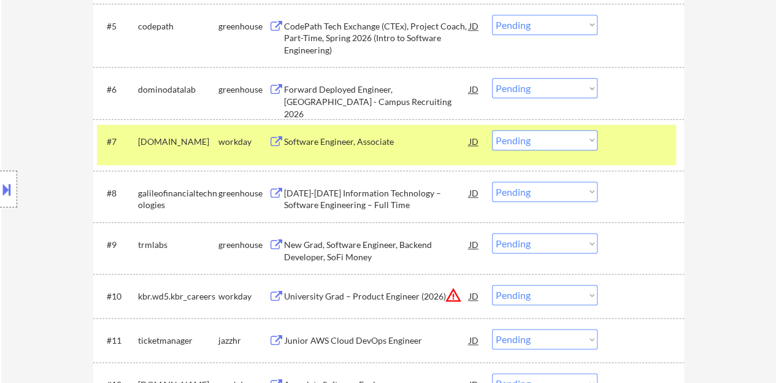
click at [625, 138] on div at bounding box center [642, 141] width 54 height 22
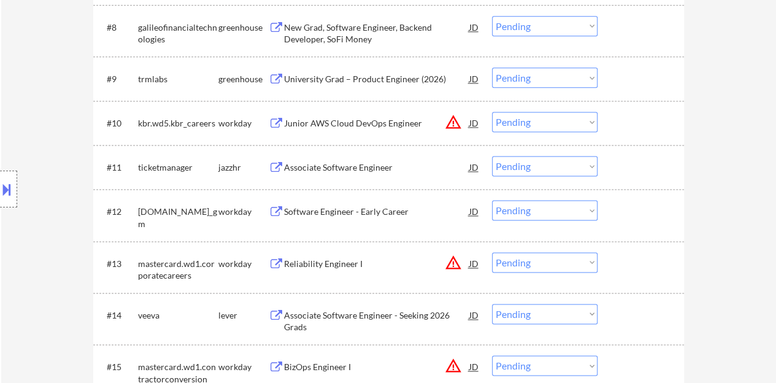
scroll to position [797, 0]
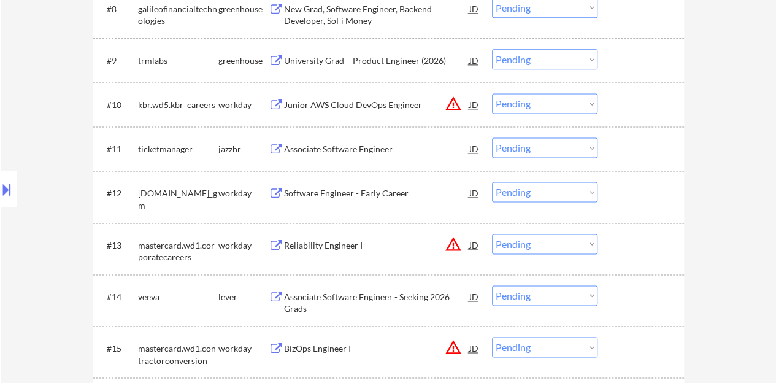
click at [338, 145] on div "Associate Software Engineer" at bounding box center [376, 149] width 185 height 12
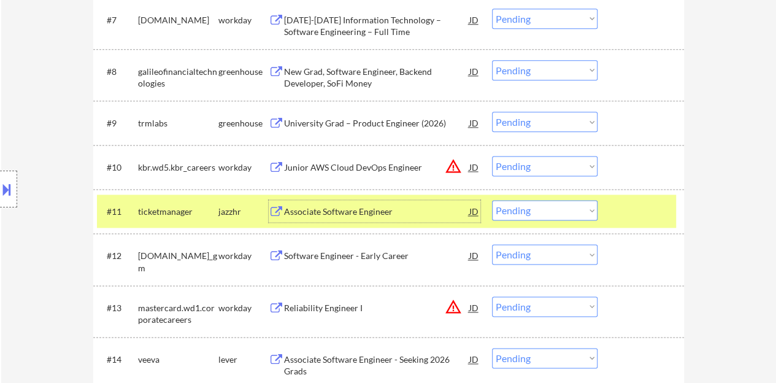
scroll to position [736, 0]
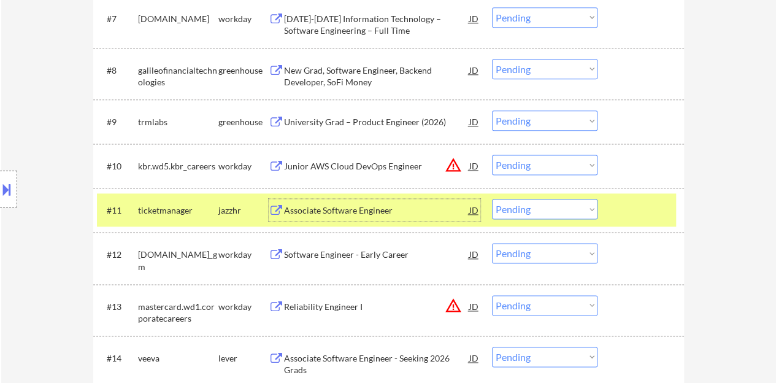
click at [538, 206] on select "Choose an option... Pending Applied Excluded (Questions) Excluded (Expired) Exc…" at bounding box center [544, 209] width 105 height 20
click at [492, 199] on select "Choose an option... Pending Applied Excluded (Questions) Excluded (Expired) Exc…" at bounding box center [544, 209] width 105 height 20
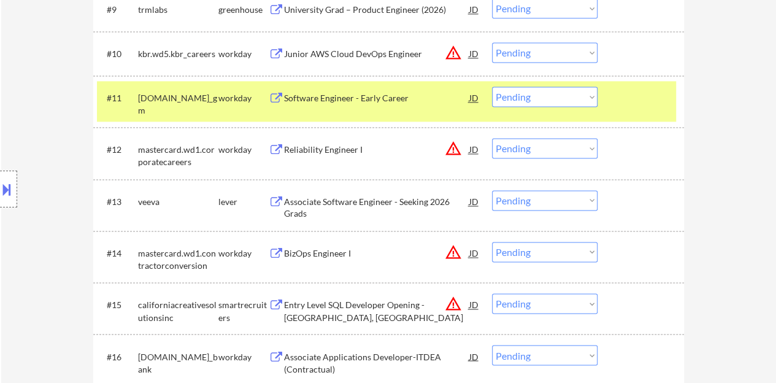
scroll to position [858, 0]
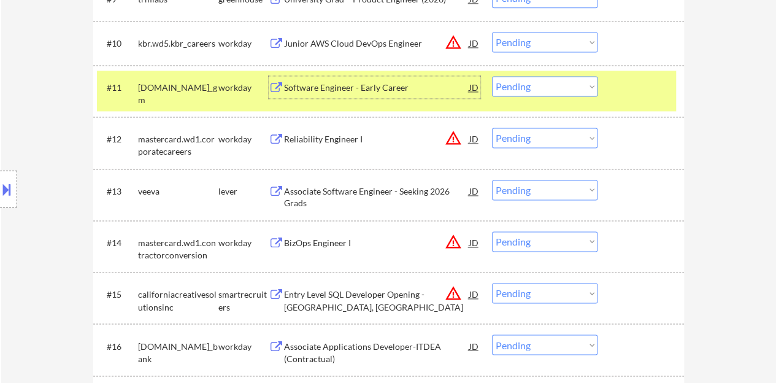
click at [377, 84] on div "Software Engineer - Early Career" at bounding box center [376, 88] width 185 height 12
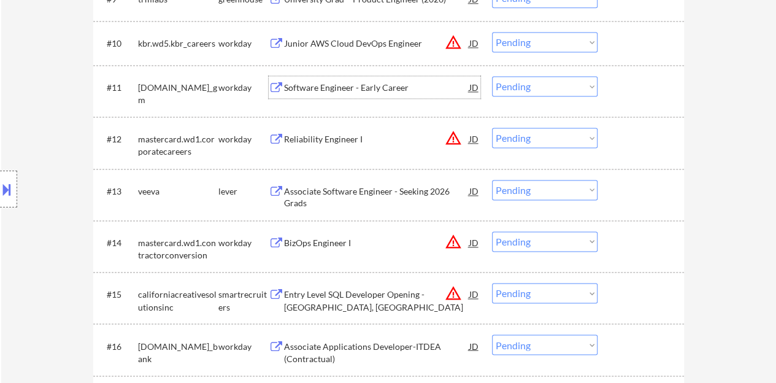
click at [643, 91] on div at bounding box center [642, 87] width 54 height 22
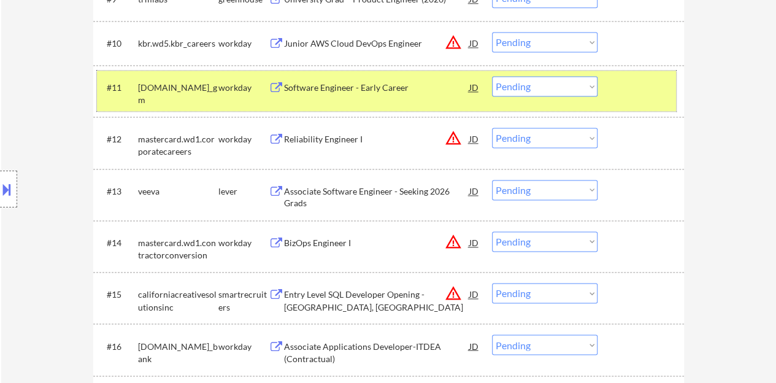
click at [579, 83] on select "Choose an option... Pending Applied Excluded (Questions) Excluded (Expired) Exc…" at bounding box center [544, 86] width 105 height 20
click at [492, 76] on select "Choose an option... Pending Applied Excluded (Questions) Excluded (Expired) Exc…" at bounding box center [544, 86] width 105 height 20
select select ""pending""
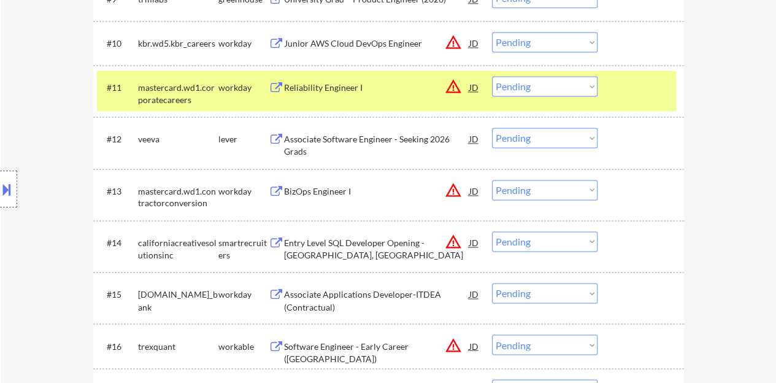
click at [646, 86] on div at bounding box center [642, 87] width 54 height 22
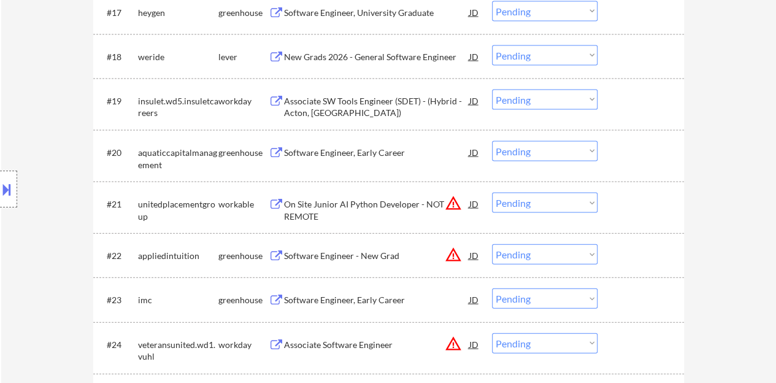
scroll to position [1226, 0]
